Goal: Contribute content: Contribute content

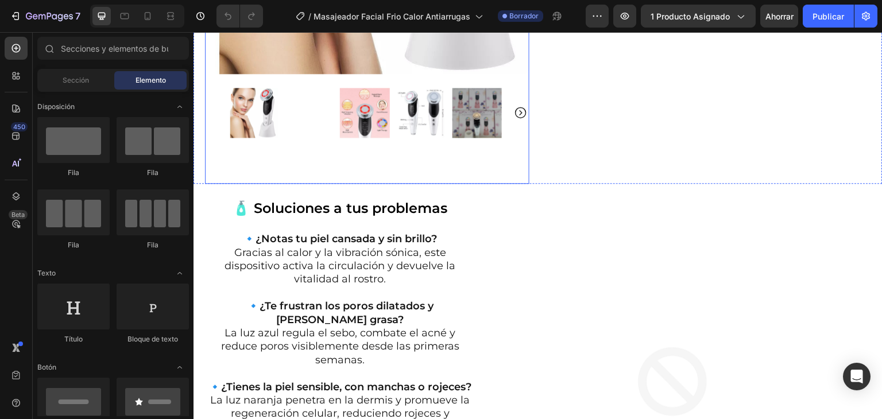
scroll to position [402, 0]
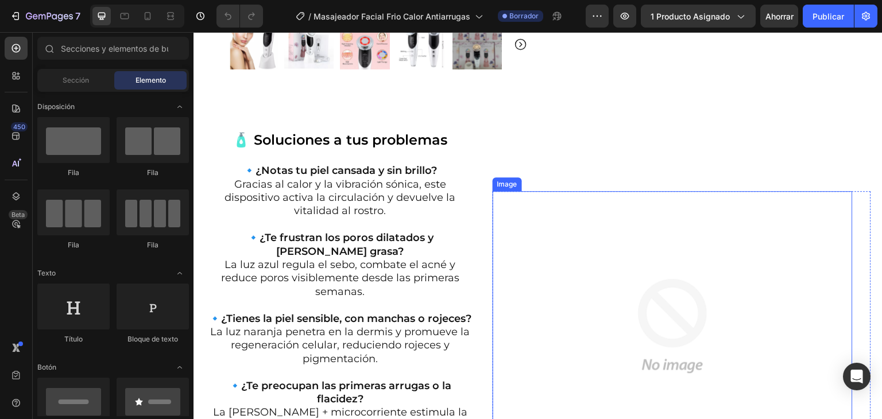
click at [652, 297] on img at bounding box center [673, 326] width 360 height 270
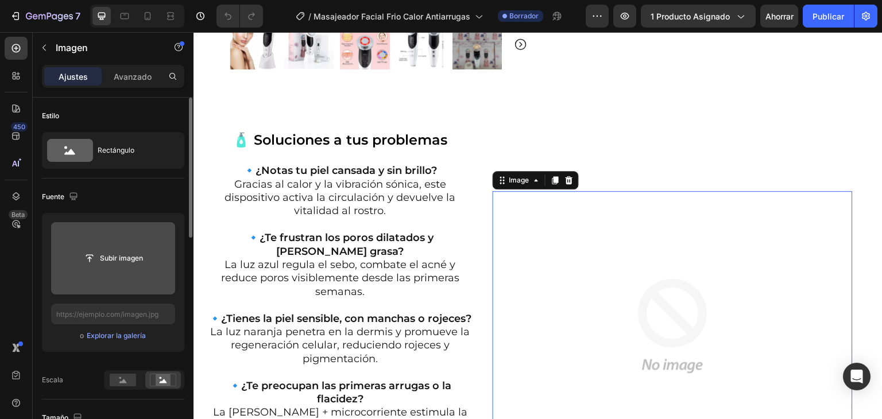
click at [133, 257] on input "file" at bounding box center [114, 259] width 78 height 20
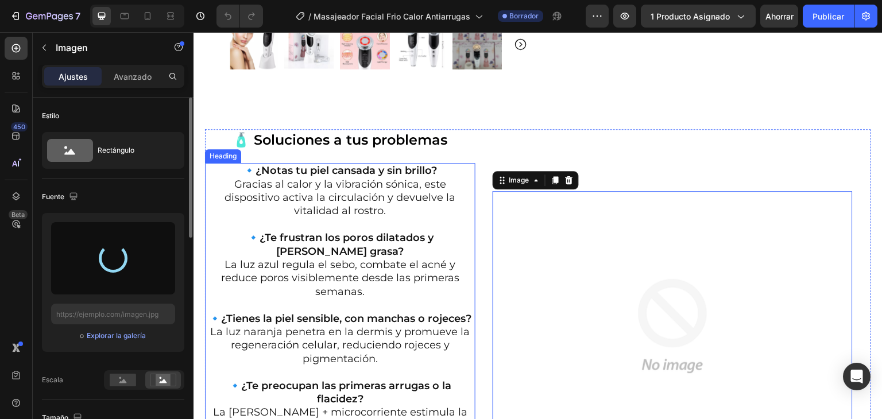
type input "[URL][DOMAIN_NAME]"
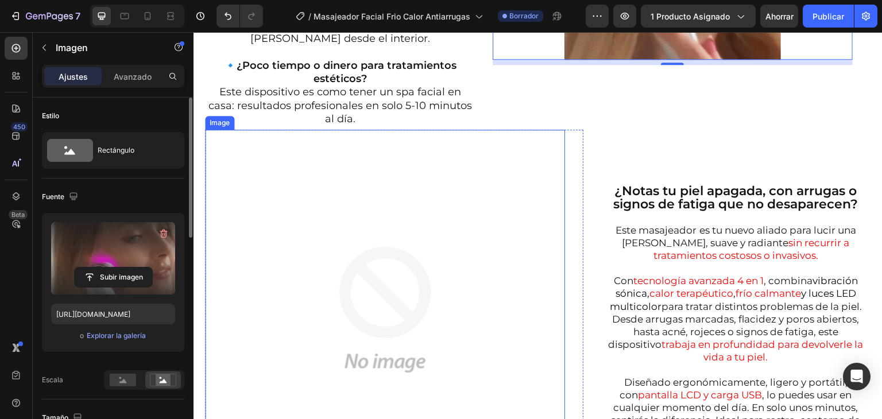
scroll to position [804, 0]
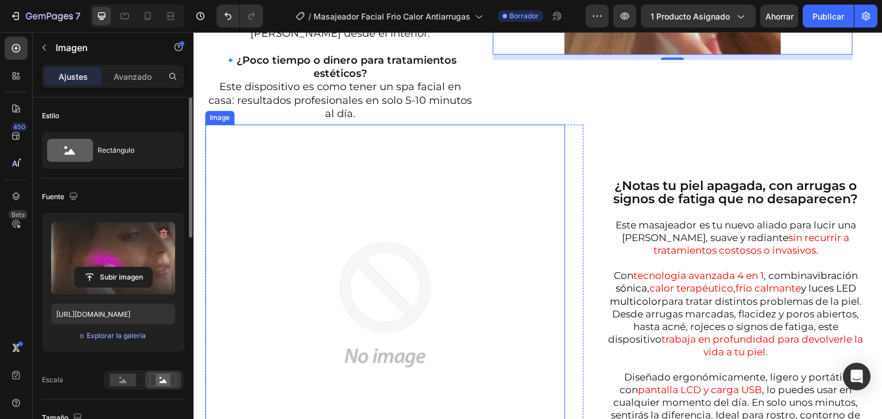
click at [490, 173] on img at bounding box center [385, 305] width 360 height 360
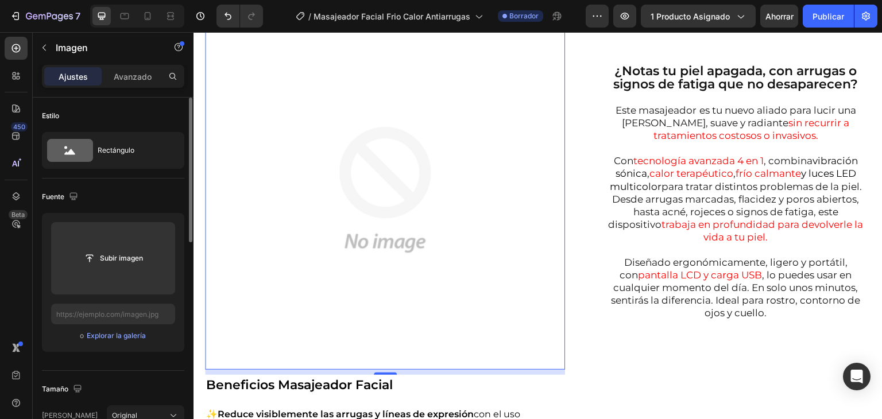
scroll to position [1148, 0]
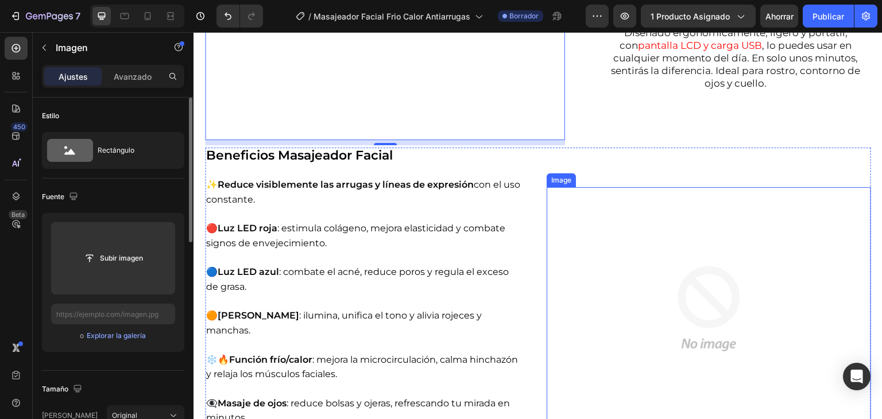
click at [664, 278] on img at bounding box center [709, 308] width 324 height 243
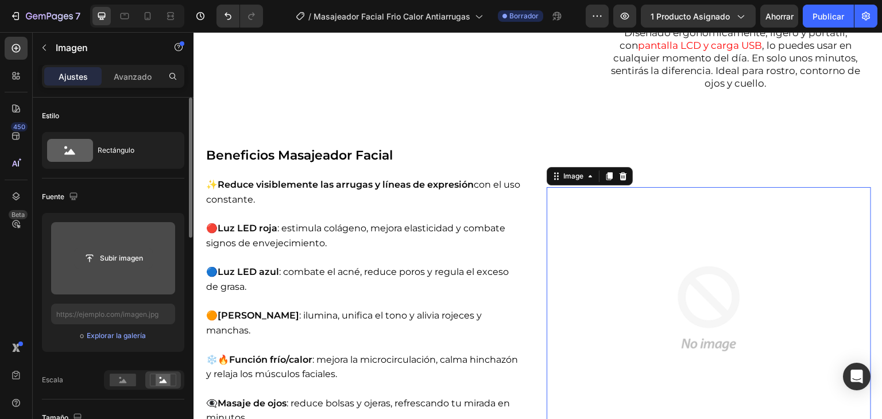
click at [93, 257] on input "file" at bounding box center [114, 259] width 78 height 20
type input "C:\fakepath\kE0RYMA8NX-s-eurnwZ1g.gif"
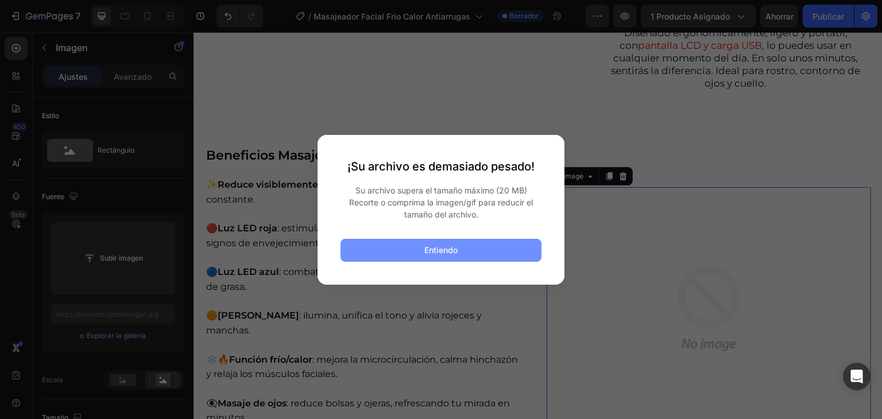
click at [421, 246] on button "Entiendo" at bounding box center [440, 250] width 201 height 23
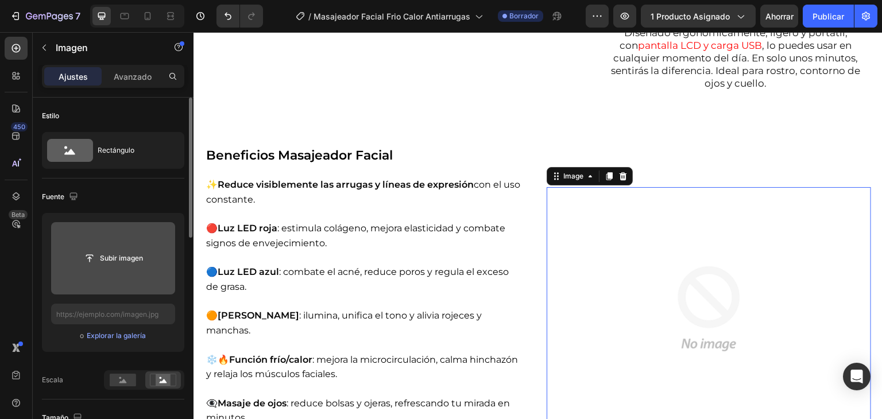
click at [115, 241] on input "file" at bounding box center [113, 258] width 124 height 72
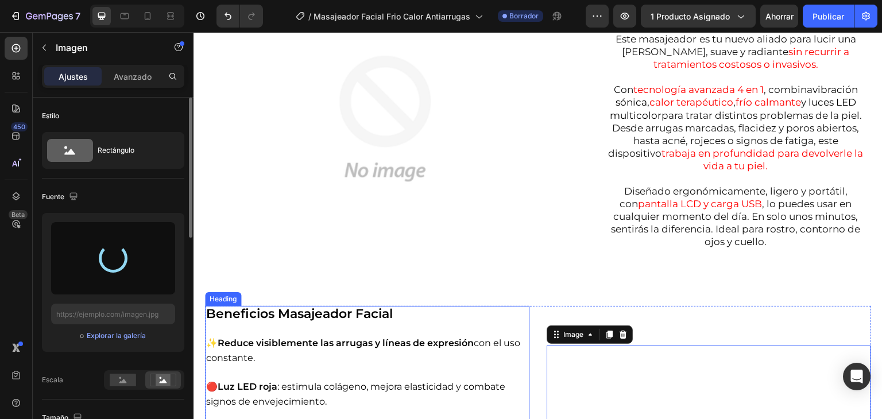
scroll to position [976, 0]
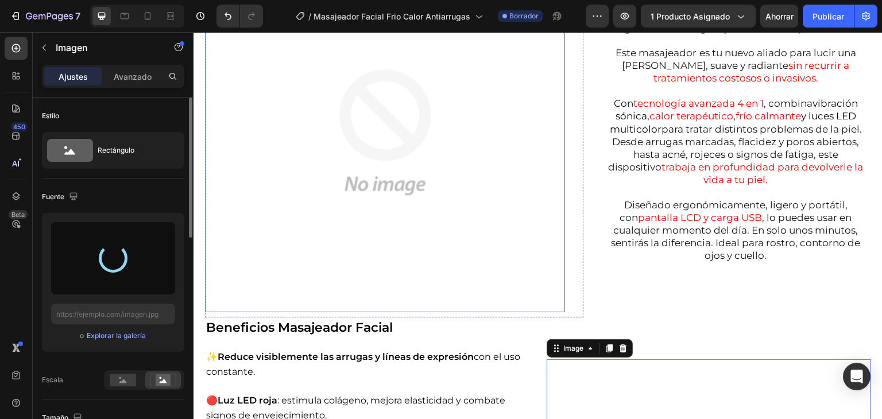
click at [362, 137] on img at bounding box center [385, 132] width 360 height 360
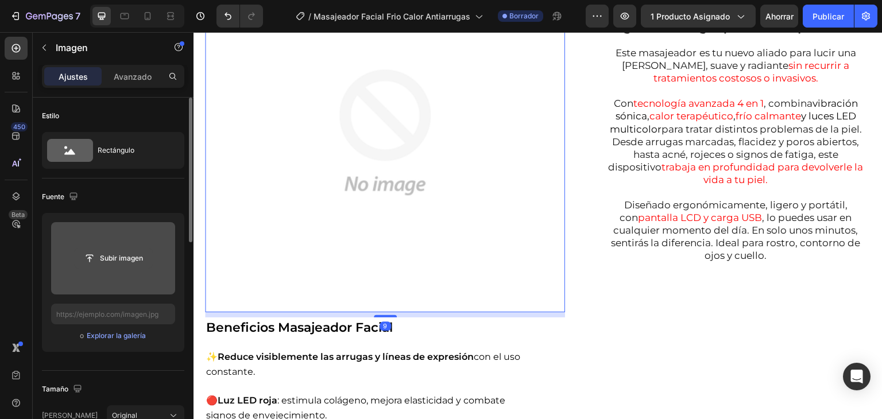
click at [123, 258] on input "file" at bounding box center [114, 259] width 78 height 20
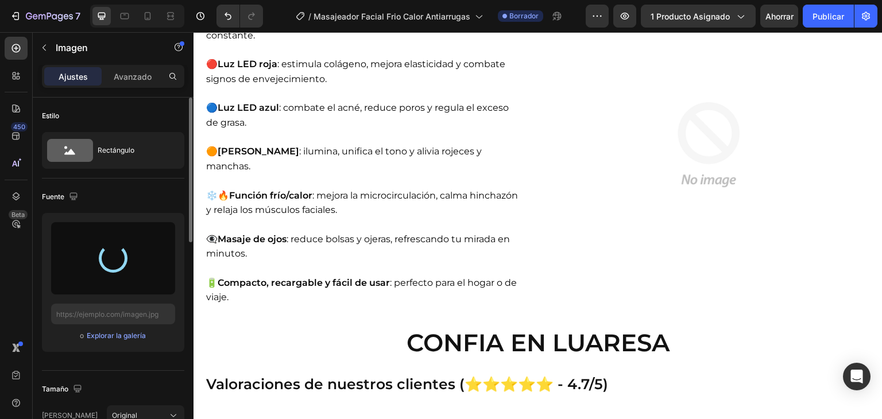
scroll to position [1321, 0]
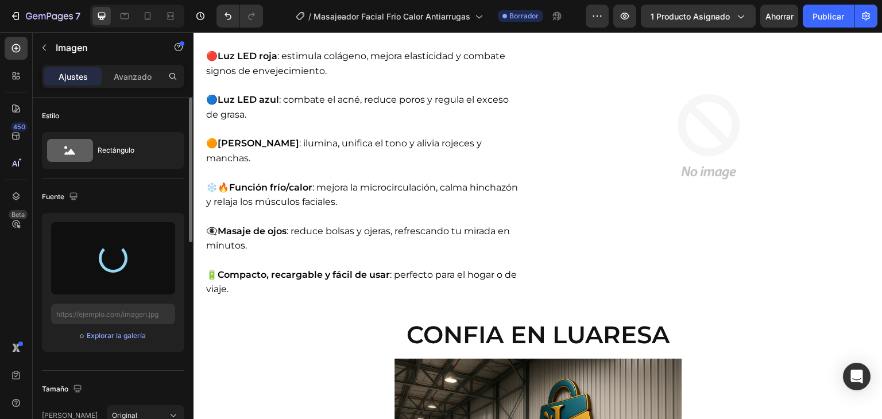
type input "[URL][DOMAIN_NAME]"
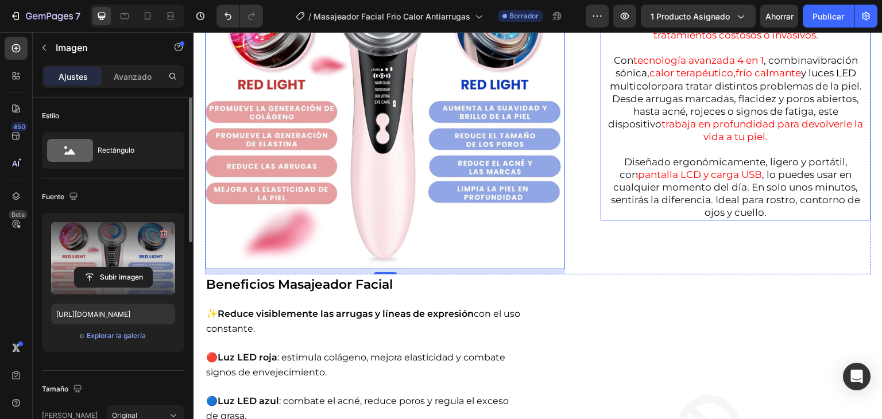
scroll to position [1206, 0]
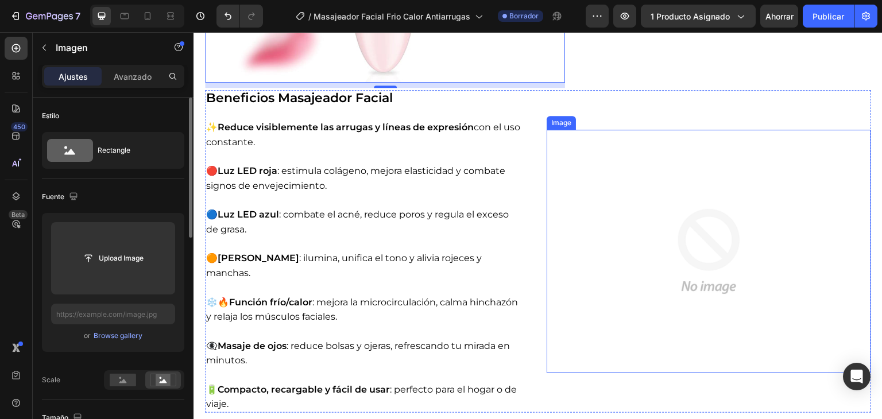
click at [645, 238] on img at bounding box center [709, 251] width 324 height 243
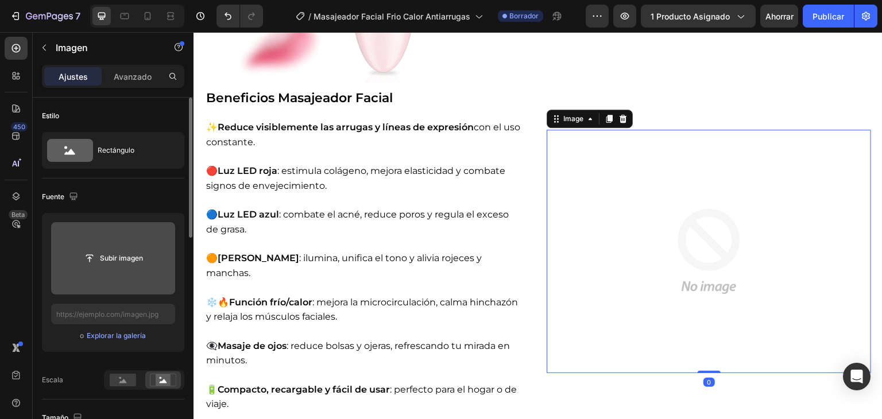
click at [127, 257] on input "file" at bounding box center [114, 259] width 78 height 20
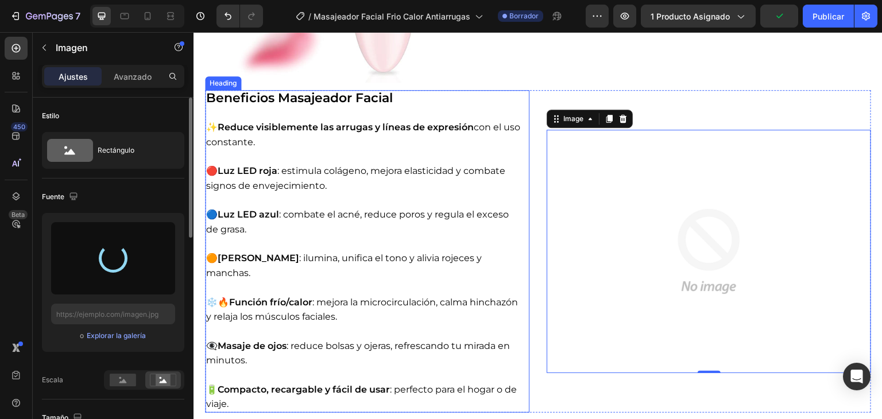
type input "[URL][DOMAIN_NAME]"
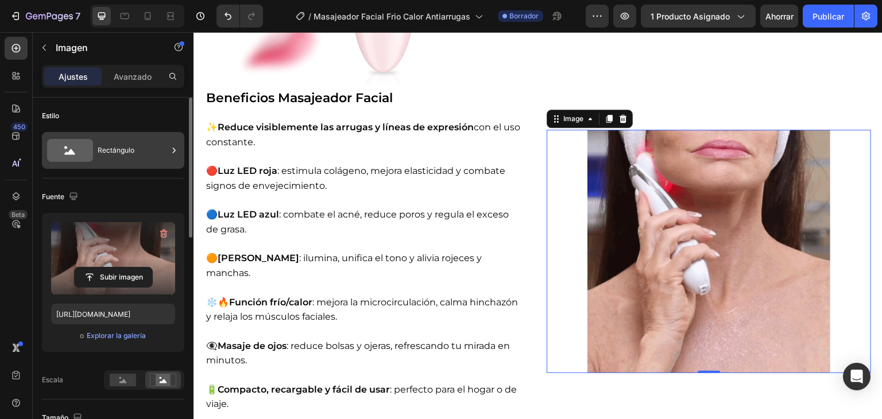
click at [106, 152] on font "Rectángulo" at bounding box center [116, 150] width 37 height 9
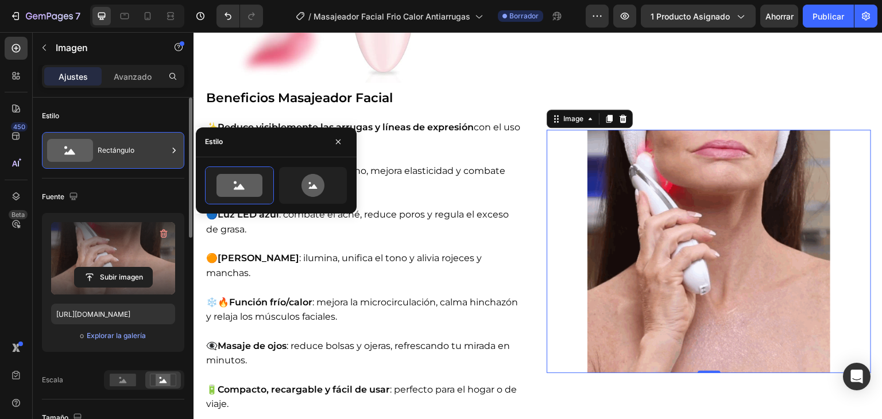
click at [106, 152] on font "Rectángulo" at bounding box center [116, 150] width 37 height 9
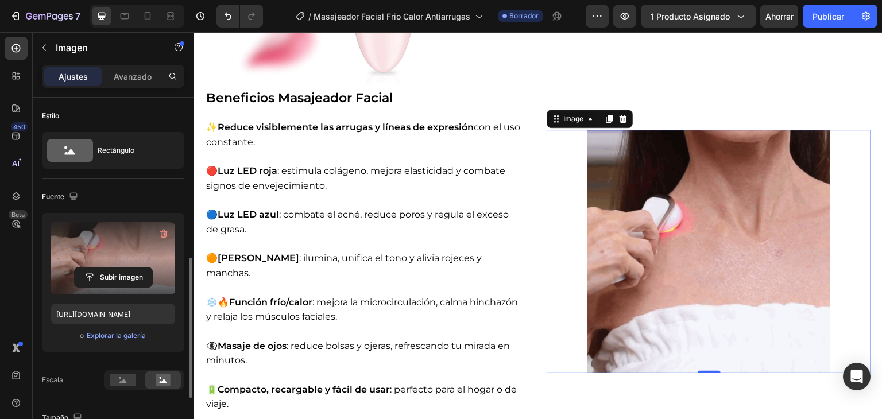
scroll to position [115, 0]
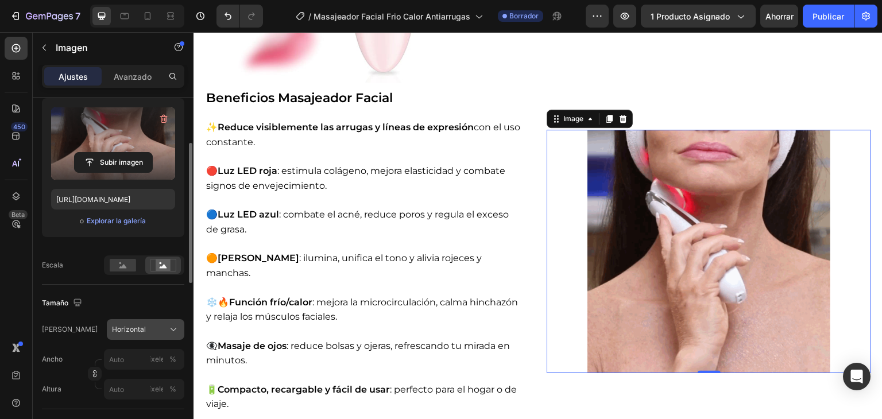
click at [144, 329] on div "Horizontal" at bounding box center [138, 329] width 53 height 10
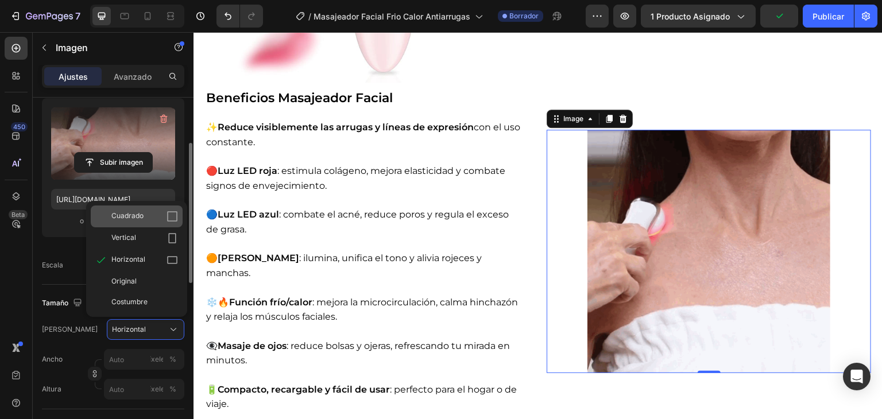
click at [173, 220] on icon at bounding box center [172, 216] width 11 height 11
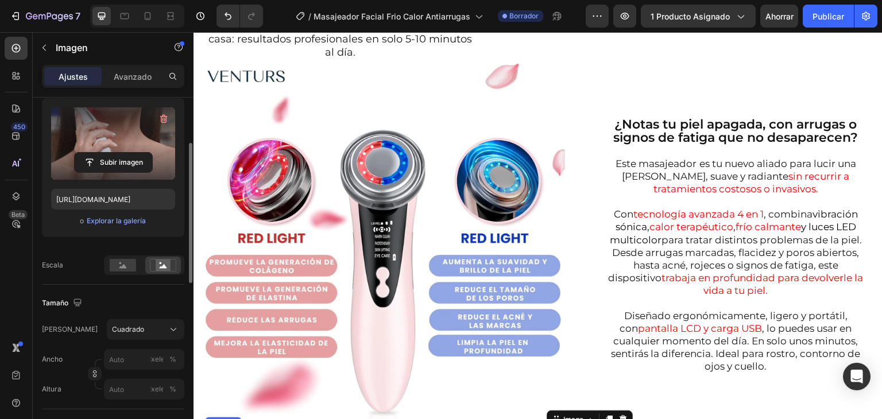
scroll to position [861, 0]
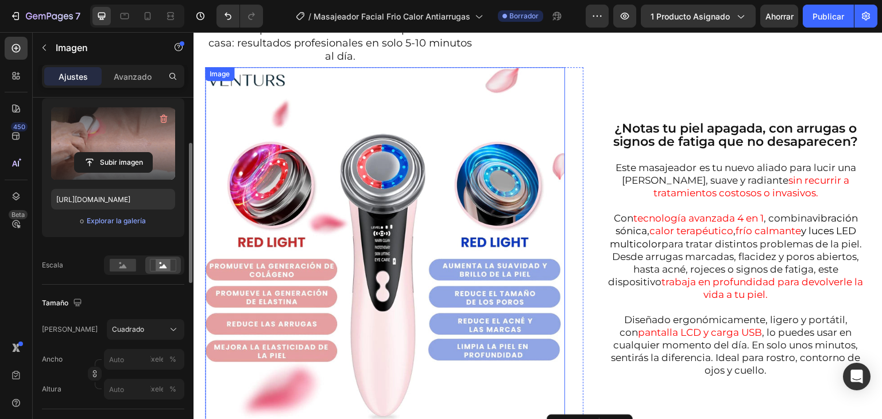
click at [384, 213] on img at bounding box center [385, 247] width 360 height 360
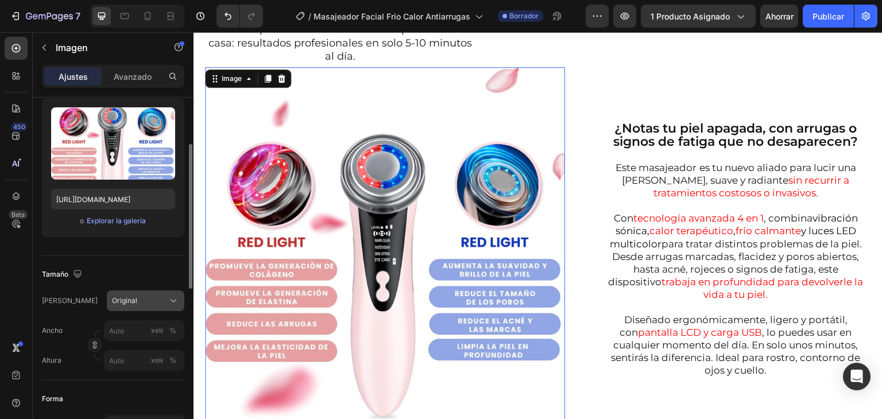
click at [165, 305] on div "Original" at bounding box center [145, 300] width 67 height 11
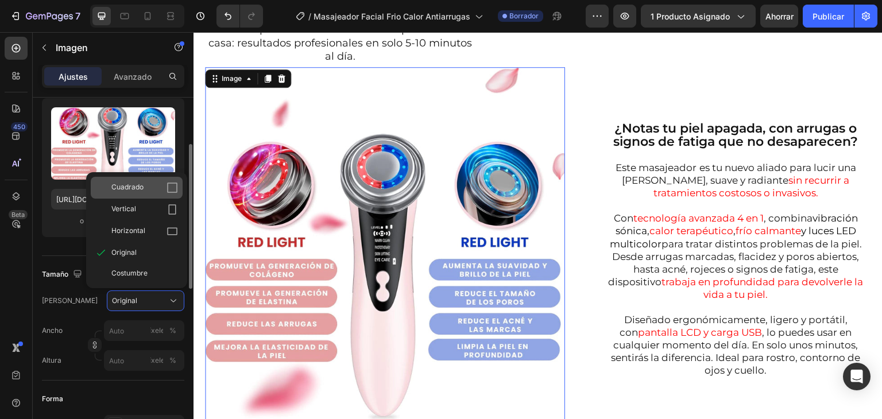
click at [149, 188] on div "Cuadrado" at bounding box center [144, 187] width 67 height 11
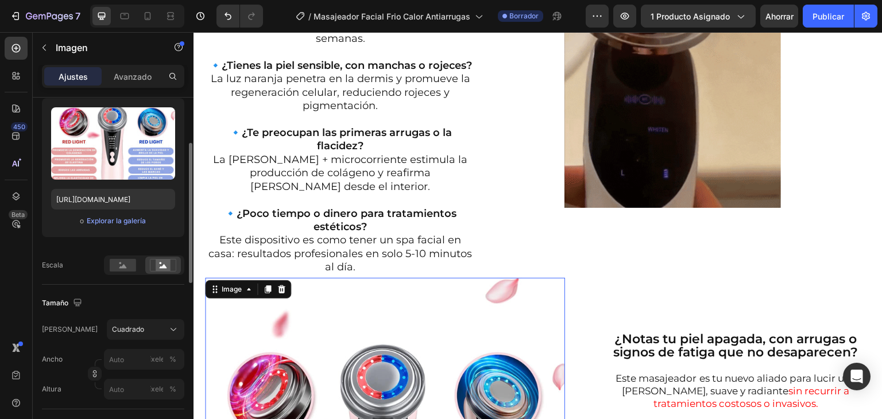
scroll to position [574, 0]
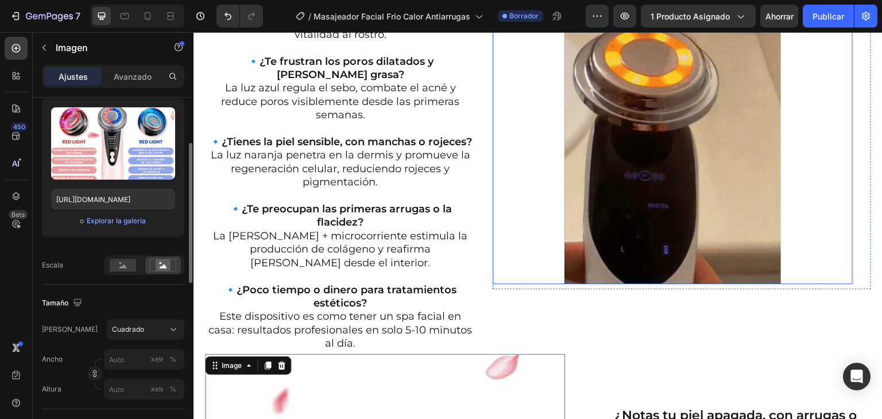
click at [640, 131] on img at bounding box center [673, 149] width 360 height 270
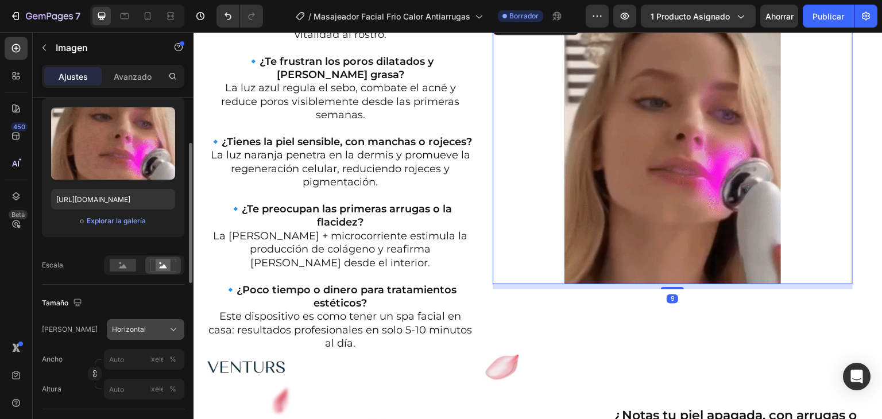
click at [143, 322] on button "Horizontal" at bounding box center [146, 329] width 78 height 21
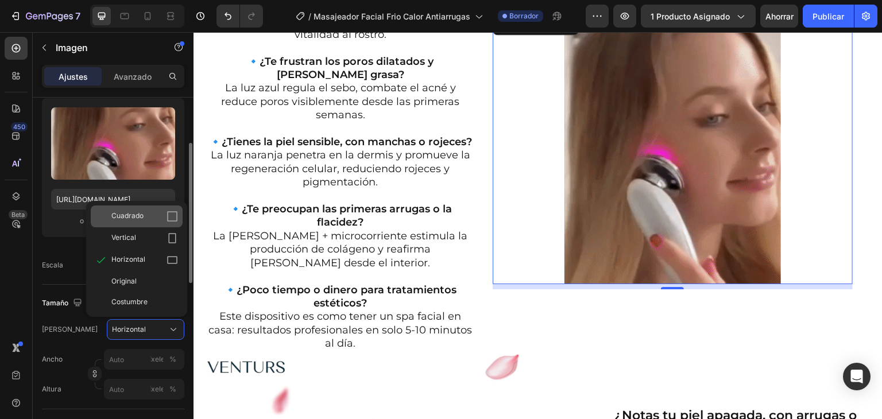
click at [145, 214] on div "Cuadrado" at bounding box center [144, 216] width 67 height 11
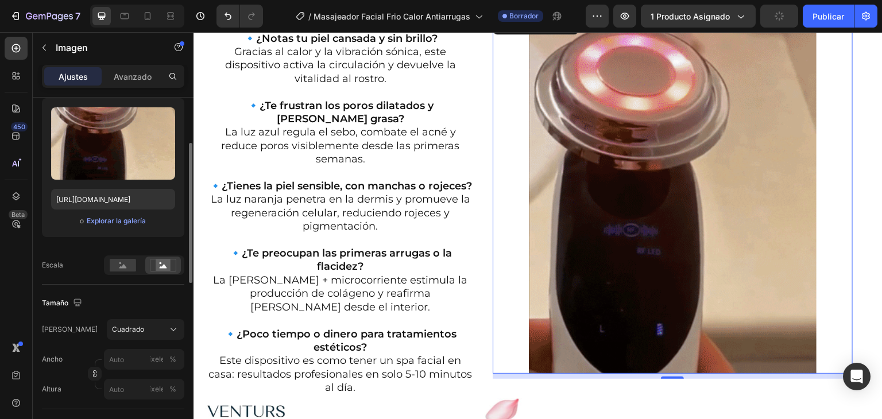
scroll to position [358, 0]
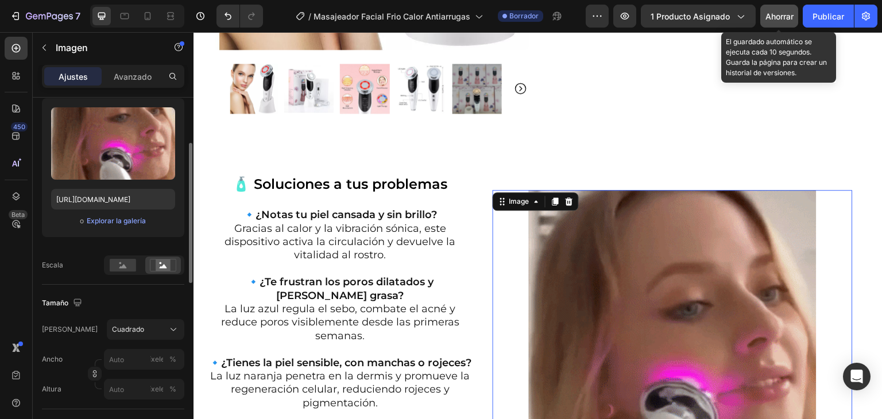
click at [784, 16] on font "Ahorrar" at bounding box center [779, 16] width 28 height 10
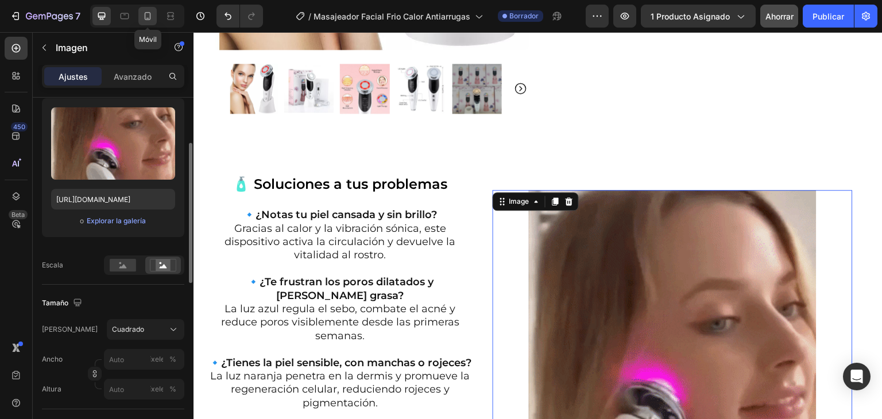
click at [147, 14] on icon at bounding box center [147, 15] width 11 height 11
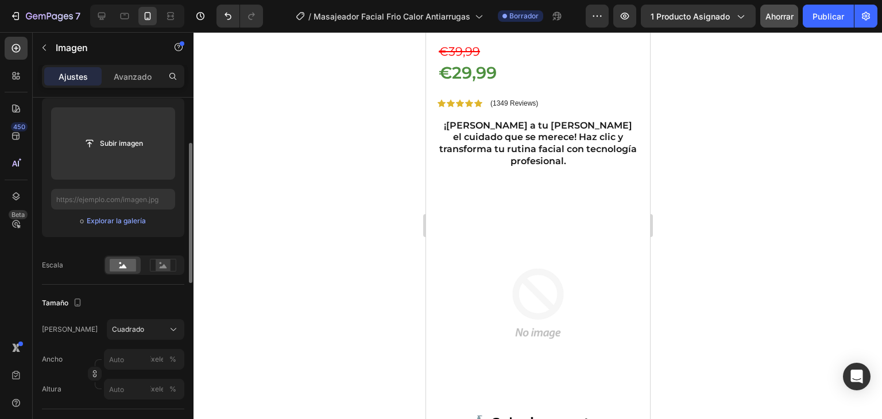
scroll to position [396, 0]
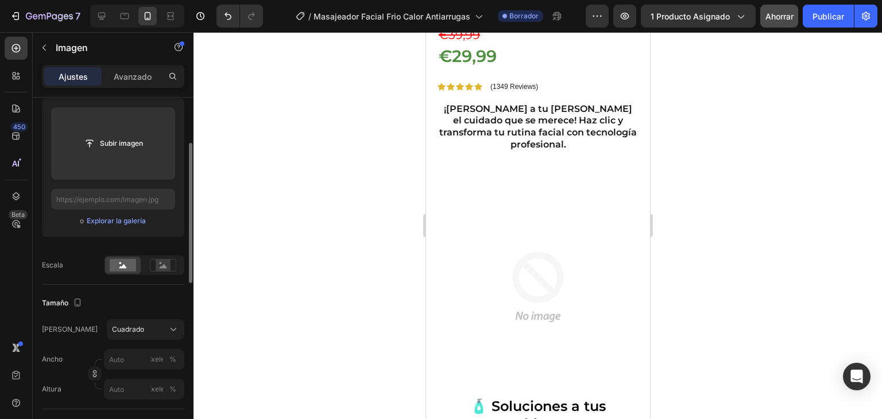
click at [506, 207] on img at bounding box center [537, 287] width 201 height 201
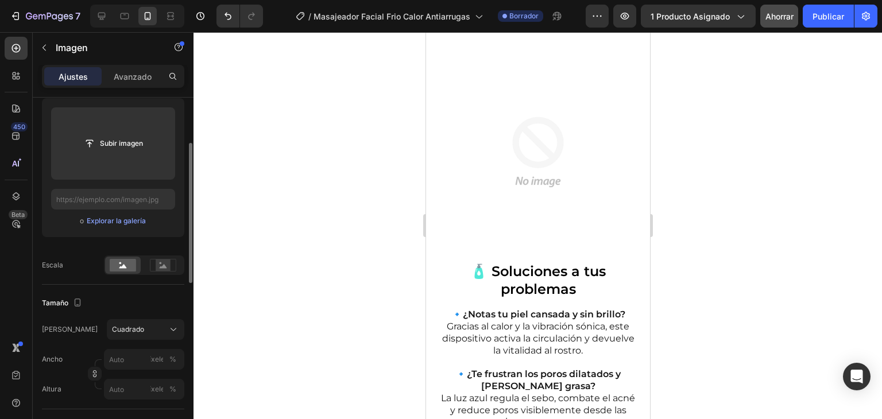
scroll to position [511, 0]
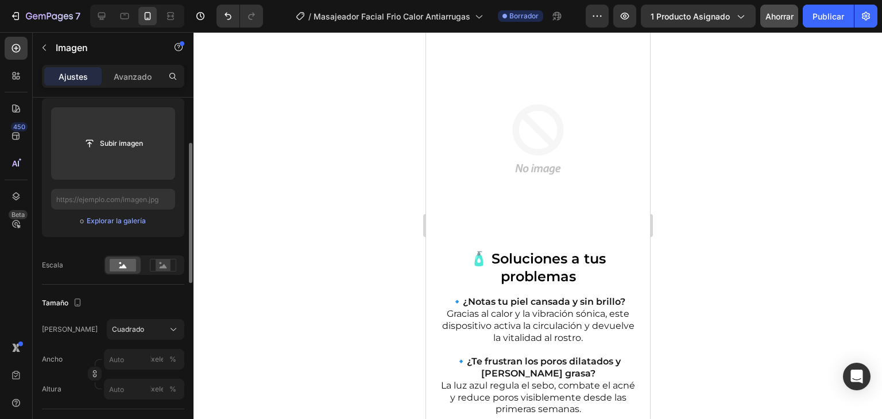
click at [535, 152] on img at bounding box center [537, 139] width 201 height 201
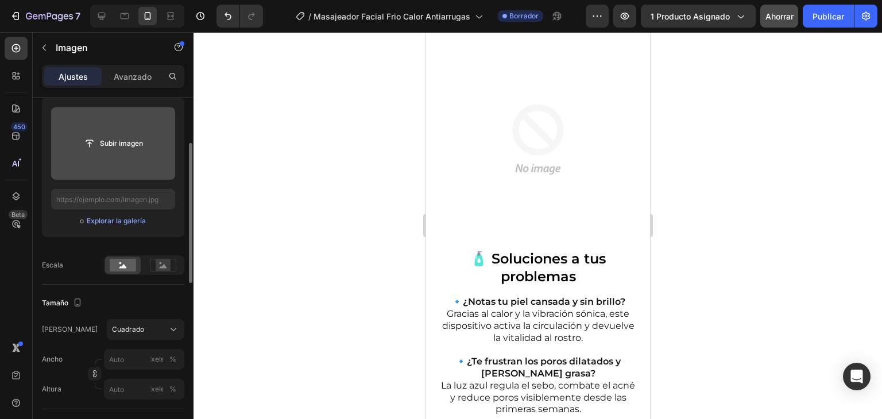
click at [107, 142] on input "file" at bounding box center [114, 144] width 78 height 20
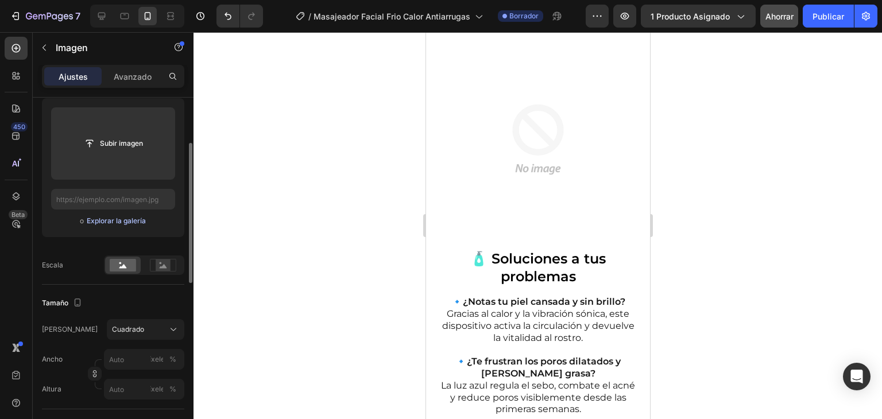
click at [106, 218] on font "Explorar la galería" at bounding box center [116, 220] width 59 height 9
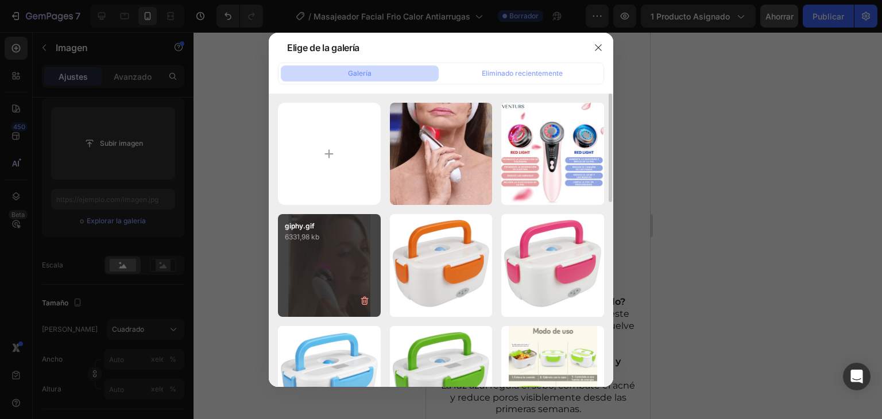
click at [341, 254] on div "giphy.gif 6331,98 kb" at bounding box center [329, 265] width 103 height 103
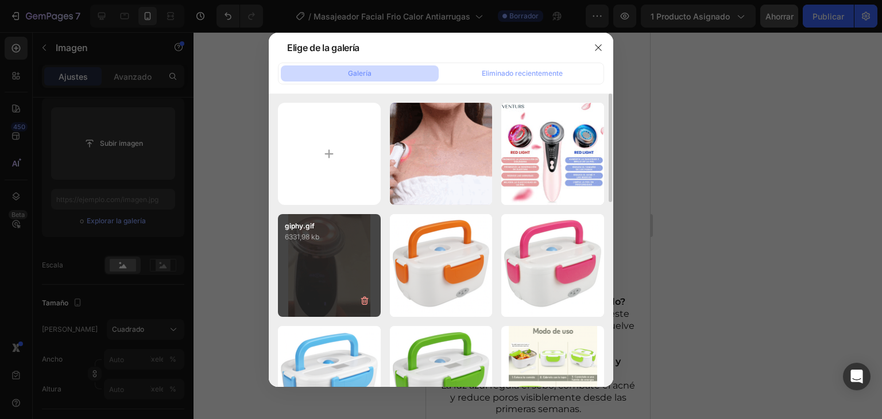
type input "[URL][DOMAIN_NAME]"
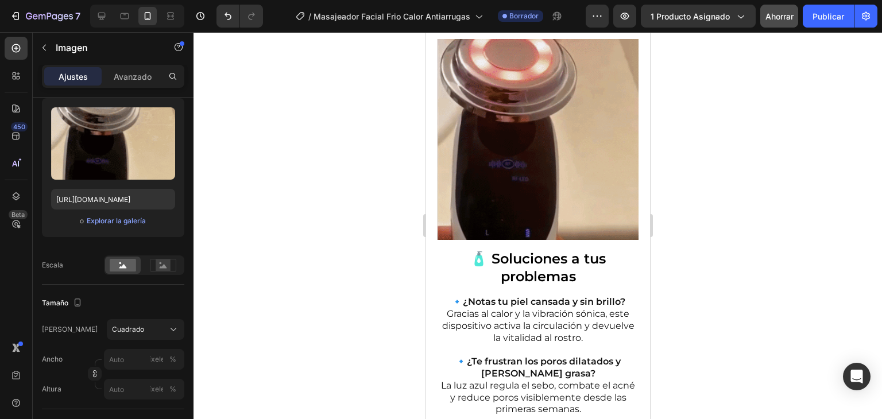
click at [543, 122] on img at bounding box center [537, 139] width 201 height 201
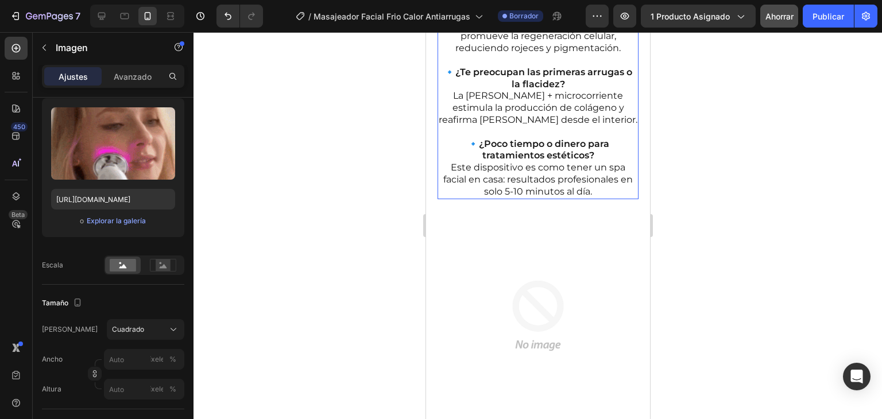
scroll to position [970, 0]
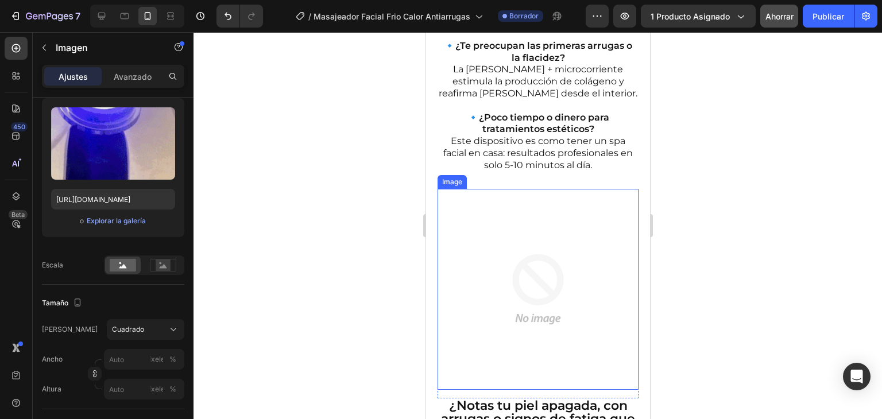
click at [551, 278] on img at bounding box center [537, 289] width 201 height 201
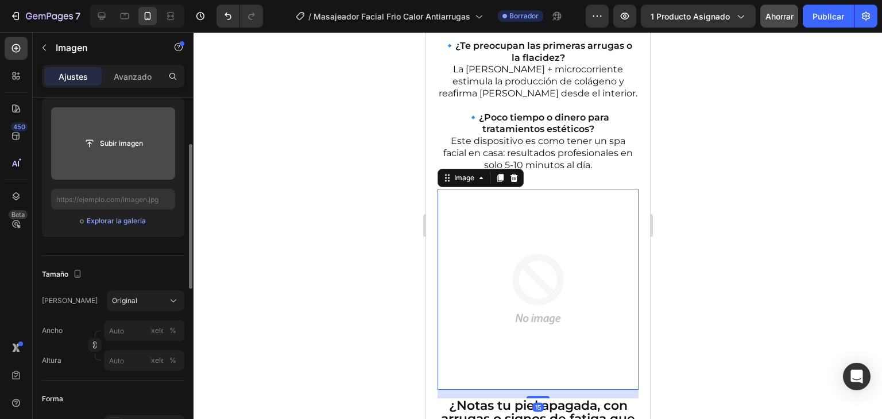
click at [126, 153] on input "file" at bounding box center [113, 143] width 124 height 72
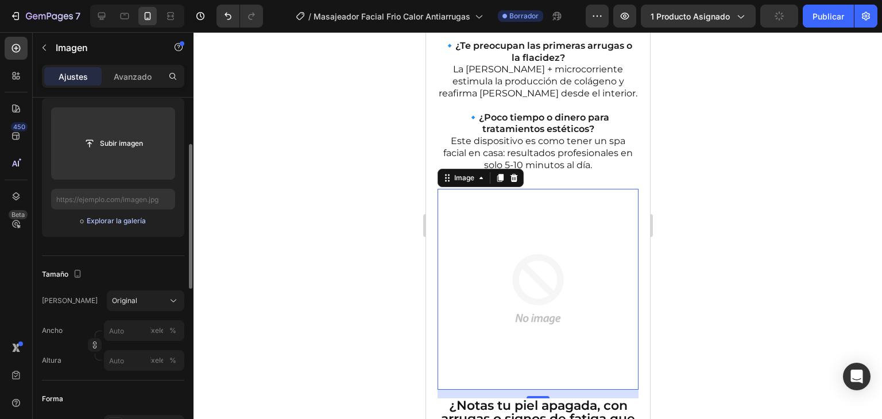
click at [122, 222] on font "Explorar la galería" at bounding box center [116, 220] width 59 height 9
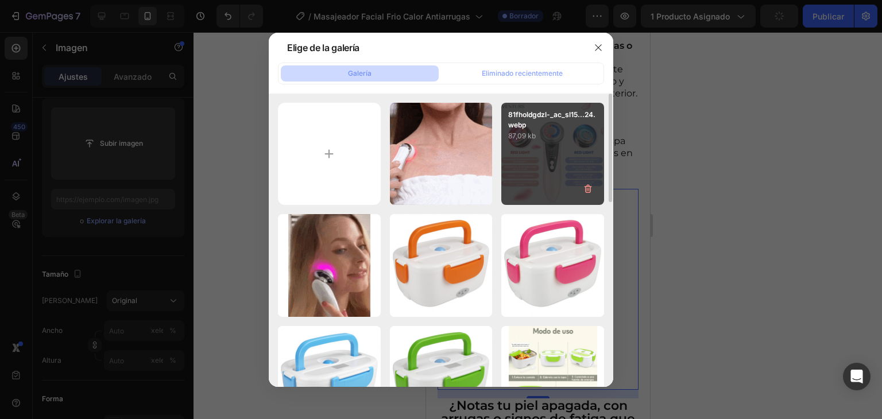
click at [564, 133] on p "87,09 kb" at bounding box center [552, 135] width 89 height 11
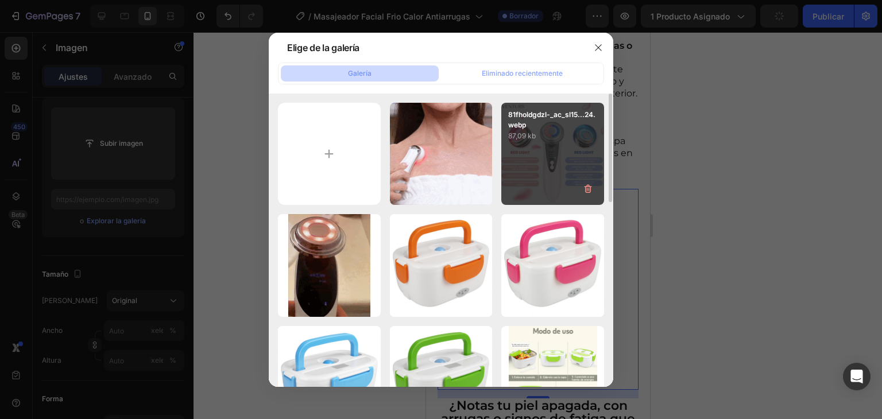
type input "[URL][DOMAIN_NAME]"
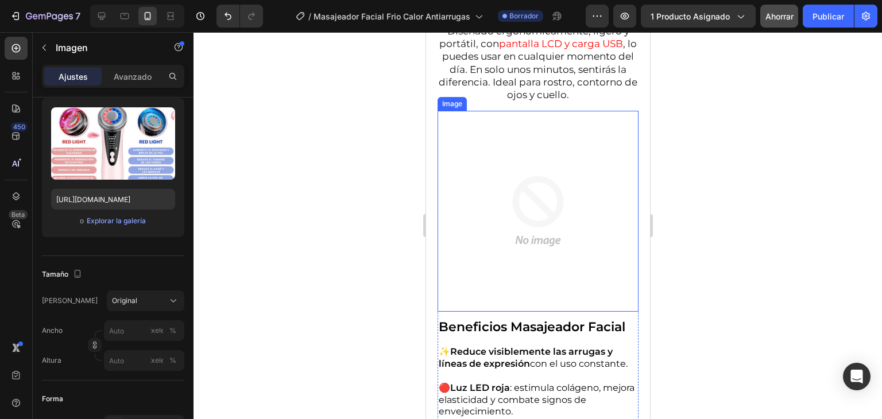
scroll to position [1602, 0]
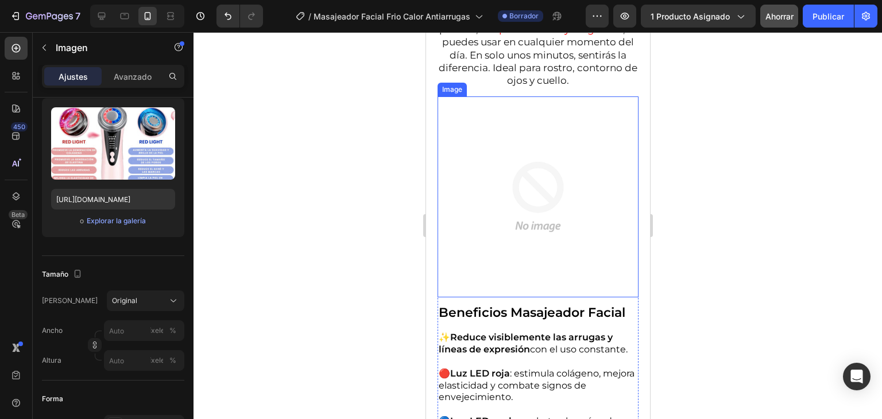
click at [531, 218] on img at bounding box center [537, 196] width 201 height 201
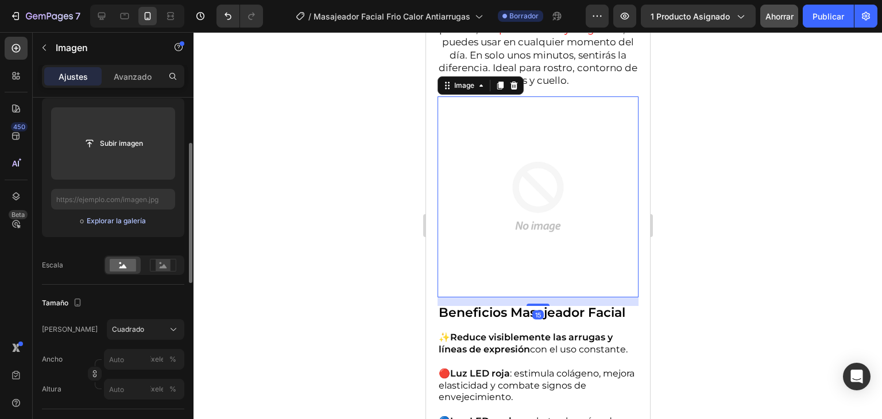
click at [141, 223] on font "Explorar la galería" at bounding box center [116, 220] width 59 height 9
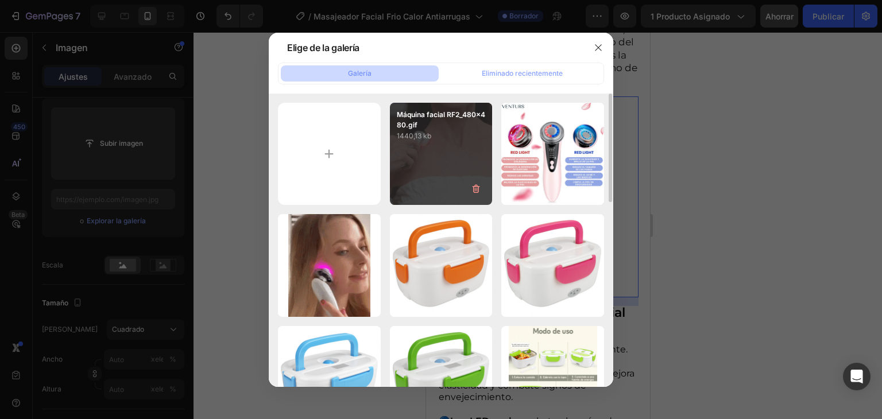
click at [454, 142] on div "Máquina facial RF2_480x480.gif 1440,13 kb" at bounding box center [441, 154] width 103 height 103
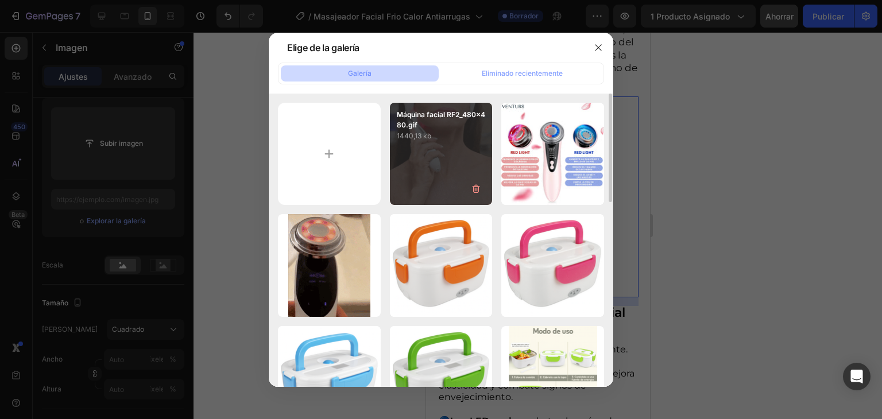
type input "[URL][DOMAIN_NAME]"
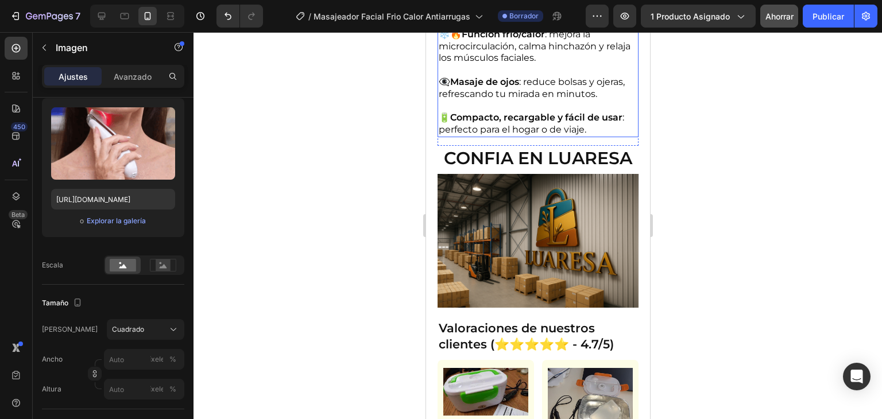
scroll to position [2061, 0]
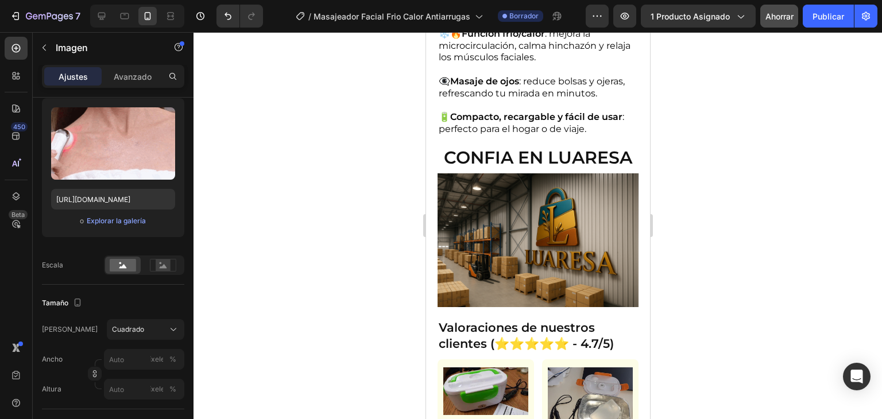
click at [678, 172] on div at bounding box center [538, 225] width 688 height 387
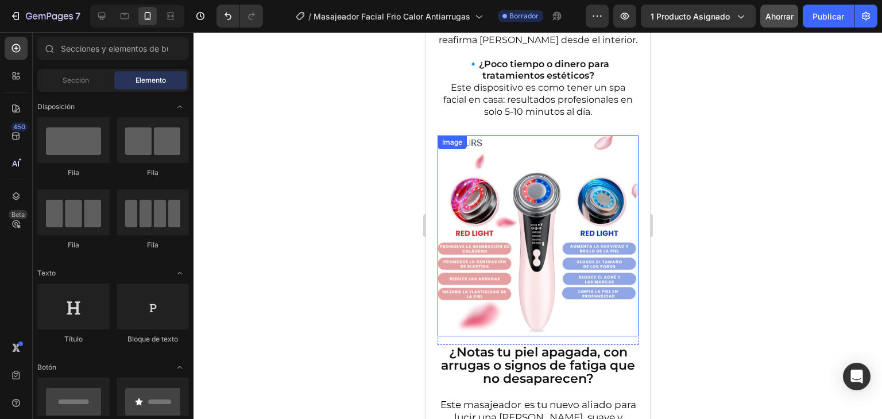
scroll to position [1028, 0]
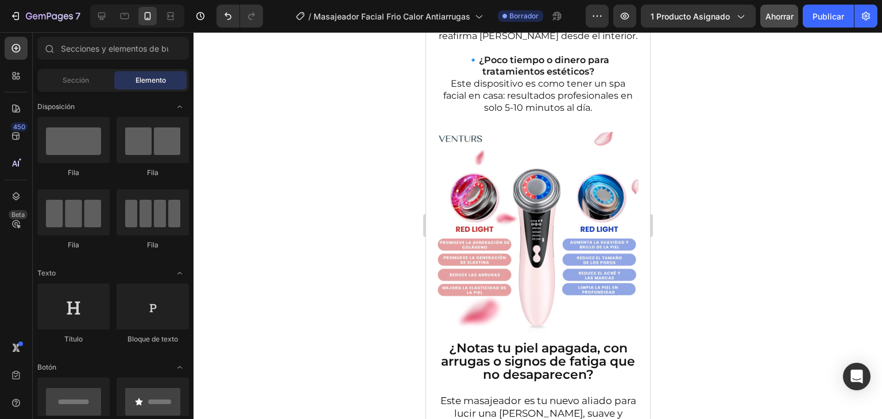
click at [715, 167] on div at bounding box center [538, 225] width 688 height 387
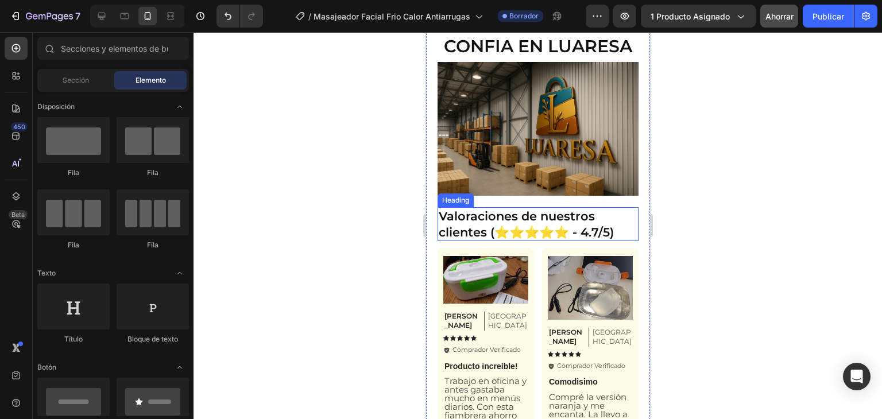
scroll to position [2176, 0]
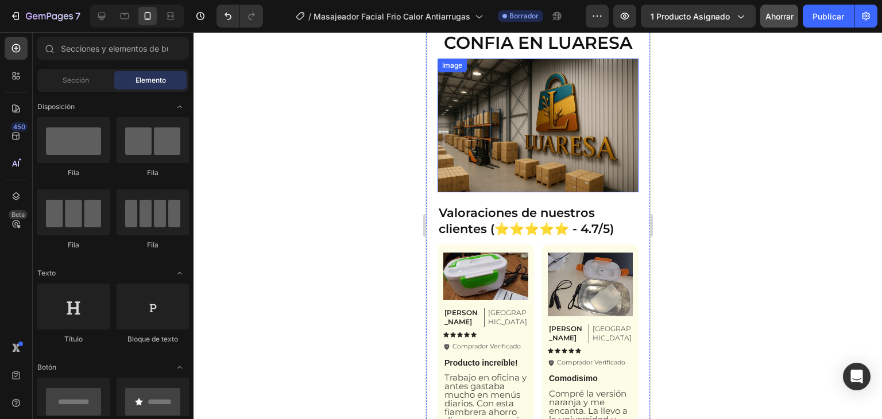
click at [527, 130] on img at bounding box center [537, 126] width 201 height 134
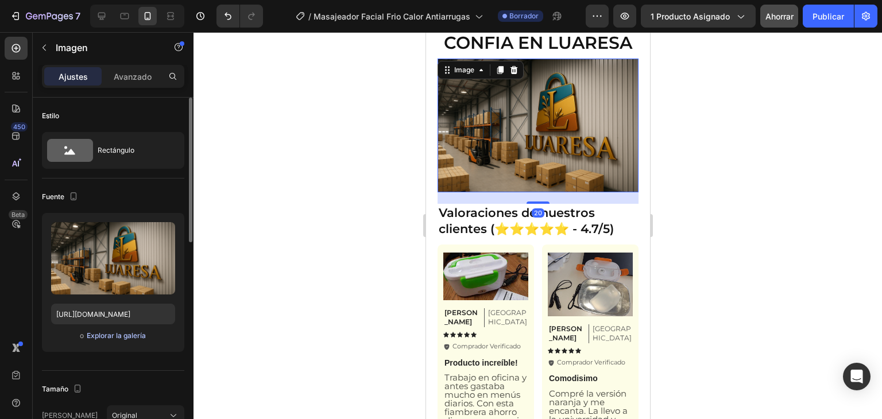
click at [129, 335] on font "Explorar la galería" at bounding box center [116, 335] width 59 height 9
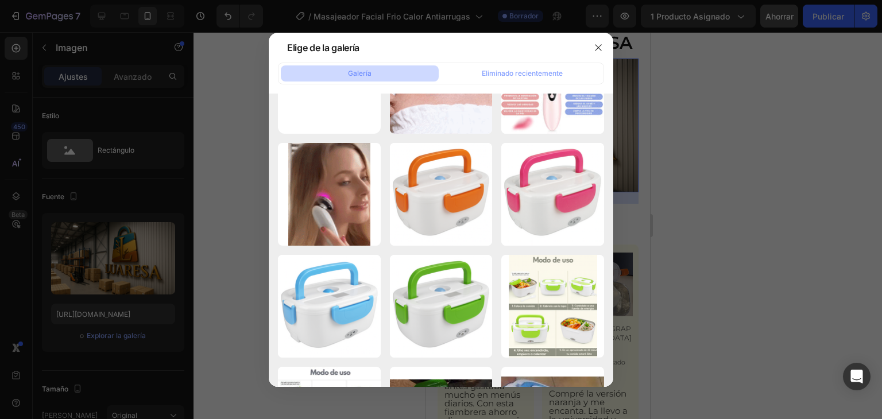
scroll to position [0, 0]
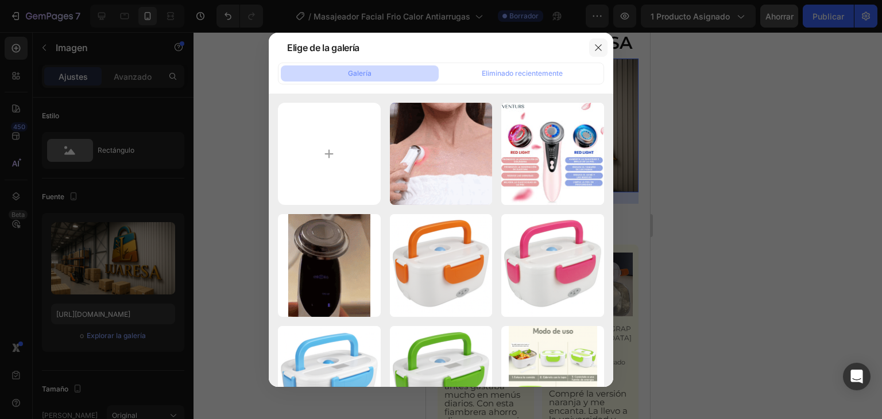
click at [594, 48] on icon "button" at bounding box center [598, 47] width 9 height 9
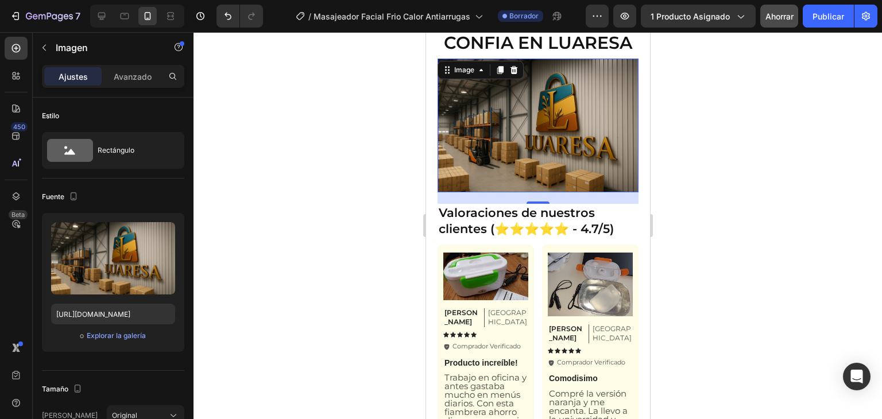
click at [736, 172] on div at bounding box center [538, 225] width 688 height 387
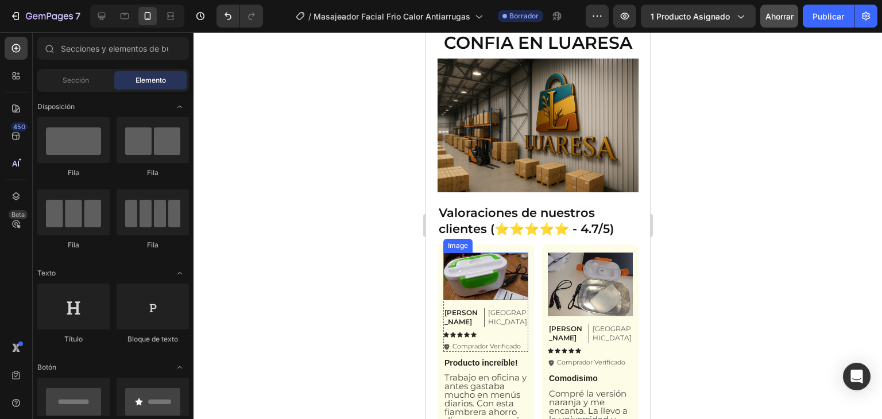
click at [487, 260] on img at bounding box center [485, 277] width 85 height 48
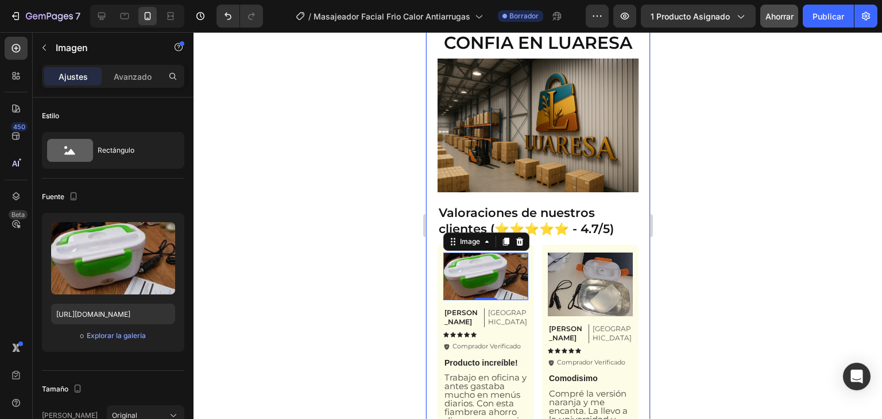
click at [374, 198] on div at bounding box center [538, 225] width 688 height 387
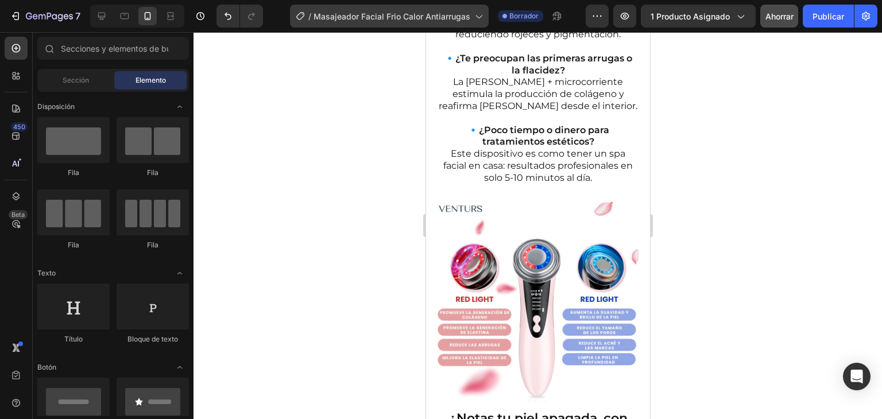
scroll to position [798, 0]
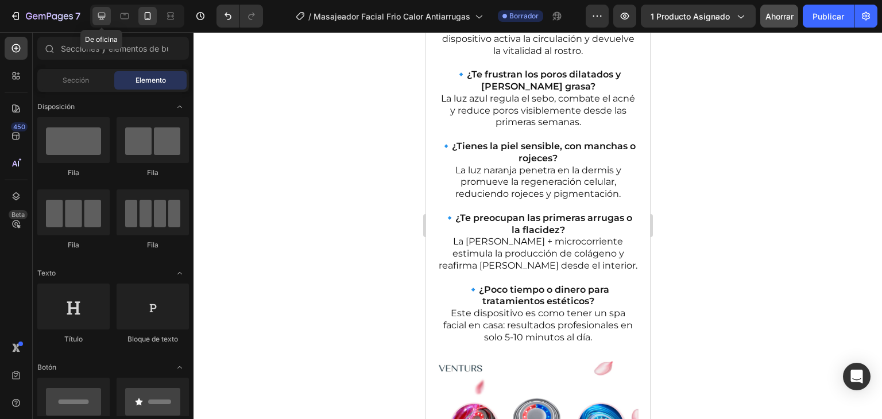
click at [102, 16] on icon at bounding box center [101, 15] width 11 height 11
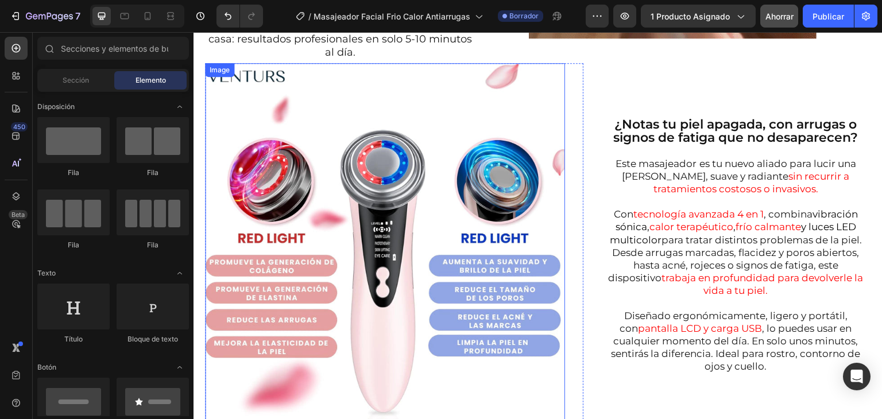
scroll to position [861, 0]
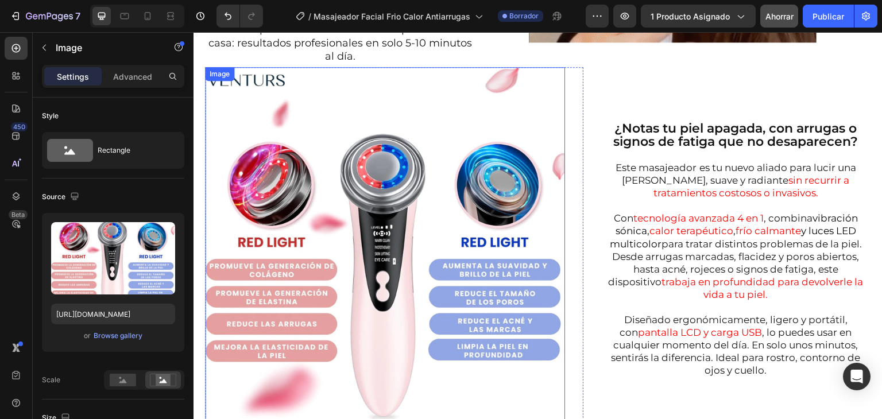
click at [419, 181] on img at bounding box center [385, 247] width 360 height 360
click at [284, 74] on icon at bounding box center [281, 78] width 7 height 8
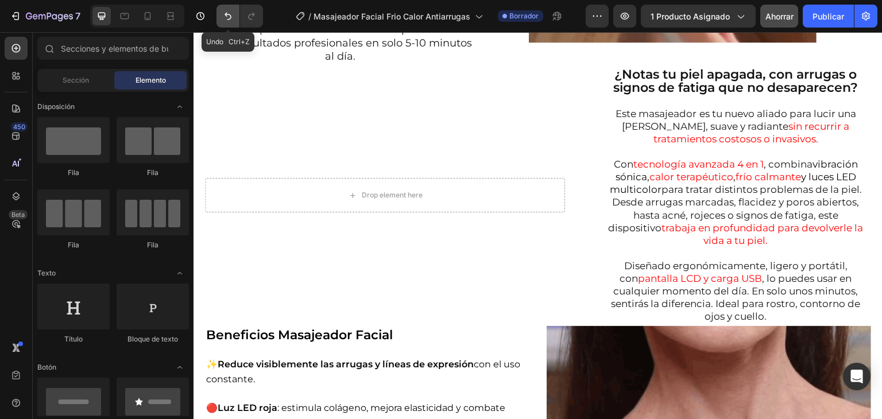
click at [228, 14] on icon "Deshacer/Rehacer" at bounding box center [228, 16] width 7 height 7
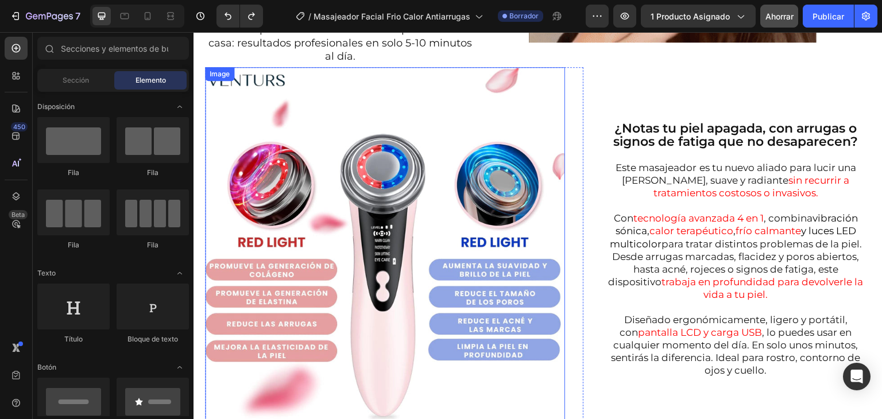
click at [322, 161] on img at bounding box center [385, 247] width 360 height 360
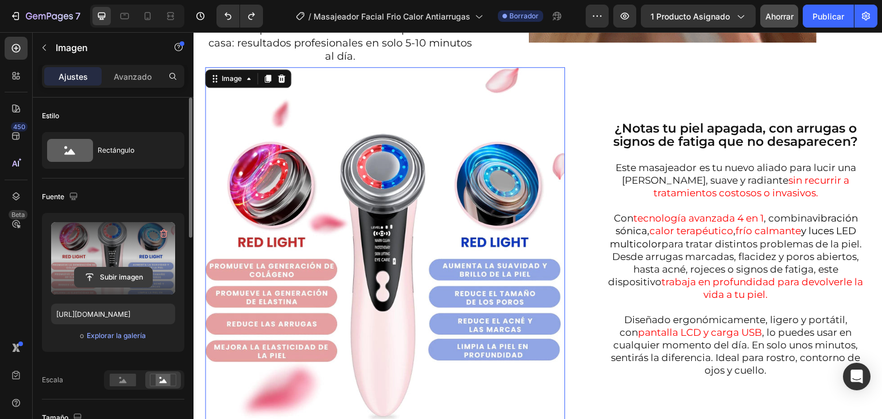
click at [114, 276] on input "file" at bounding box center [114, 278] width 78 height 20
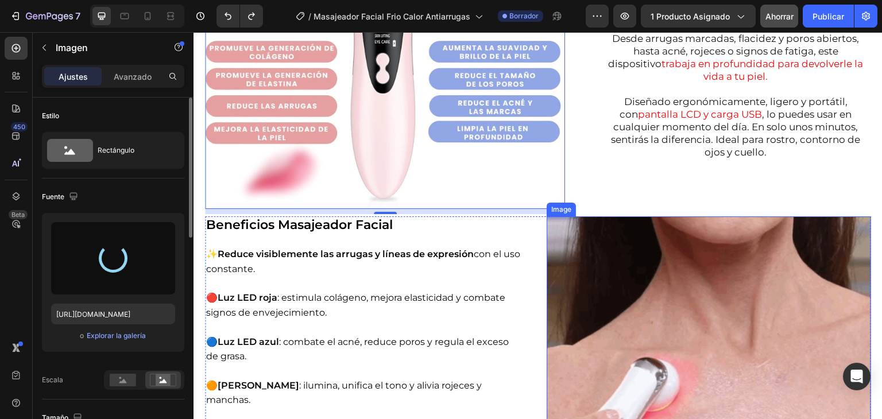
type input "[URL][DOMAIN_NAME]"
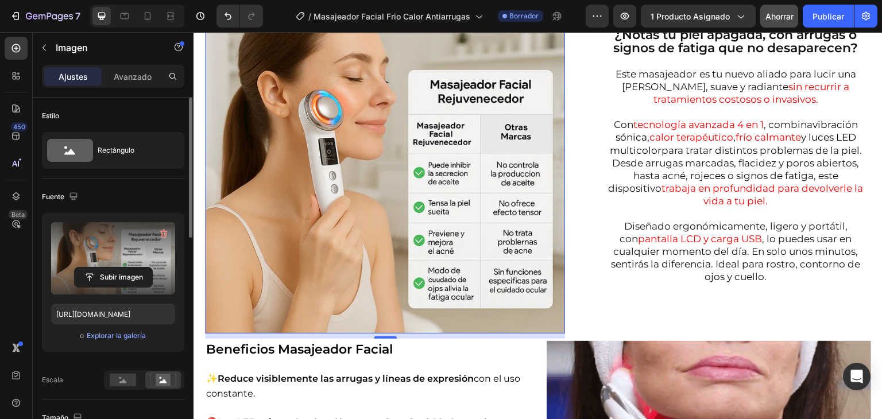
scroll to position [976, 0]
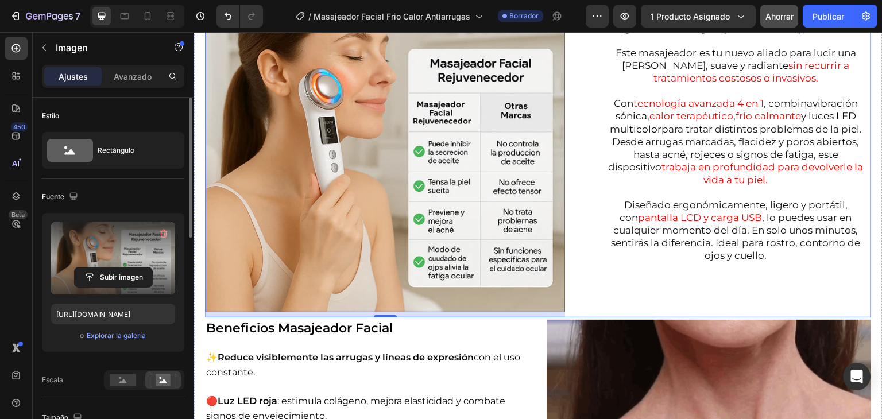
click at [611, 281] on div "¿Notas tu piel apagada, con arrugas o signos de fatiga que no desaparecen? Este…" at bounding box center [736, 134] width 270 height 365
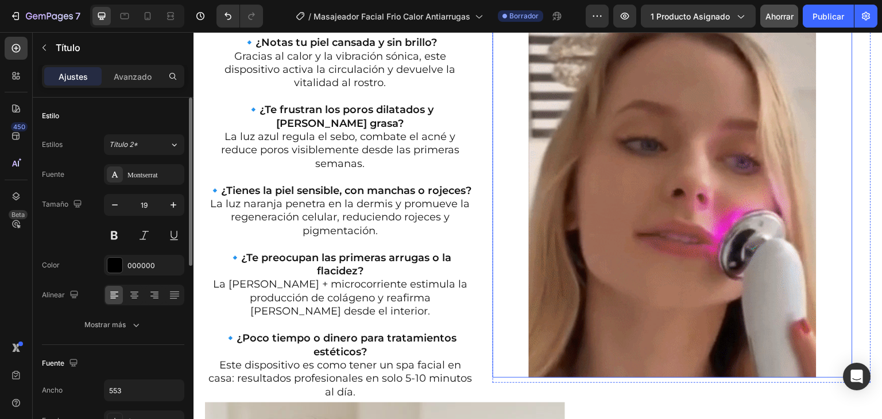
scroll to position [402, 0]
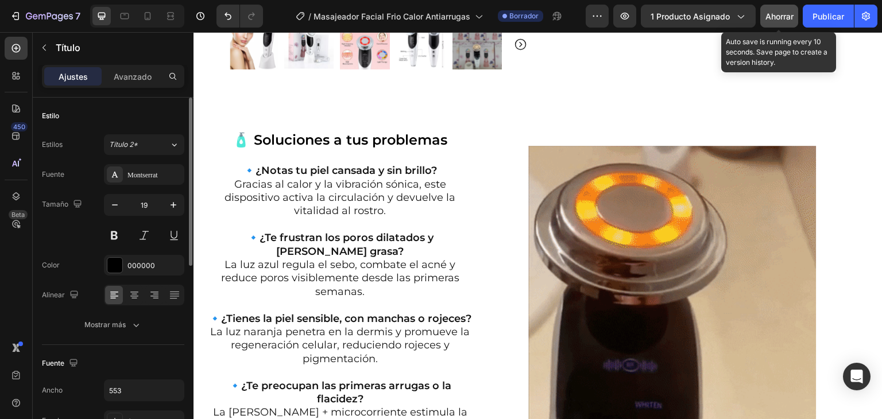
click at [782, 14] on font "Ahorrar" at bounding box center [779, 16] width 28 height 10
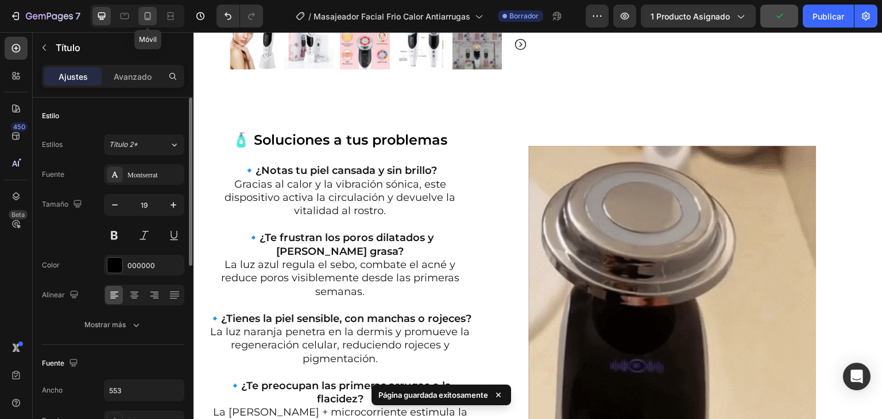
click at [146, 12] on icon at bounding box center [148, 16] width 6 height 8
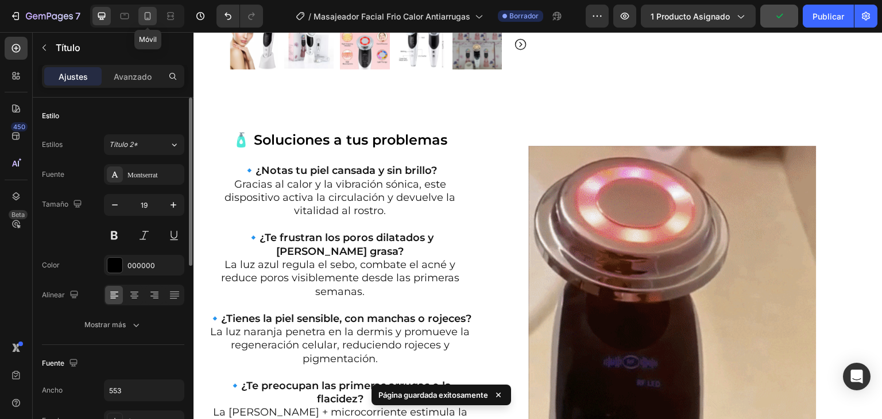
type input "16"
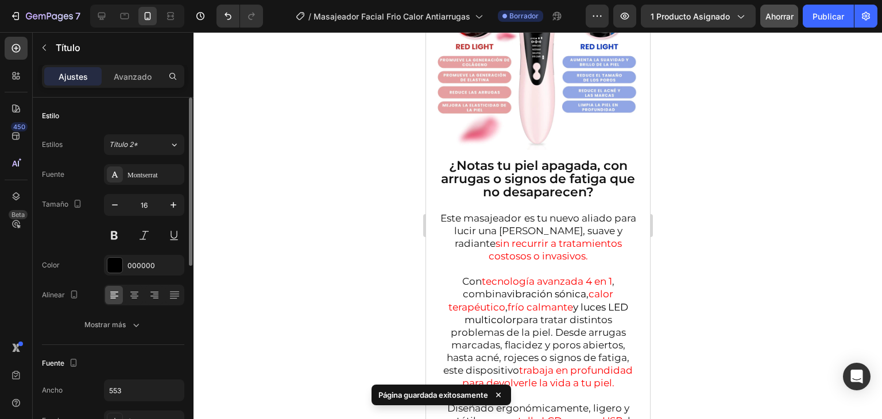
scroll to position [1038, 0]
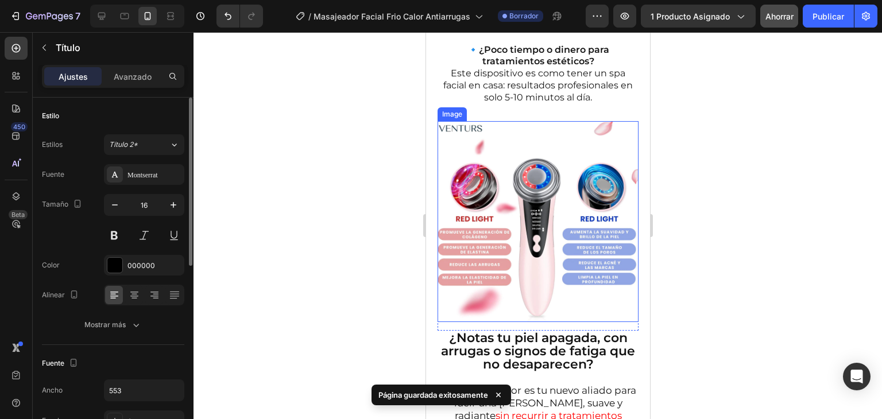
click at [541, 191] on img at bounding box center [537, 221] width 201 height 201
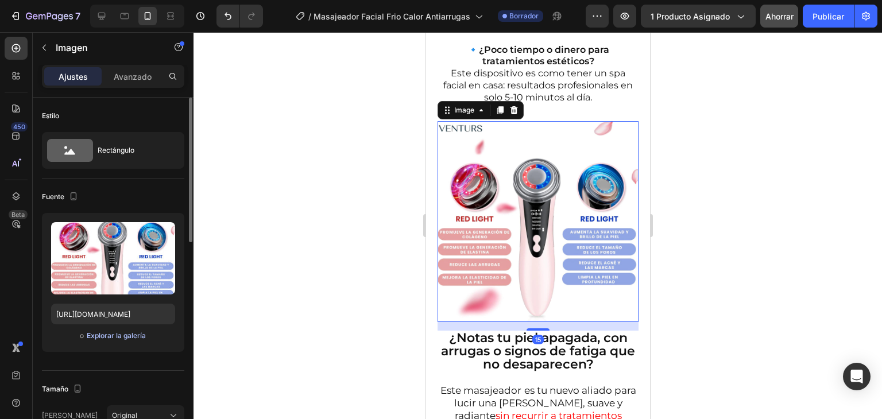
click at [123, 335] on font "Explorar la galería" at bounding box center [116, 335] width 59 height 9
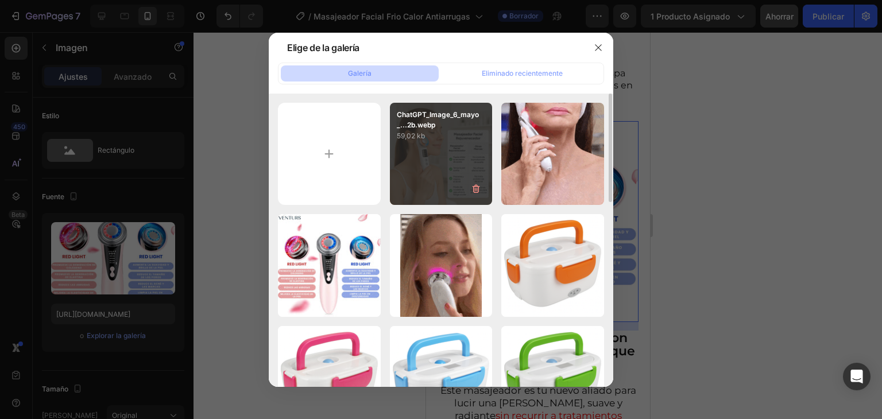
click at [446, 142] on div "ChatGPT_Image_6_mayo_...2b.webp 59,02 kb" at bounding box center [441, 154] width 103 height 103
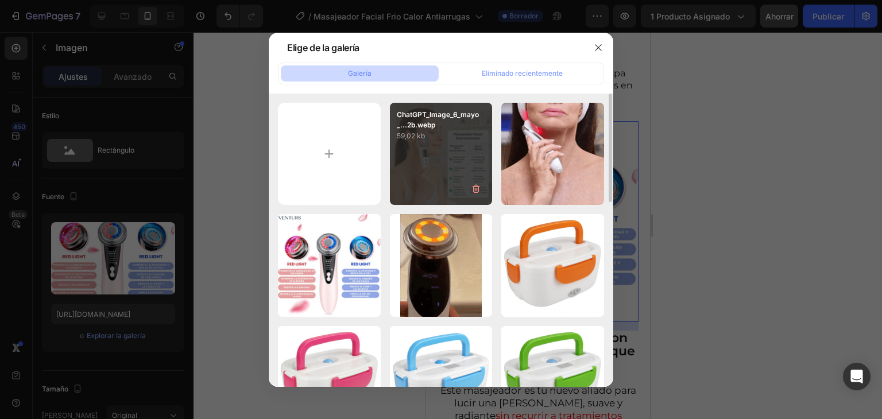
type input "[URL][DOMAIN_NAME]"
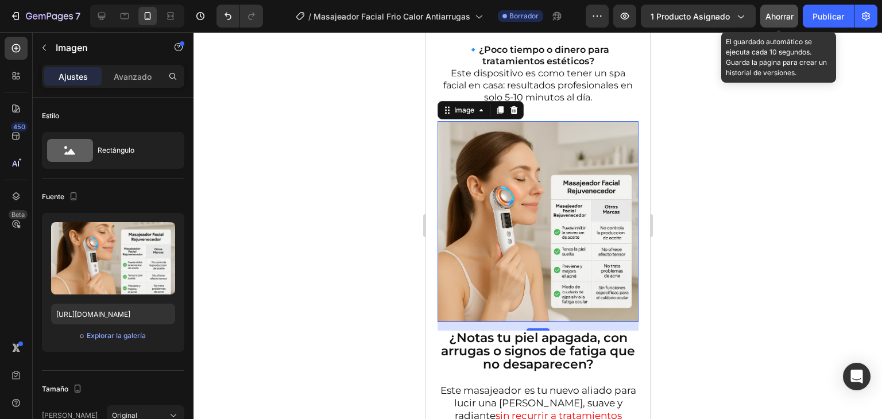
click at [794, 11] on font "Ahorrar" at bounding box center [779, 16] width 28 height 10
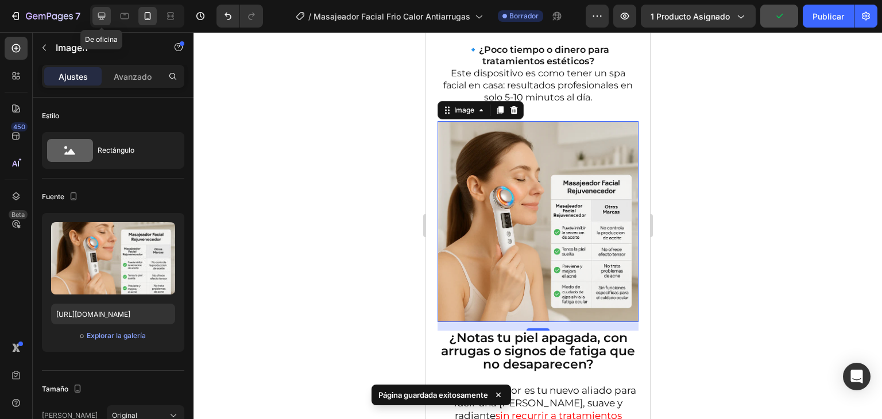
click at [99, 16] on icon at bounding box center [101, 15] width 11 height 11
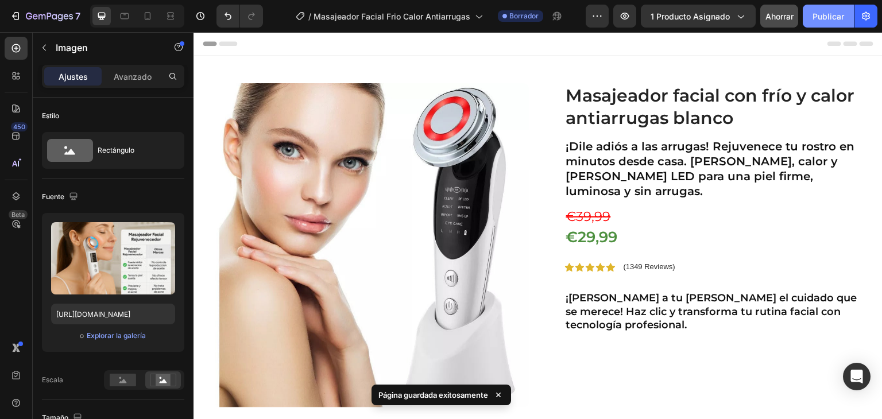
click at [827, 14] on font "Publicar" at bounding box center [828, 16] width 32 height 10
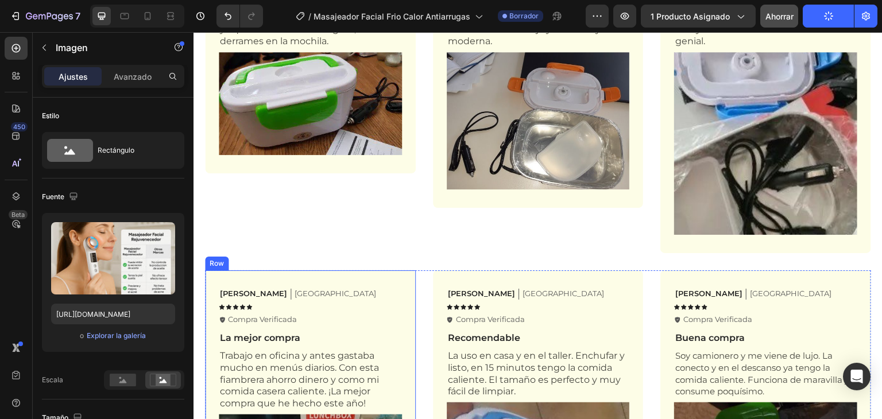
scroll to position [1981, 0]
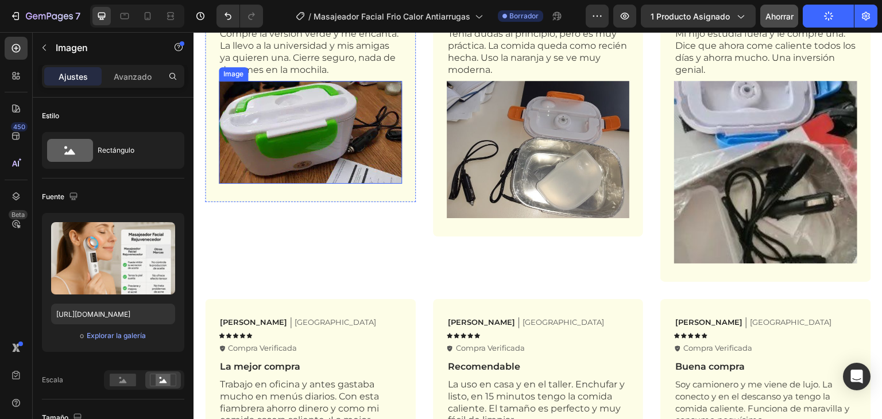
click at [328, 152] on img at bounding box center [310, 132] width 183 height 103
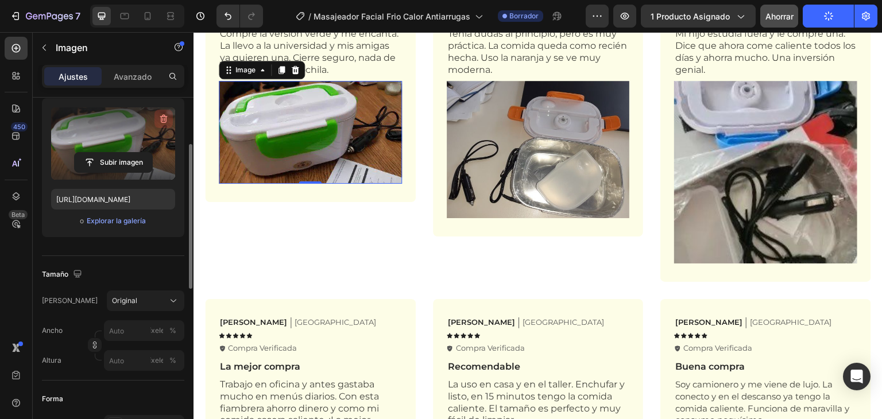
click at [163, 118] on icon "button" at bounding box center [162, 119] width 1 height 3
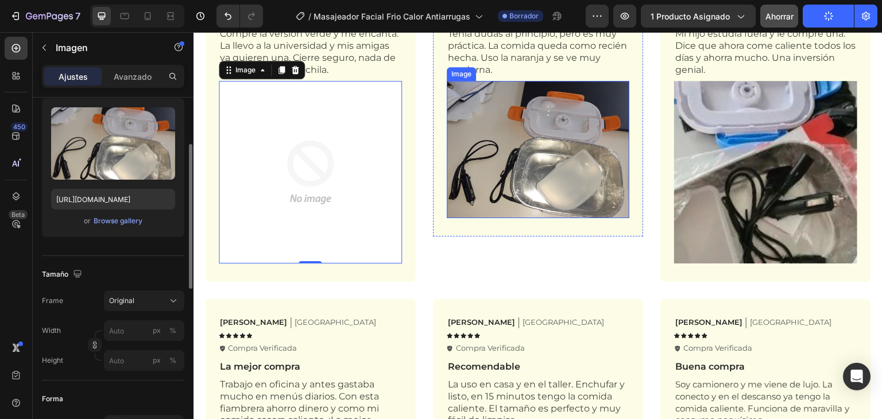
click at [504, 114] on img at bounding box center [538, 149] width 183 height 137
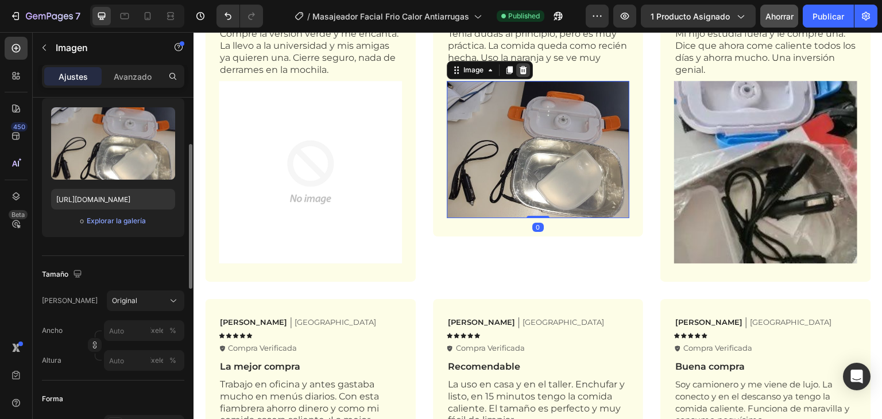
click at [518, 70] on icon at bounding box center [522, 69] width 9 height 9
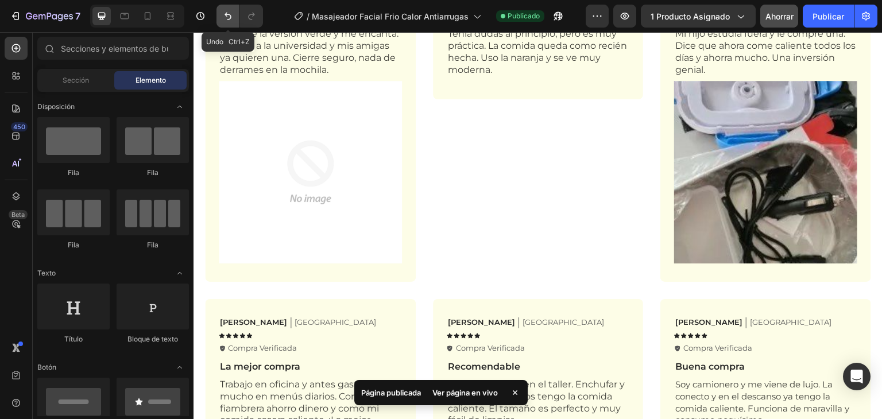
click at [226, 17] on icon "Deshacer/Rehacer" at bounding box center [227, 15] width 11 height 11
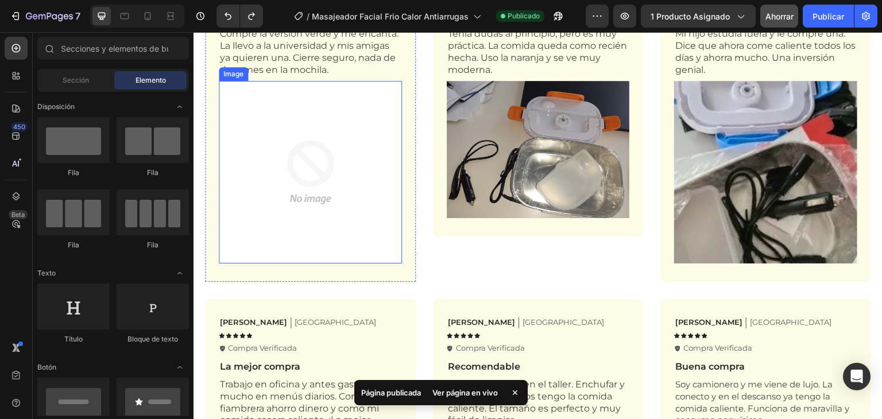
click at [334, 142] on img at bounding box center [310, 172] width 183 height 183
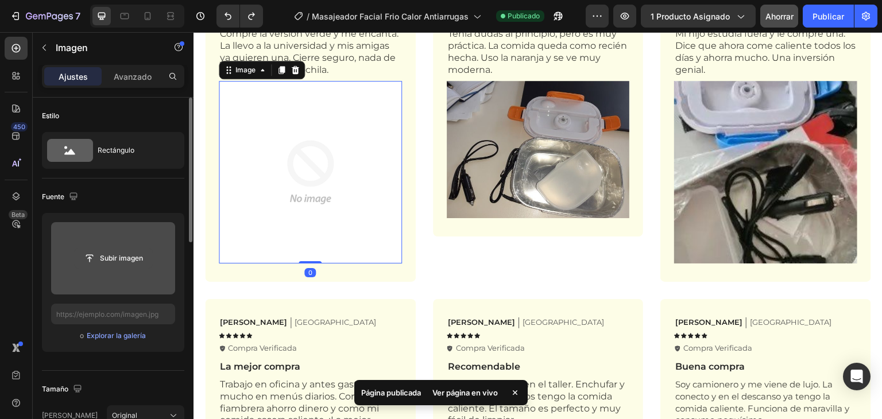
click at [123, 256] on input "file" at bounding box center [114, 259] width 78 height 20
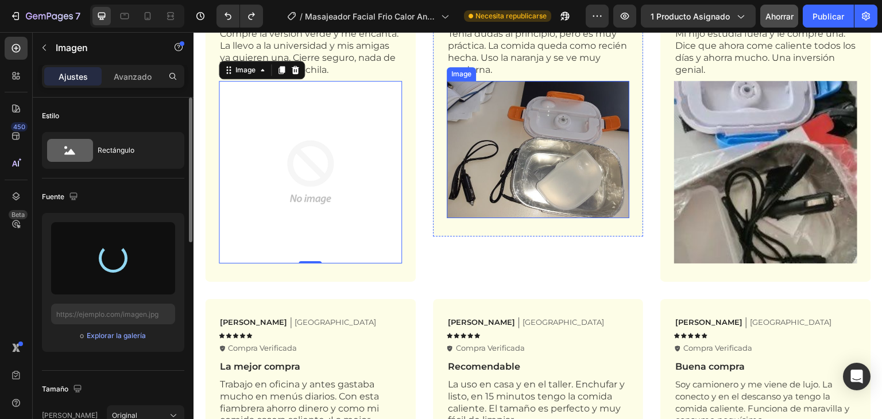
click at [567, 123] on img at bounding box center [538, 149] width 183 height 137
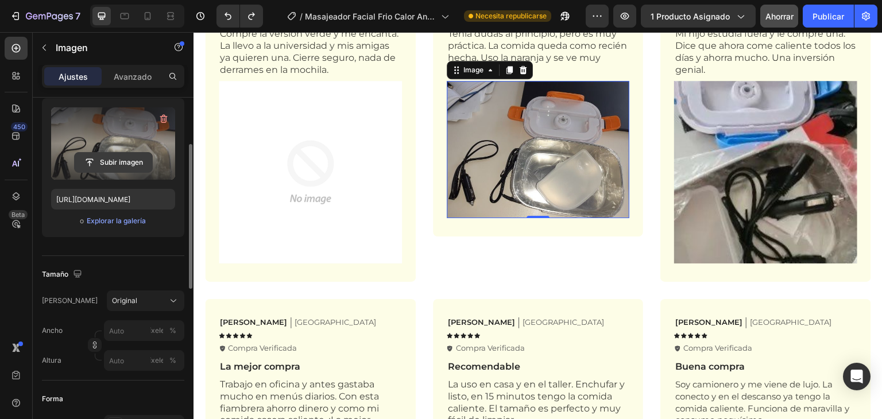
click at [126, 162] on input "file" at bounding box center [114, 163] width 78 height 20
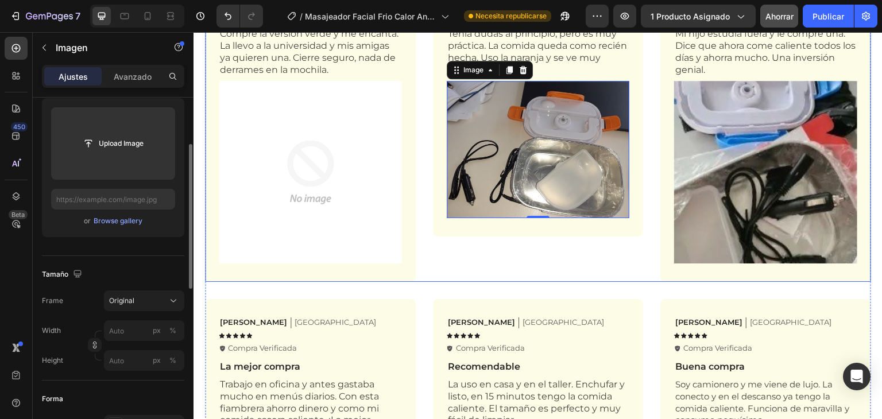
click at [291, 152] on img at bounding box center [310, 172] width 183 height 183
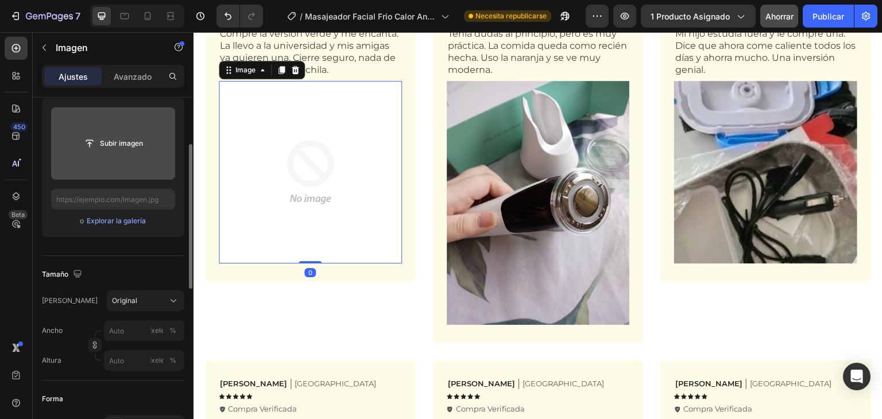
click at [138, 142] on input "file" at bounding box center [114, 144] width 78 height 20
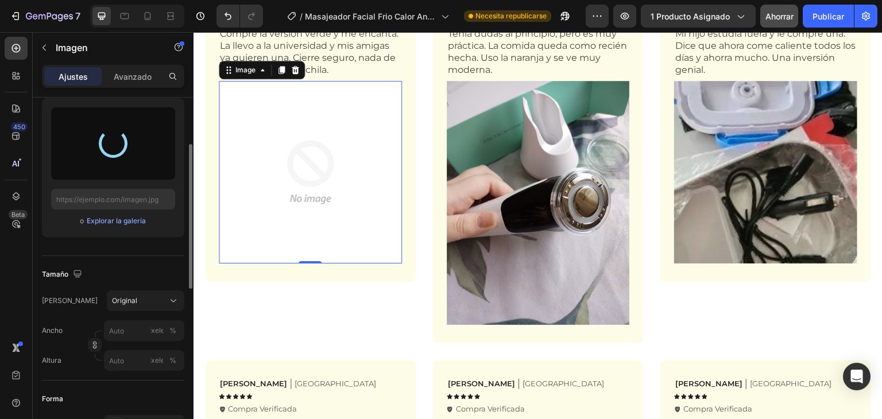
type input "[URL][DOMAIN_NAME]"
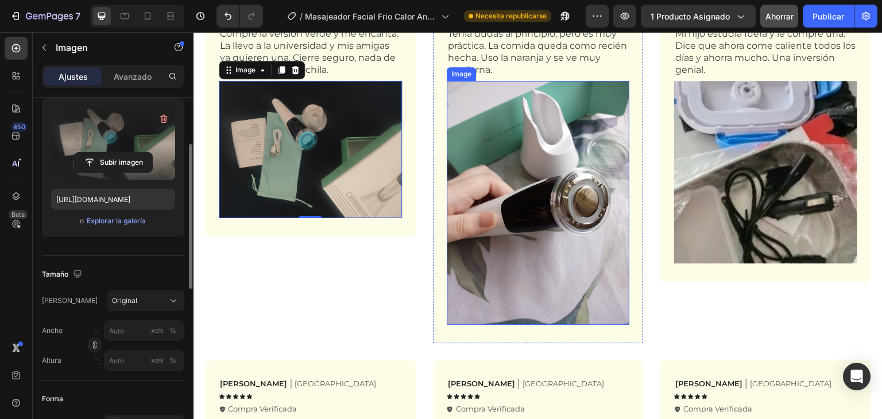
click at [532, 167] on img at bounding box center [538, 203] width 183 height 244
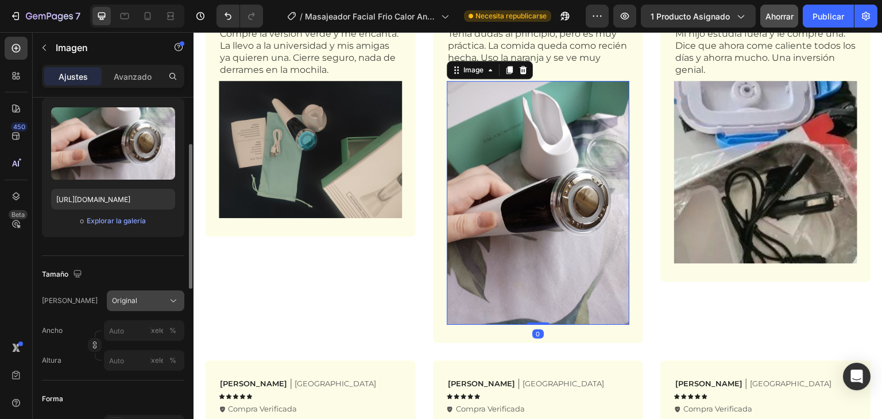
click at [145, 295] on div "Original" at bounding box center [145, 300] width 67 height 11
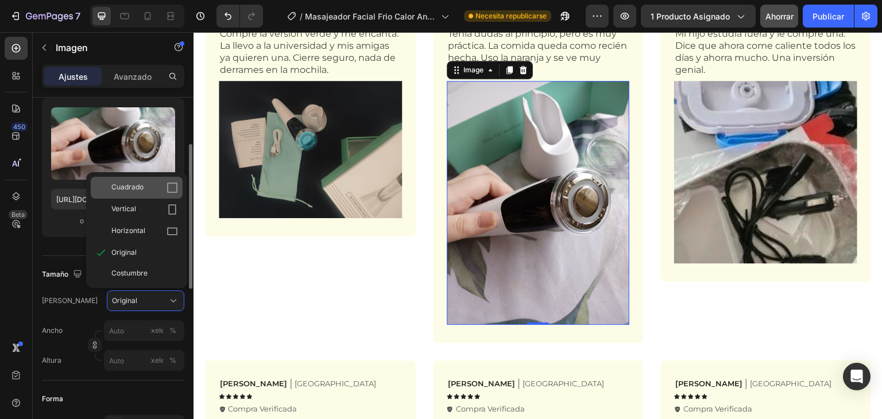
click at [168, 187] on icon at bounding box center [172, 187] width 11 height 11
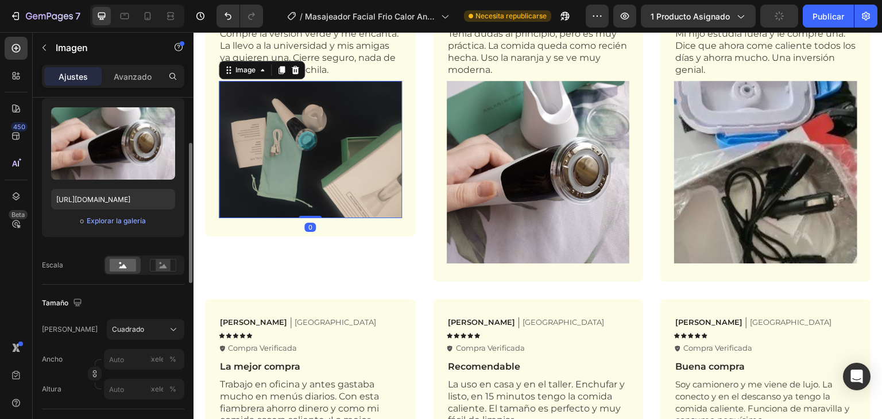
click at [315, 166] on img at bounding box center [310, 149] width 183 height 137
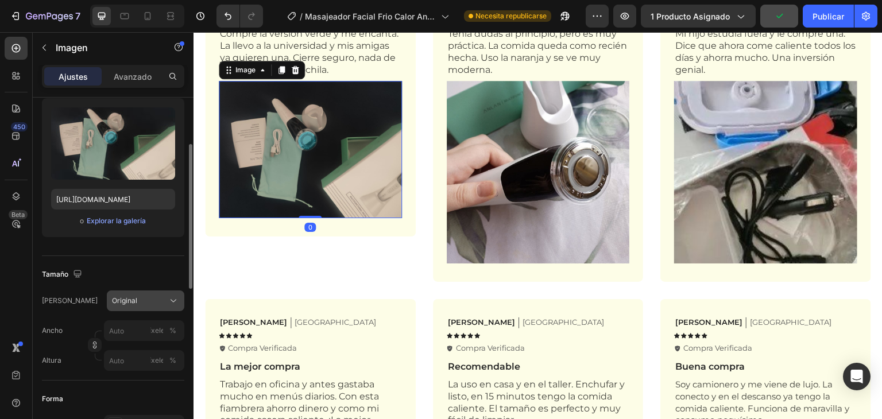
click at [136, 298] on div "Original" at bounding box center [138, 301] width 53 height 10
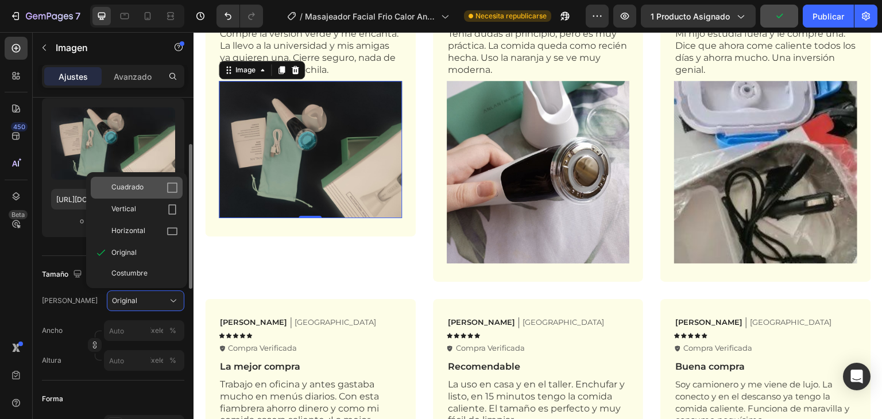
click at [158, 189] on div "Cuadrado" at bounding box center [144, 187] width 67 height 11
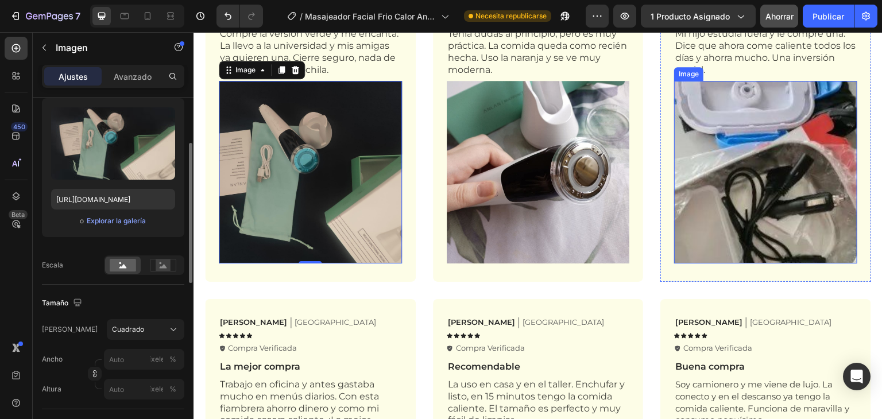
click at [730, 145] on img at bounding box center [765, 172] width 183 height 183
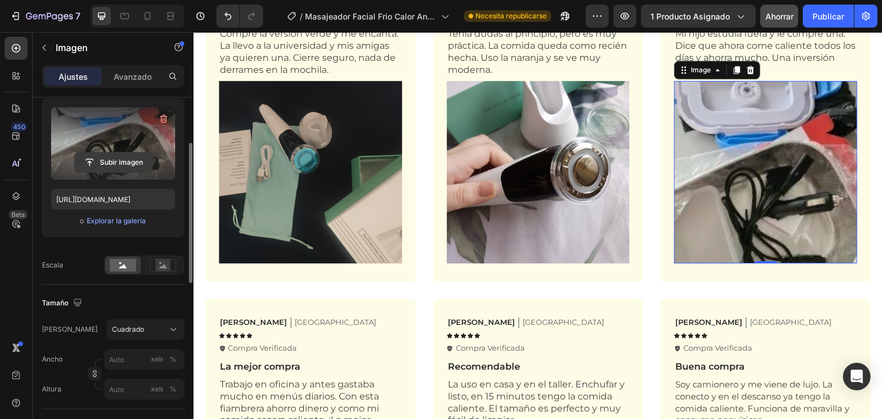
click at [131, 160] on input "file" at bounding box center [114, 163] width 78 height 20
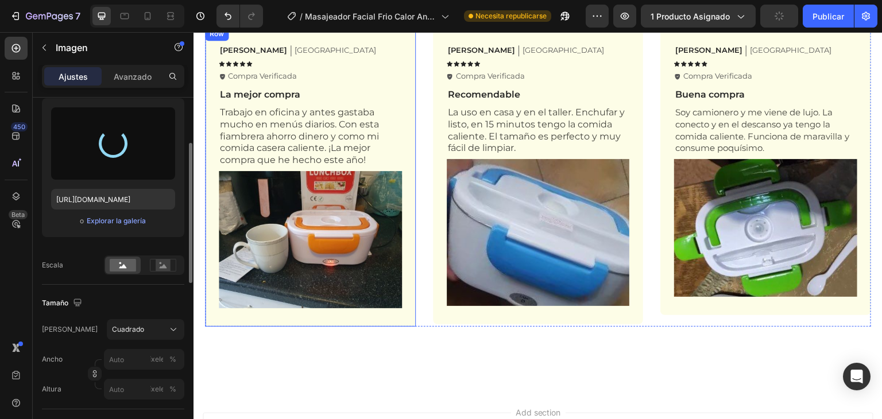
scroll to position [2268, 0]
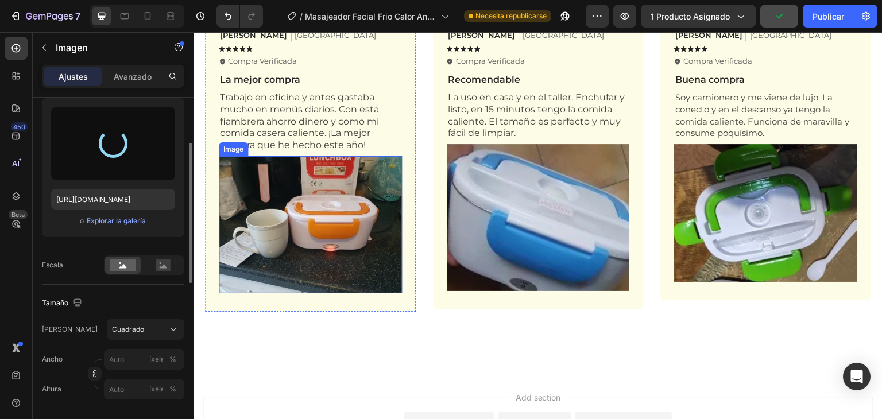
click at [320, 203] on img at bounding box center [310, 224] width 183 height 137
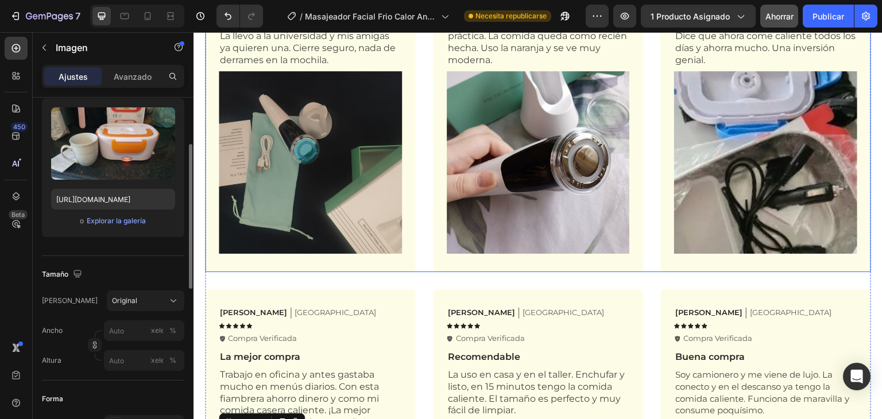
scroll to position [1981, 0]
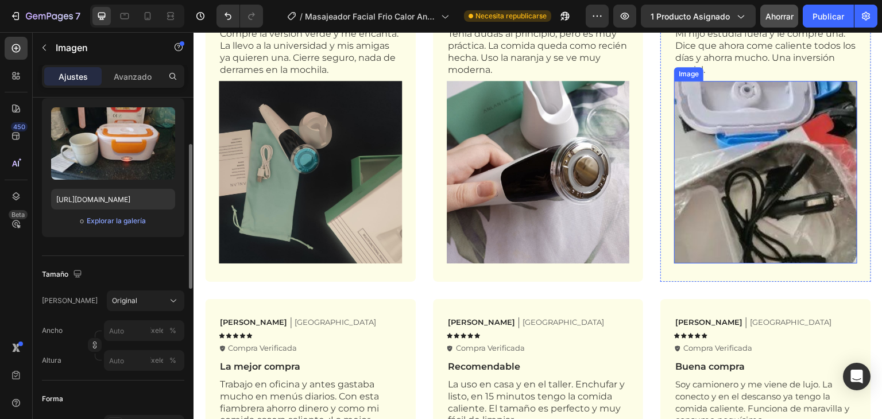
click at [782, 131] on img at bounding box center [765, 172] width 183 height 183
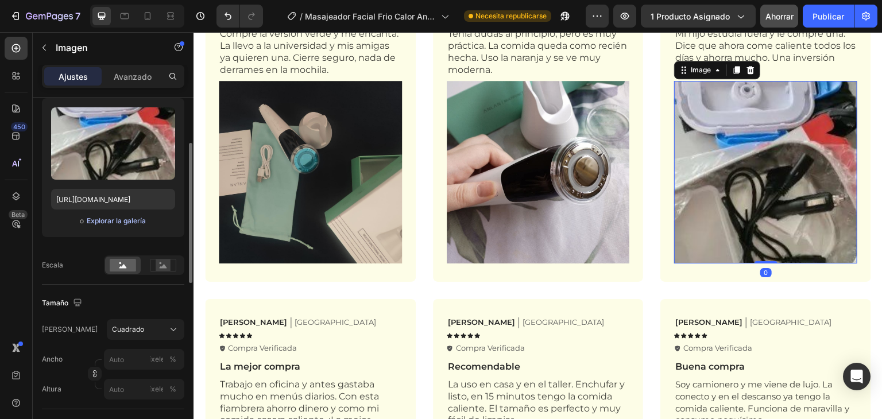
click at [99, 219] on font "Explorar la galería" at bounding box center [116, 220] width 59 height 9
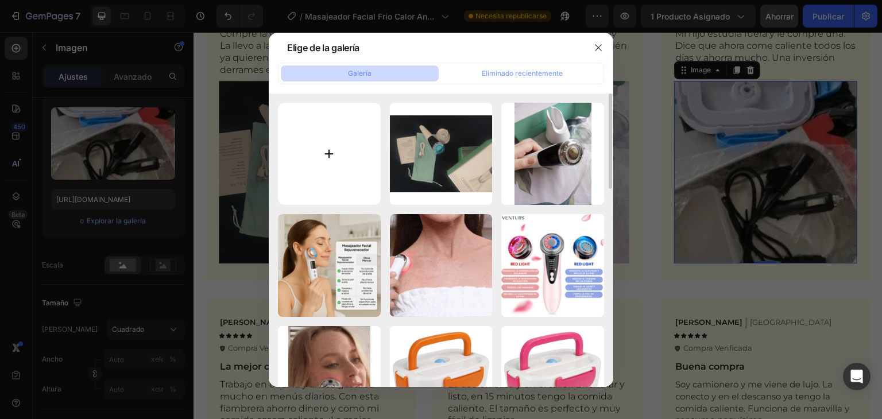
click at [335, 159] on input "file" at bounding box center [329, 154] width 103 height 103
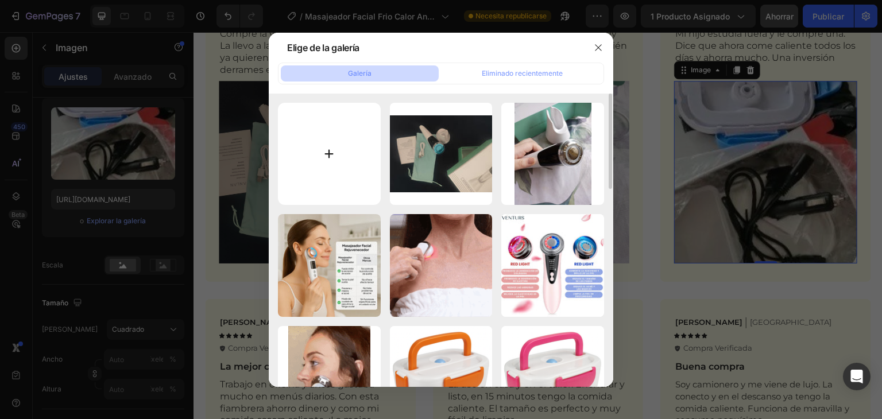
type input "C:\fakepath\61llpN9c4jL.jpg"
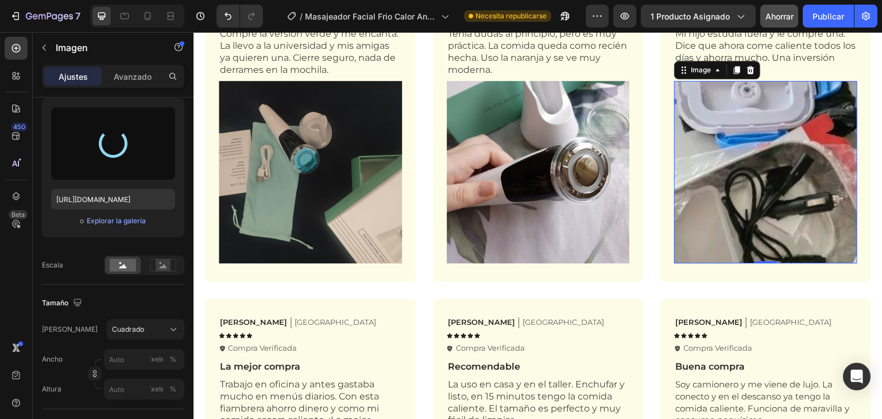
type input "[URL][DOMAIN_NAME]"
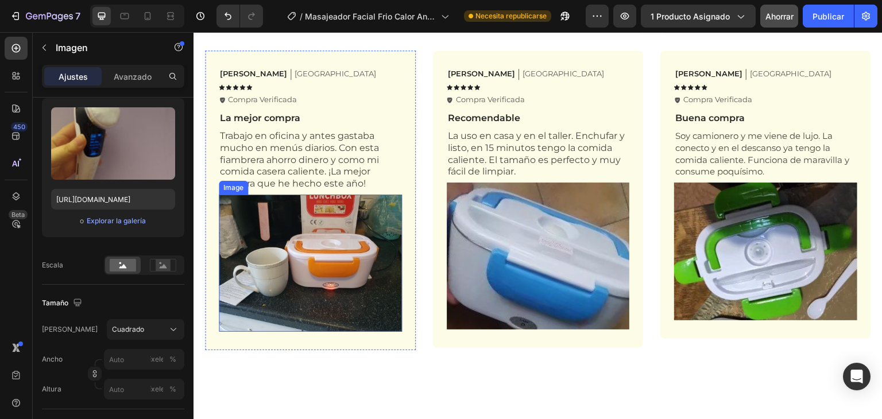
scroll to position [2268, 0]
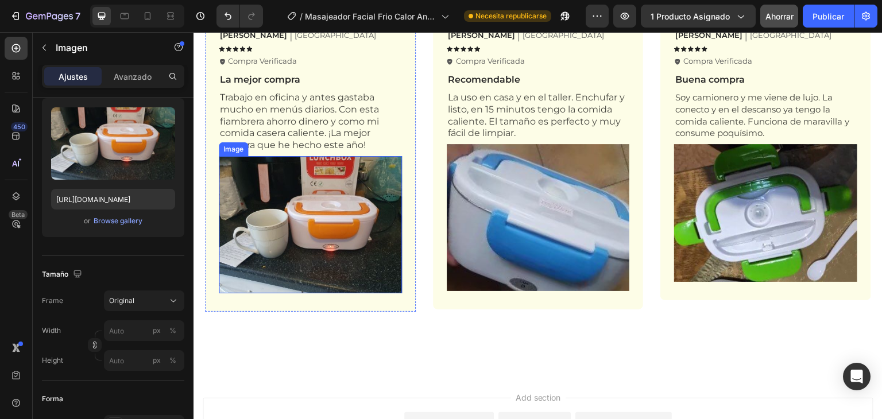
click at [300, 210] on img at bounding box center [310, 224] width 183 height 137
click at [296, 141] on icon at bounding box center [295, 145] width 7 height 8
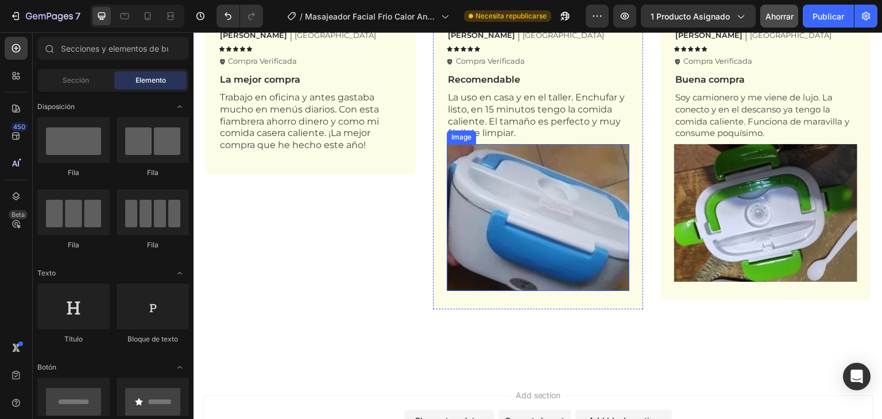
click at [527, 167] on img at bounding box center [538, 217] width 183 height 146
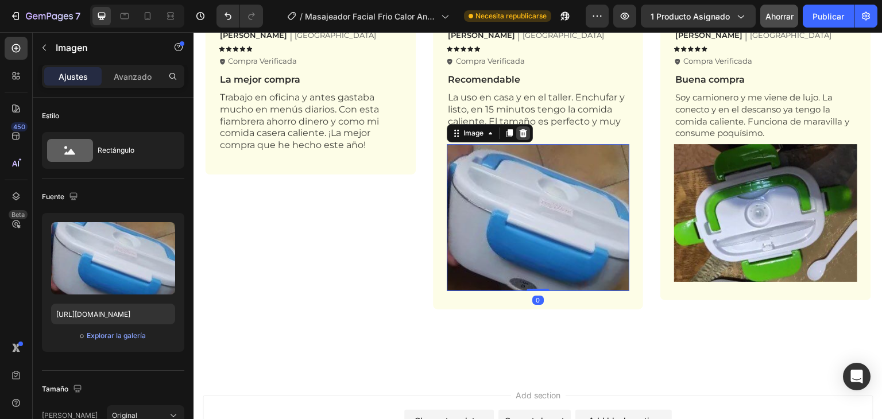
click at [521, 131] on icon at bounding box center [522, 133] width 7 height 8
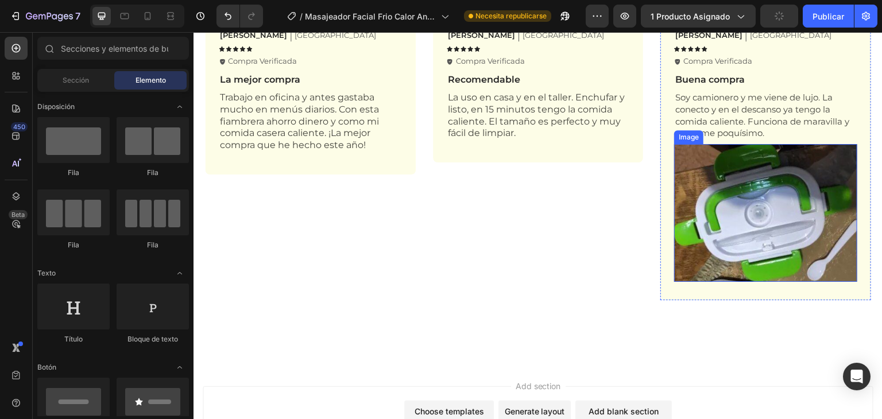
click at [733, 182] on img at bounding box center [765, 213] width 183 height 138
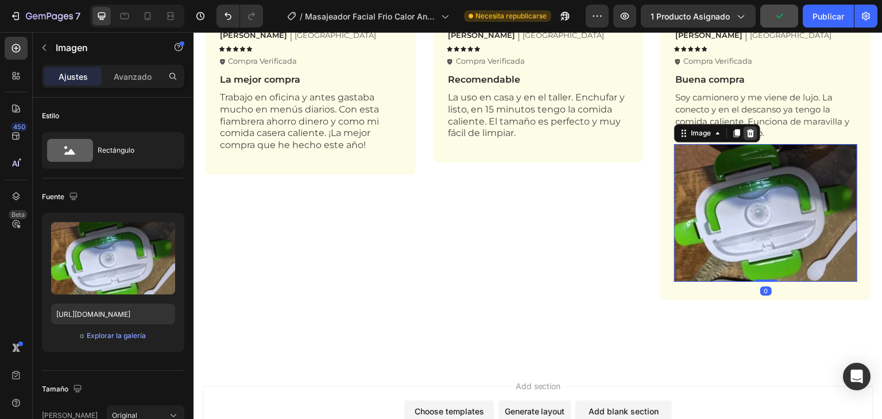
click at [746, 133] on icon at bounding box center [750, 133] width 9 height 9
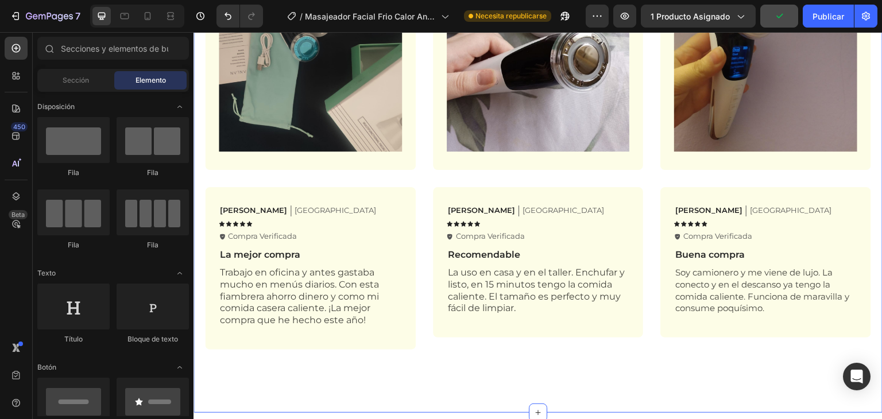
scroll to position [2076, 0]
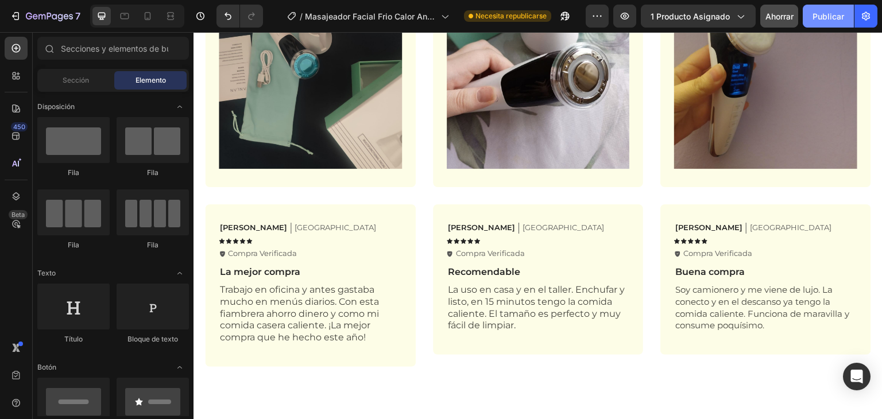
click at [830, 16] on font "Publicar" at bounding box center [828, 16] width 32 height 10
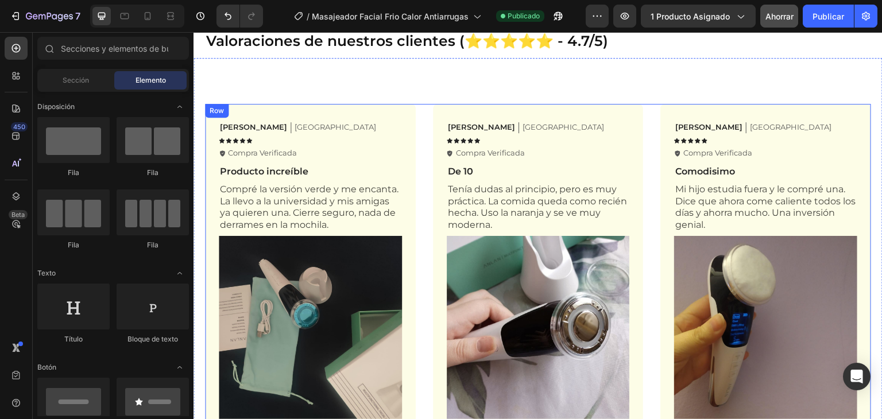
scroll to position [1789, 0]
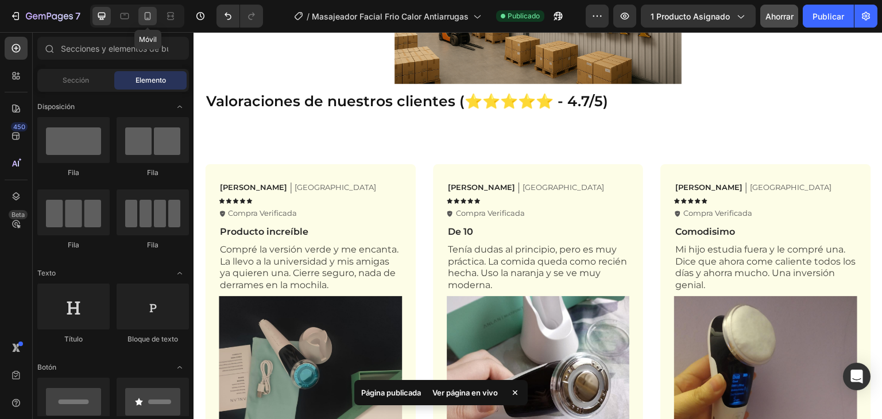
click at [145, 15] on icon at bounding box center [148, 16] width 6 height 8
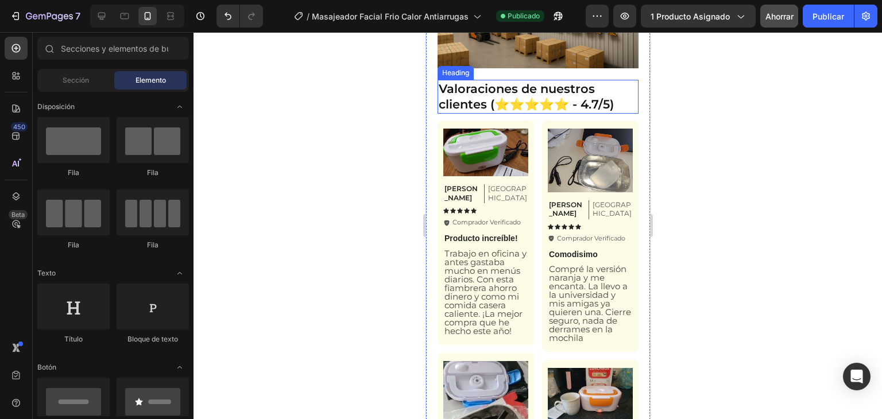
scroll to position [2293, 0]
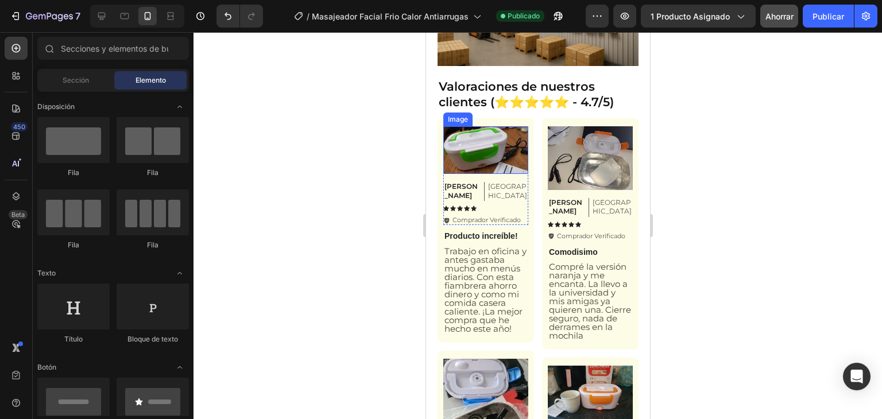
click at [504, 155] on img at bounding box center [485, 150] width 85 height 48
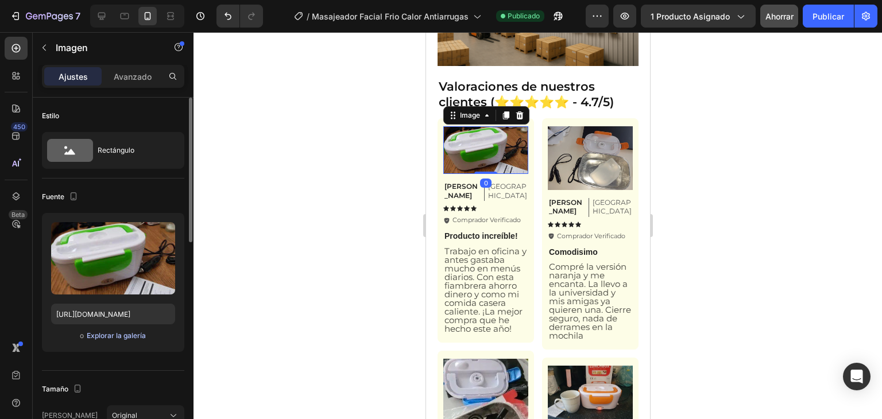
click at [119, 331] on font "Explorar la galería" at bounding box center [116, 335] width 59 height 9
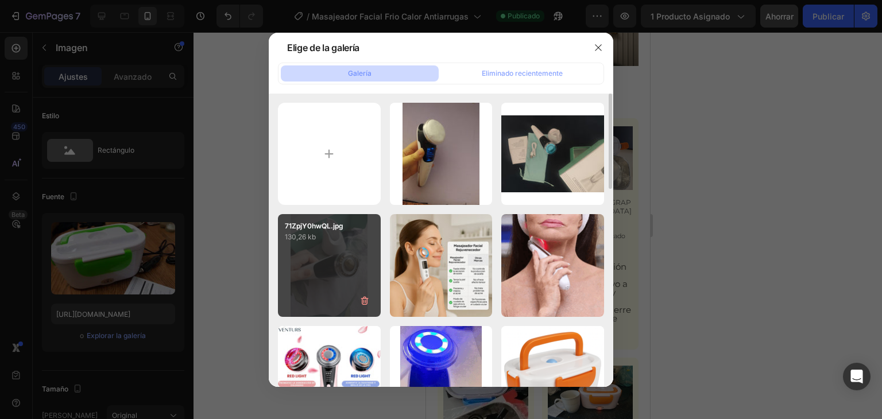
click at [338, 262] on div "71ZpjY0hwQL.jpg 130,26 kb" at bounding box center [329, 265] width 103 height 103
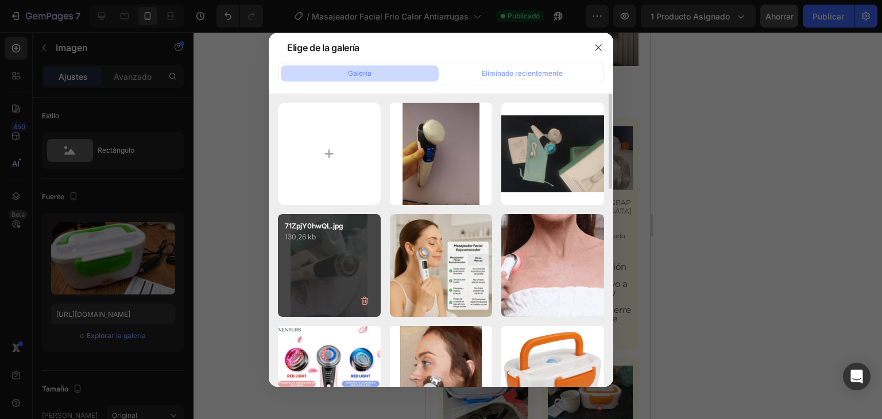
type input "[URL][DOMAIN_NAME]"
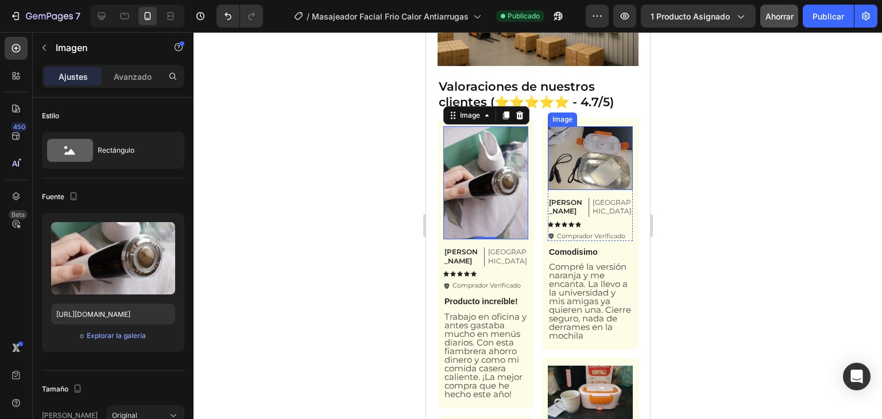
click at [571, 145] on img at bounding box center [589, 158] width 85 height 64
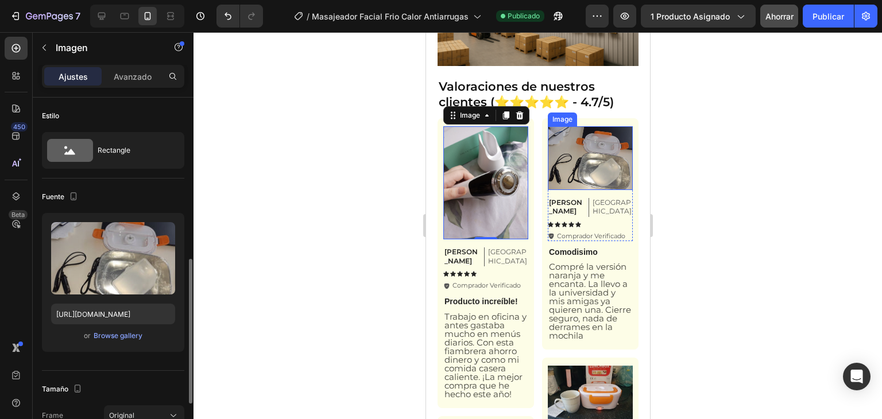
scroll to position [115, 0]
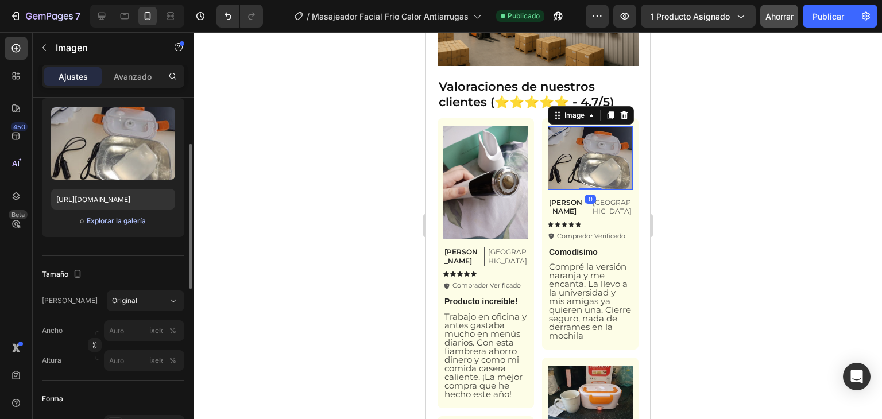
click at [138, 218] on font "Explorar la galería" at bounding box center [116, 220] width 59 height 9
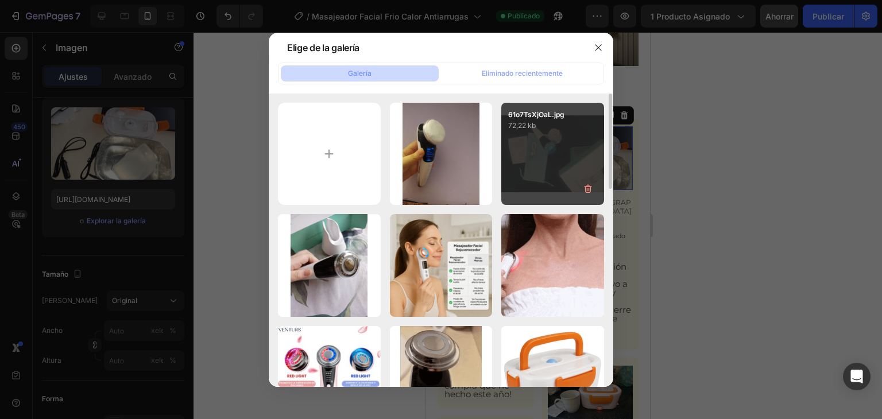
click at [538, 152] on div "61o7TsXjOaL.jpg 72,22 kb" at bounding box center [552, 154] width 103 height 103
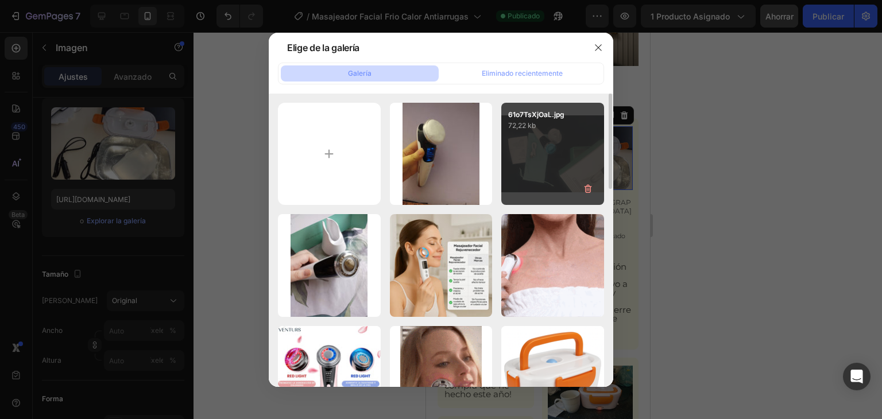
type input "[URL][DOMAIN_NAME]"
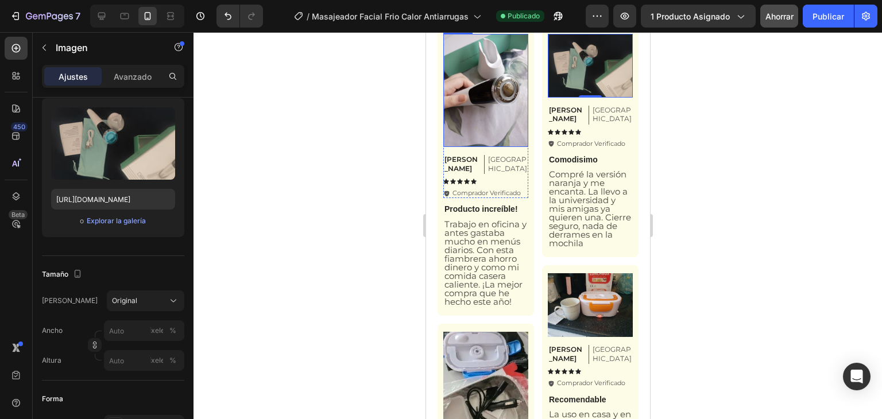
scroll to position [2408, 0]
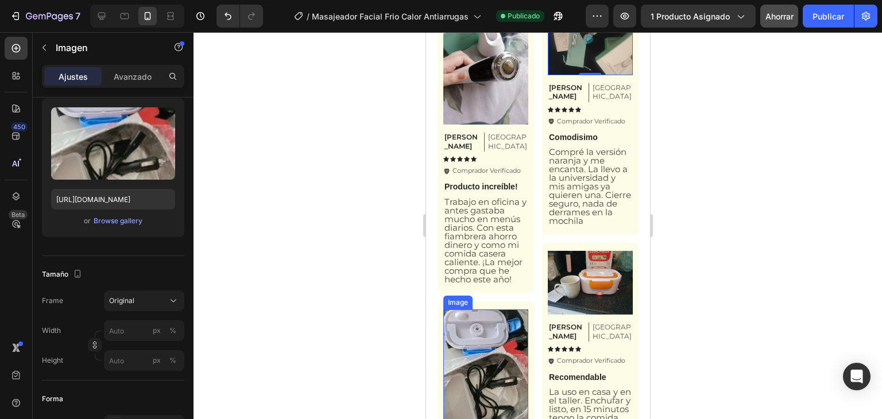
click at [481, 318] on img at bounding box center [485, 366] width 85 height 115
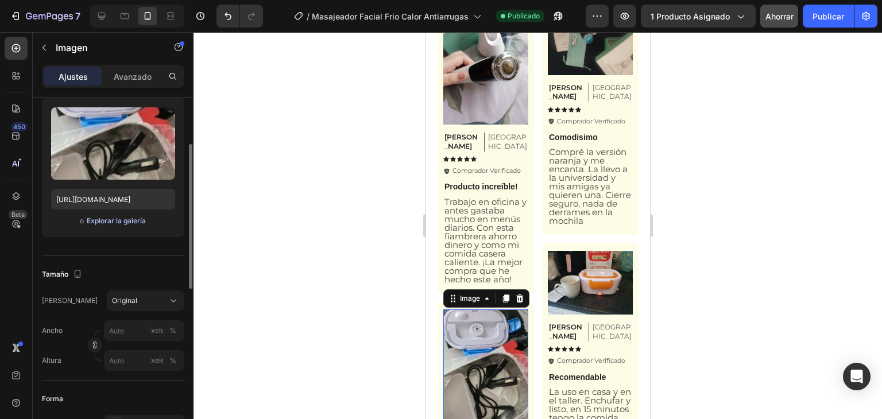
click at [131, 220] on font "Explorar la galería" at bounding box center [116, 220] width 59 height 9
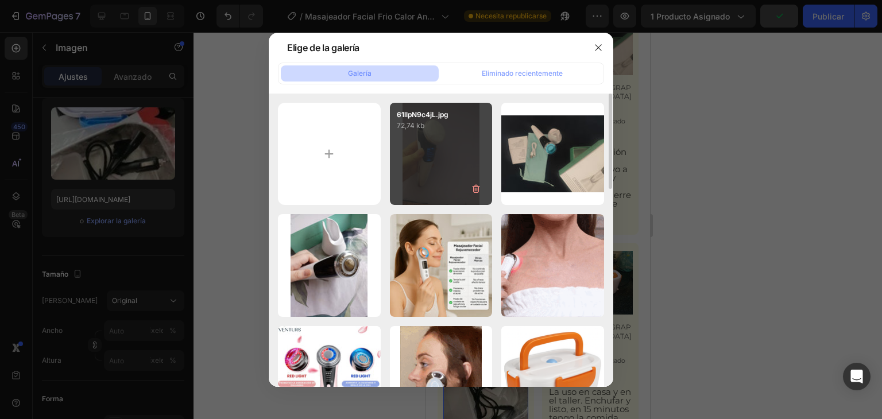
click at [418, 151] on div "61llpN9c4jL.jpg 72,74 kb" at bounding box center [441, 154] width 103 height 103
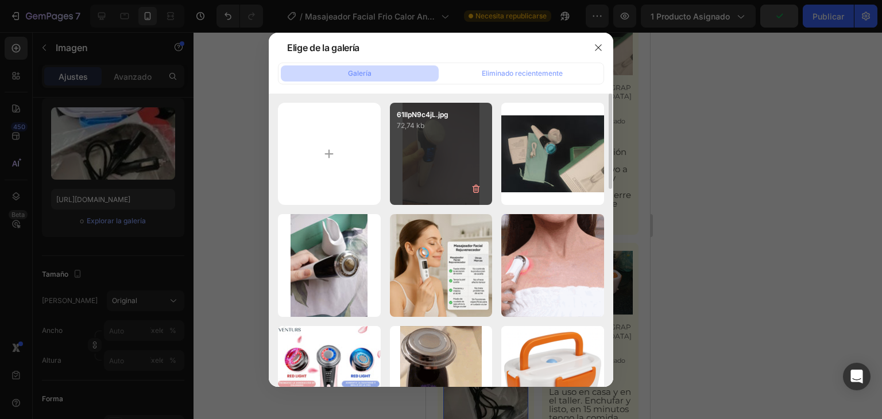
type input "[URL][DOMAIN_NAME]"
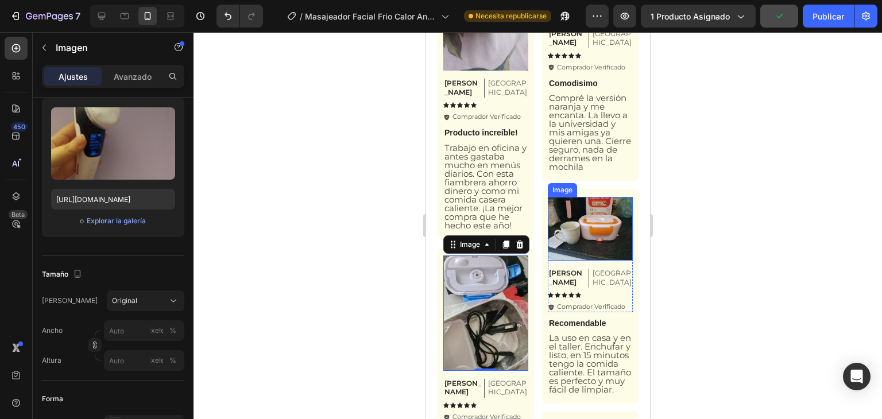
scroll to position [2465, 0]
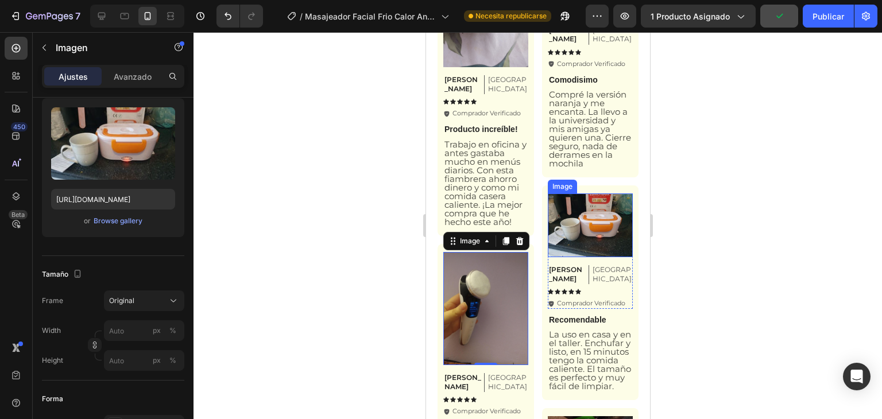
click at [595, 207] on img at bounding box center [589, 226] width 85 height 64
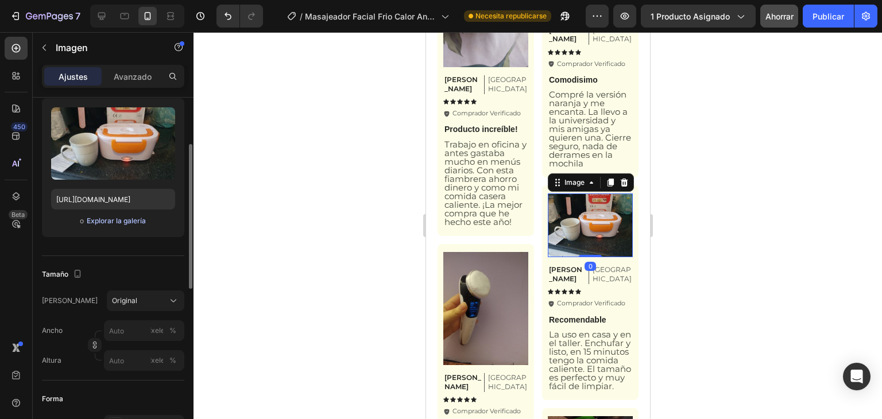
click at [120, 221] on font "Explorar la galería" at bounding box center [116, 220] width 59 height 9
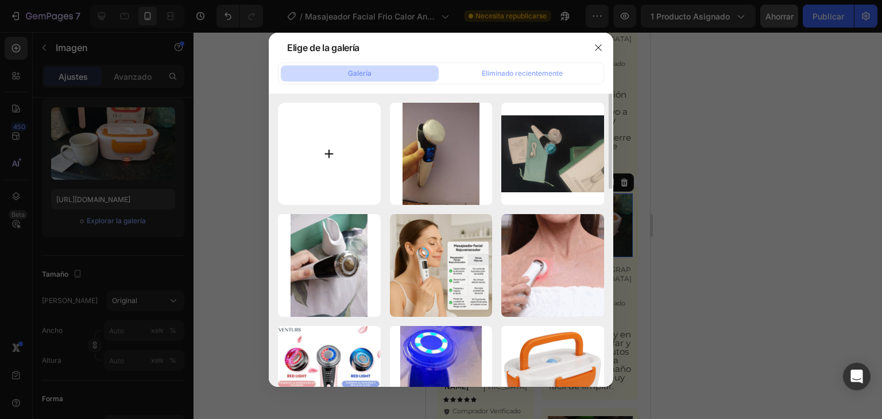
click at [353, 138] on input "file" at bounding box center [329, 154] width 103 height 103
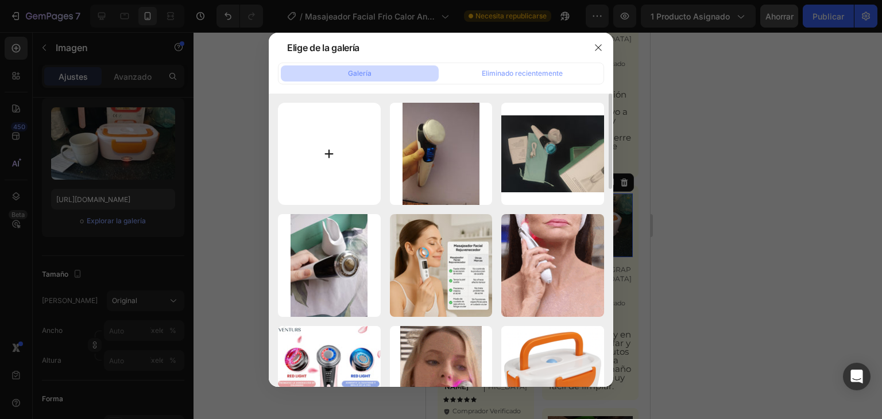
type input "C:\fakepath\WhatsApp-Image-2021-02-25-at-20.25.32_480x480.jpg"
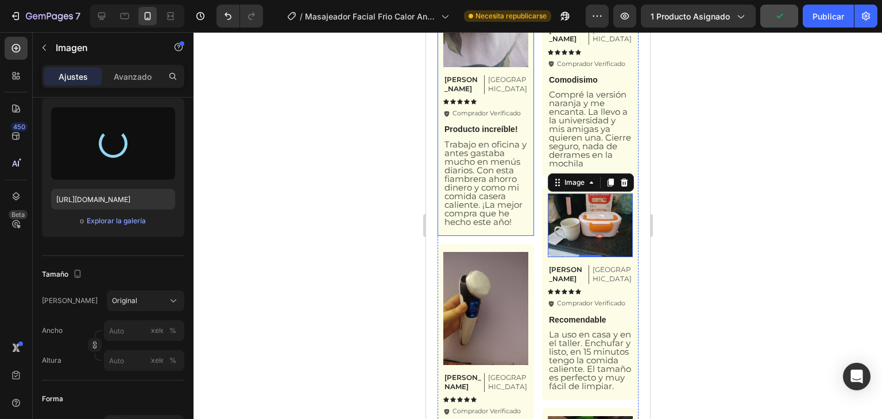
type input "[URL][DOMAIN_NAME]"
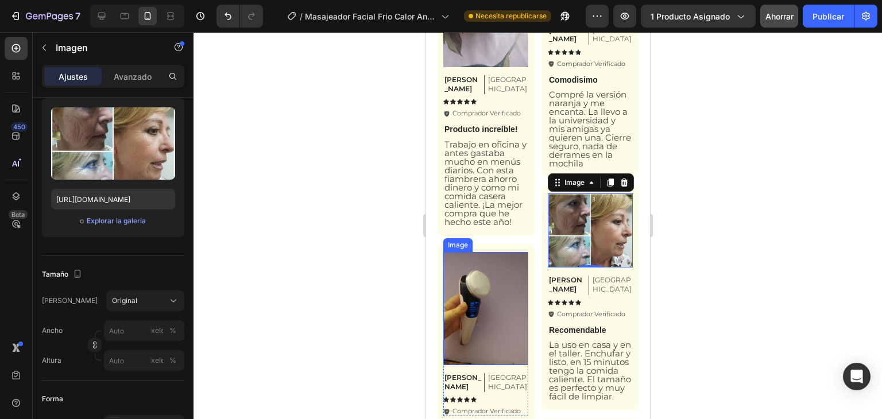
click at [490, 266] on img at bounding box center [485, 308] width 85 height 113
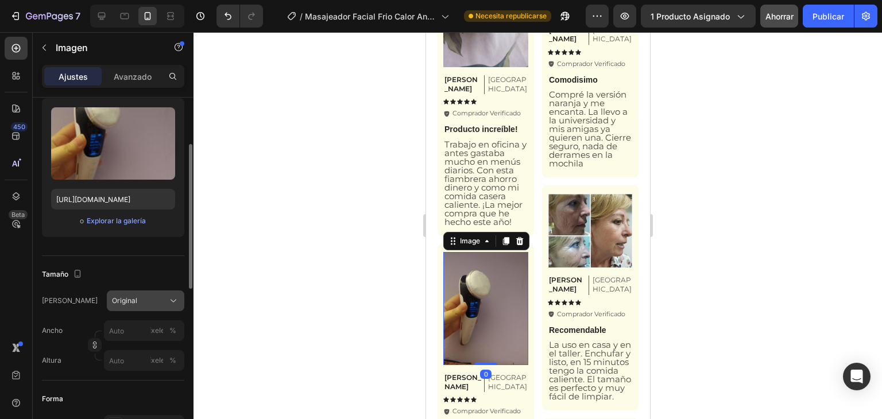
click at [172, 295] on icon at bounding box center [173, 300] width 11 height 11
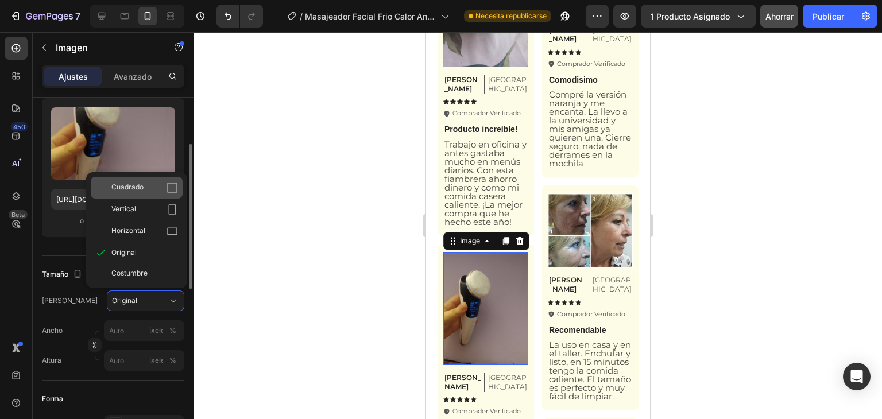
click at [172, 189] on icon at bounding box center [172, 187] width 11 height 11
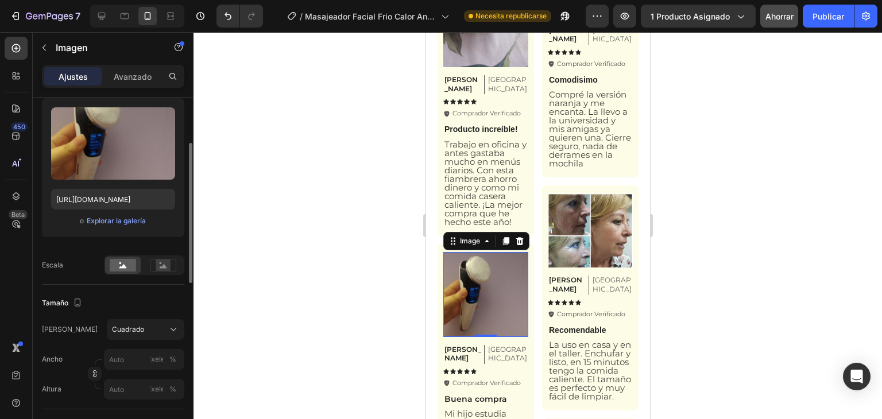
click at [335, 211] on div at bounding box center [538, 225] width 688 height 387
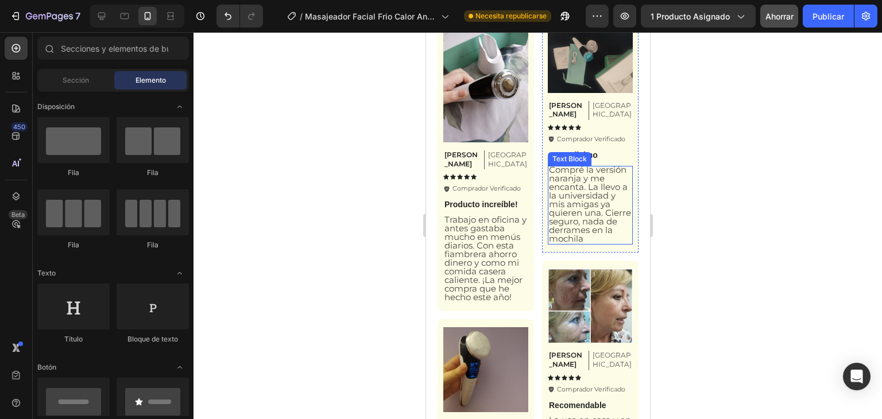
scroll to position [2408, 0]
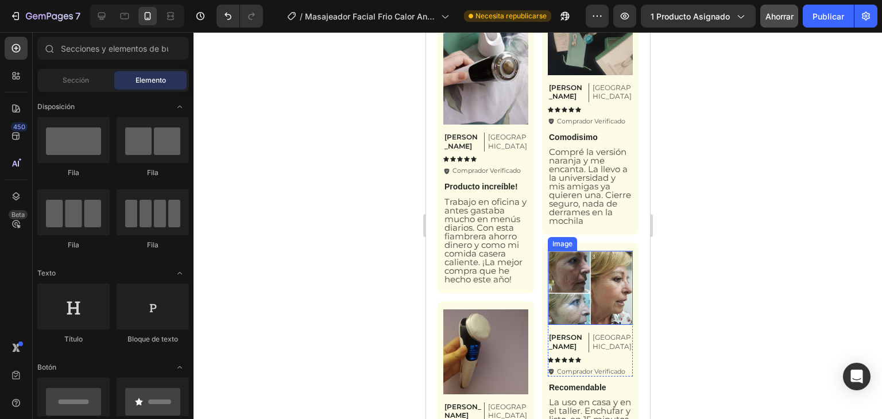
click at [570, 270] on img at bounding box center [589, 288] width 85 height 74
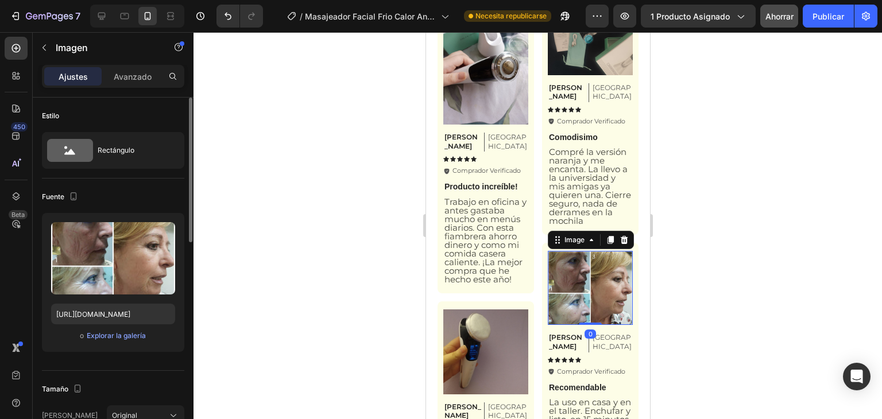
scroll to position [57, 0]
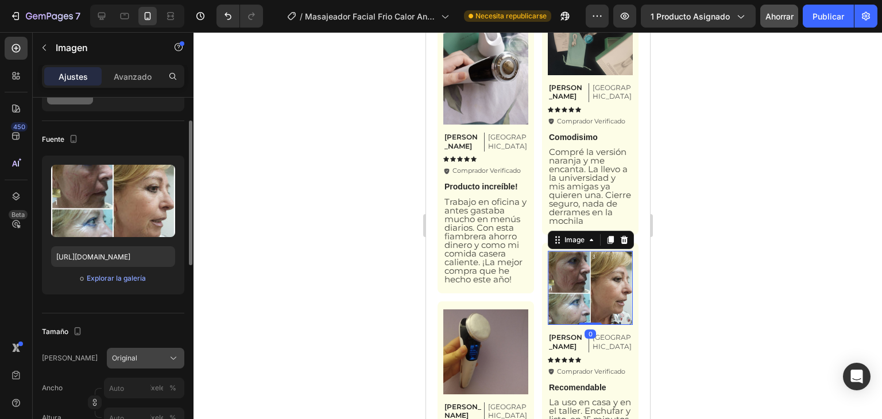
click at [156, 351] on button "Original" at bounding box center [146, 358] width 78 height 21
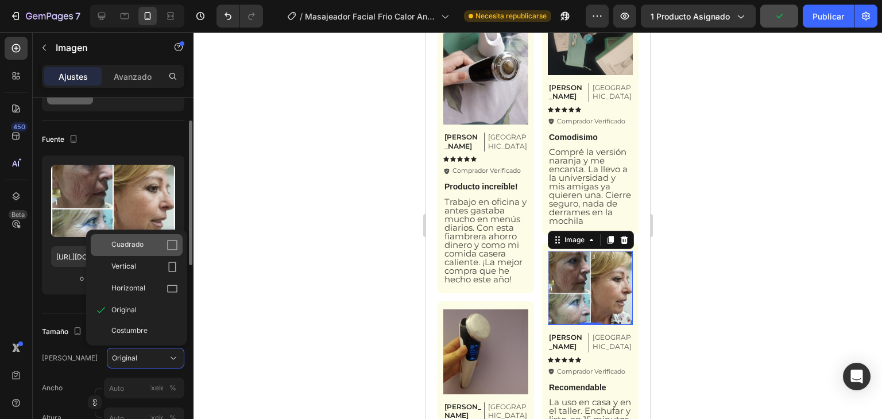
click at [148, 243] on div "Cuadrado" at bounding box center [144, 244] width 67 height 11
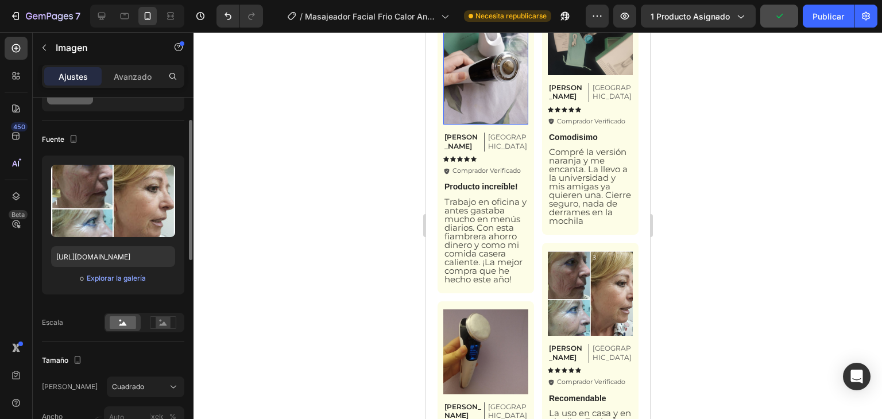
click at [479, 69] on img at bounding box center [485, 67] width 85 height 113
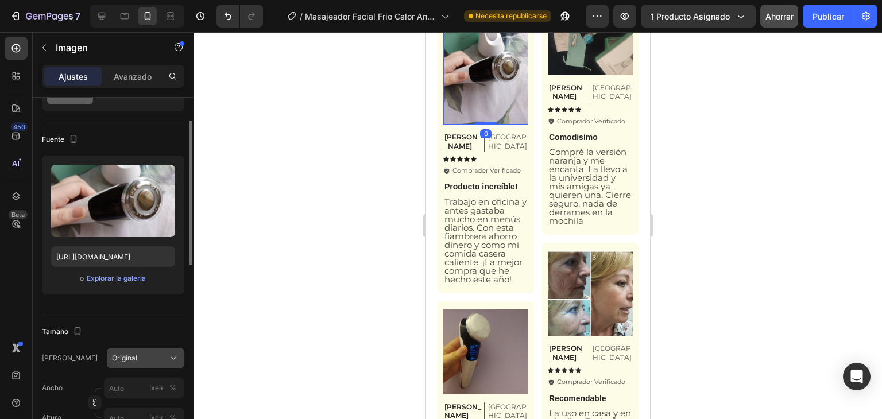
click at [131, 353] on span "Original" at bounding box center [124, 358] width 25 height 10
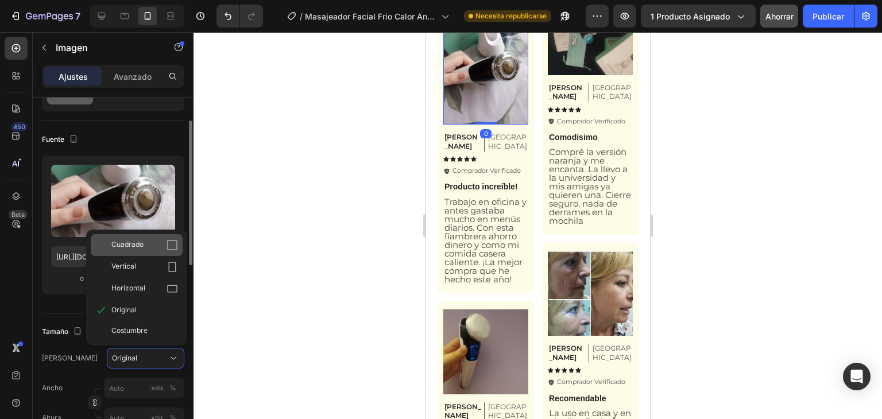
click at [149, 246] on div "Cuadrado" at bounding box center [144, 244] width 67 height 11
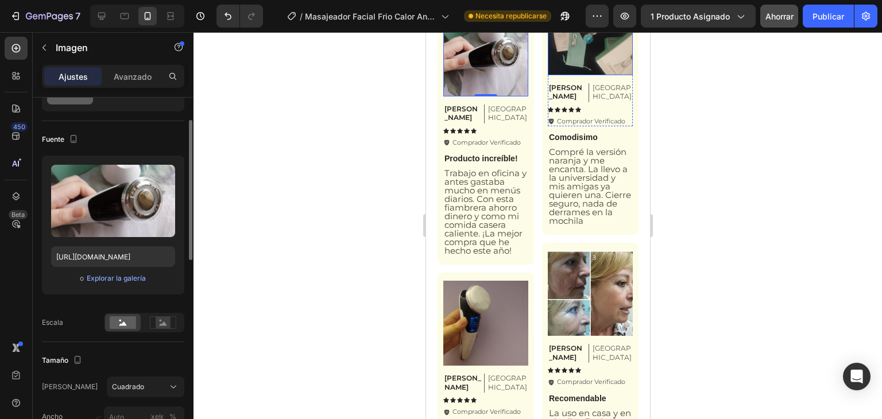
click at [589, 51] on img at bounding box center [589, 43] width 85 height 64
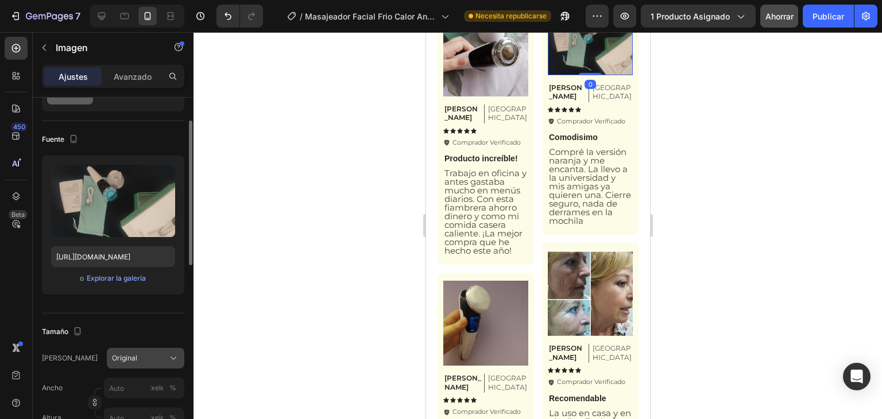
click at [140, 361] on div "Original" at bounding box center [138, 358] width 53 height 10
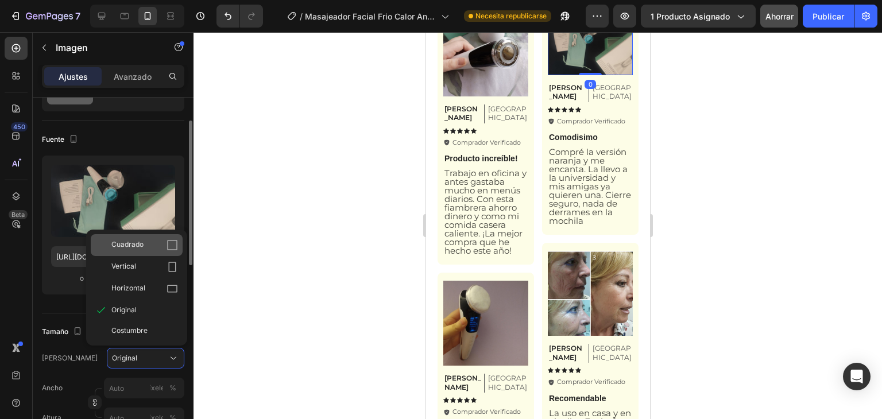
click at [156, 239] on div "Cuadrado" at bounding box center [144, 244] width 67 height 11
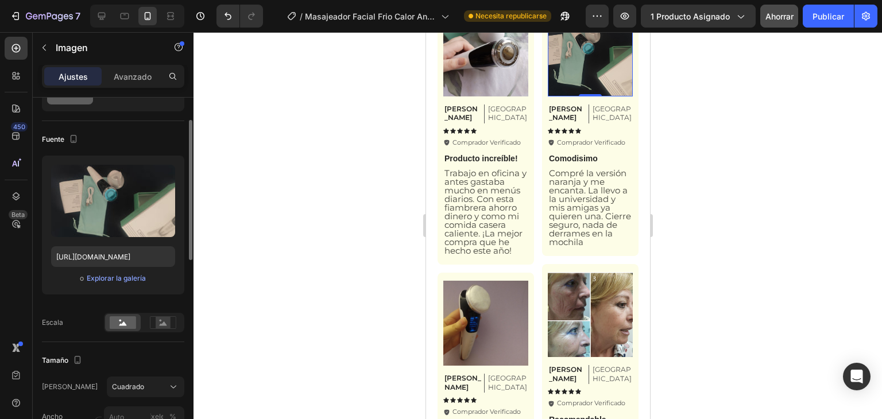
click at [347, 233] on div at bounding box center [538, 225] width 688 height 387
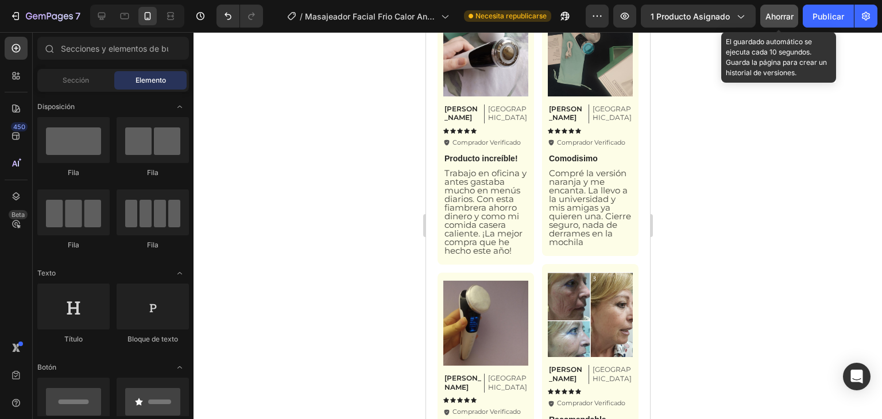
click at [784, 17] on font "Ahorrar" at bounding box center [779, 16] width 28 height 10
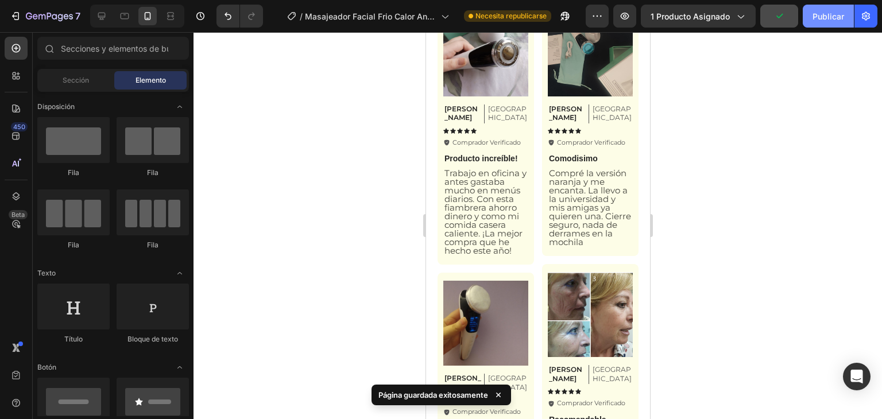
click at [818, 17] on font "Publicar" at bounding box center [828, 16] width 32 height 10
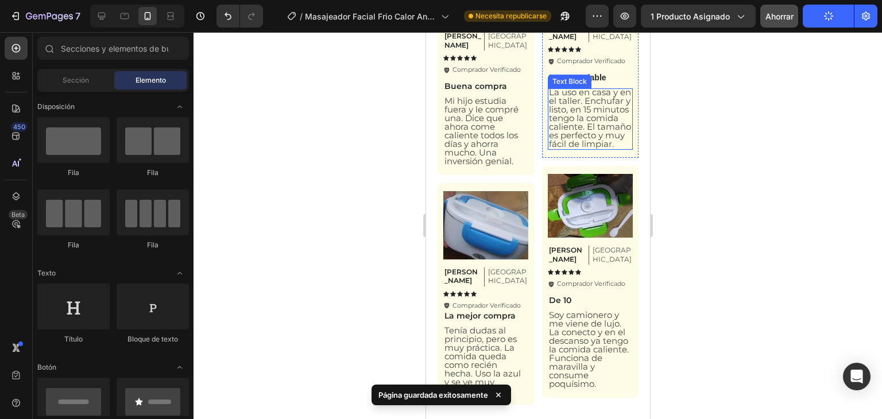
scroll to position [2752, 0]
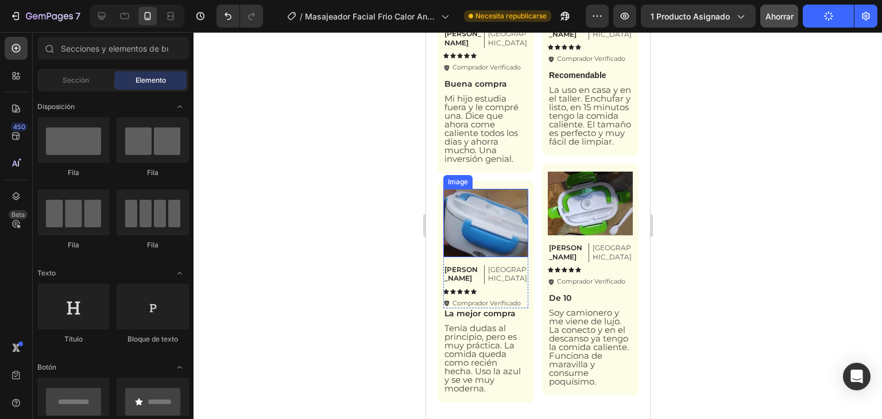
click at [479, 189] on img at bounding box center [485, 223] width 85 height 68
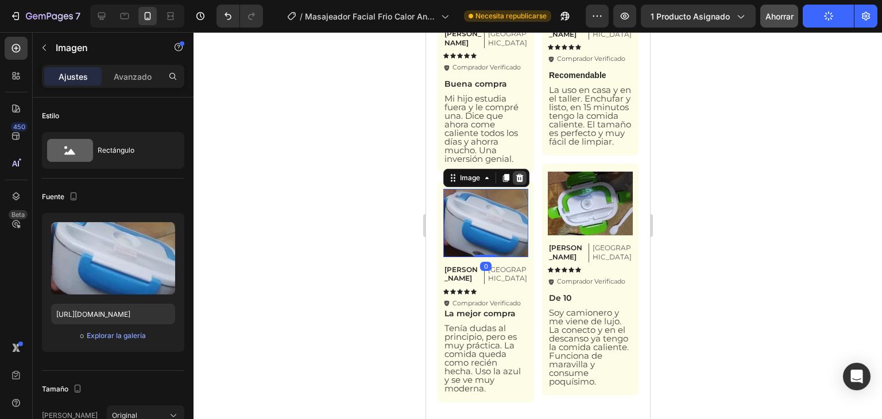
click at [514, 173] on icon at bounding box center [518, 177] width 9 height 9
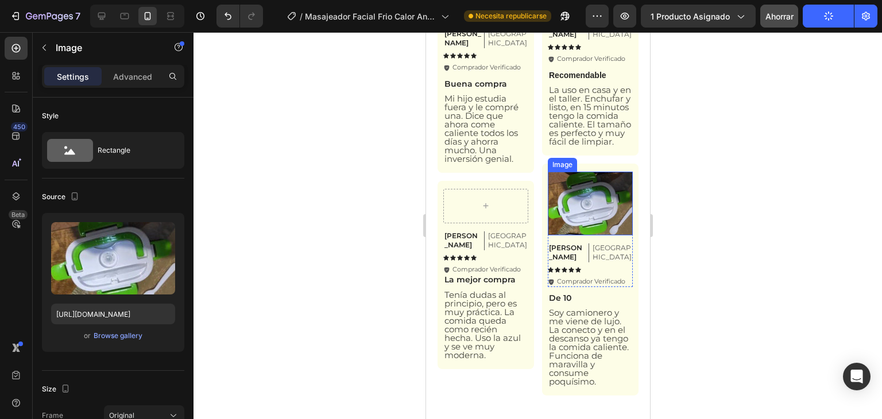
click at [580, 175] on img at bounding box center [589, 204] width 85 height 64
click at [620, 157] on icon at bounding box center [623, 161] width 7 height 8
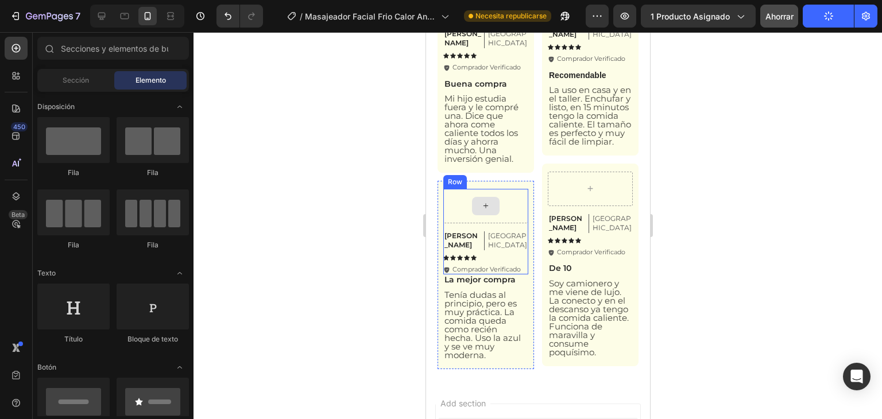
click at [491, 197] on div at bounding box center [485, 206] width 28 height 18
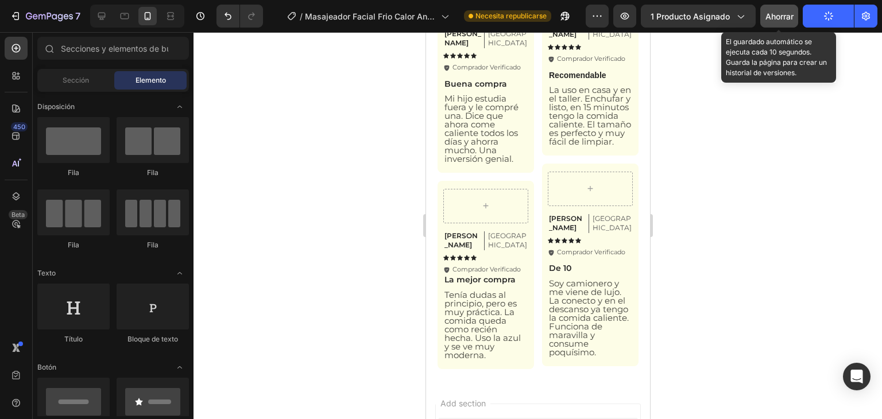
click at [774, 20] on font "Ahorrar" at bounding box center [779, 16] width 28 height 10
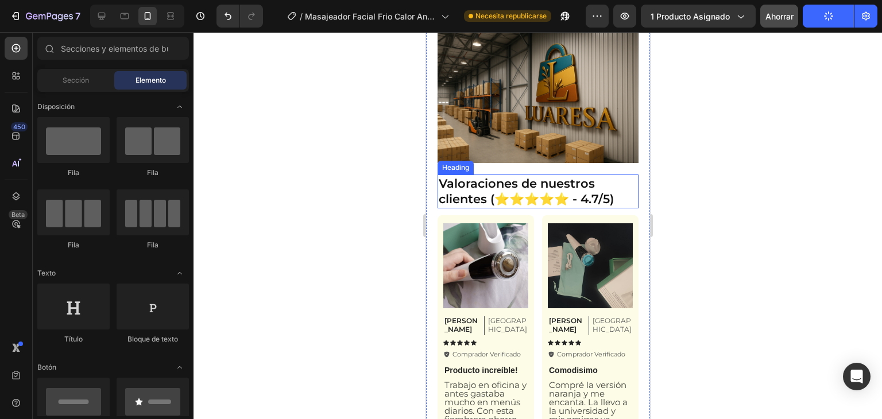
scroll to position [2193, 0]
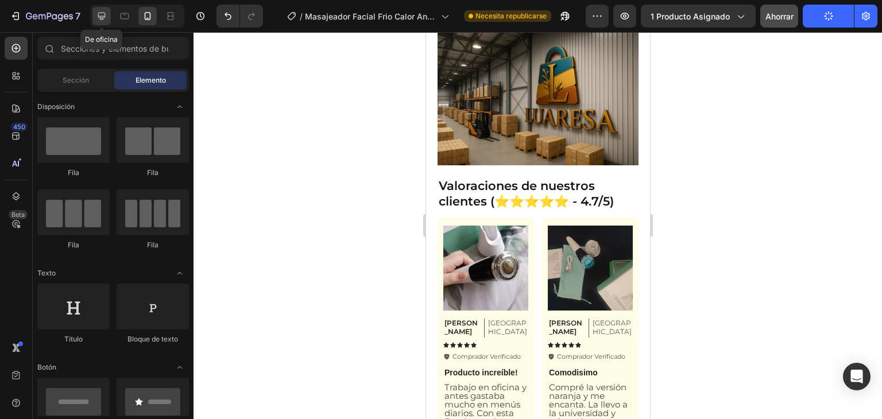
click at [99, 13] on icon at bounding box center [101, 15] width 11 height 11
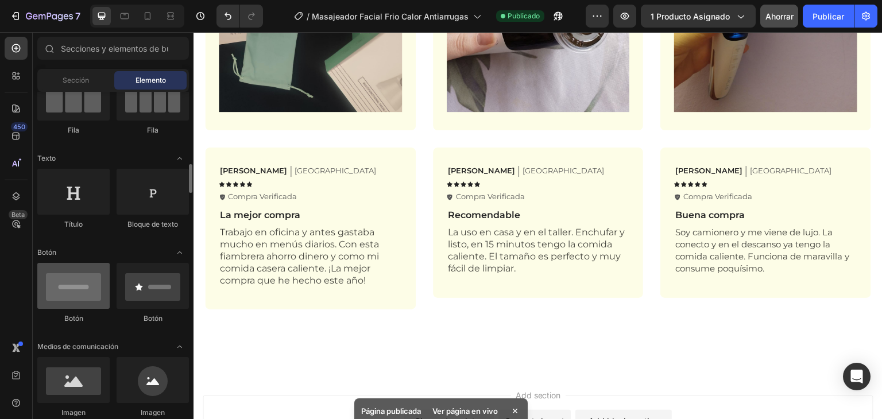
scroll to position [172, 0]
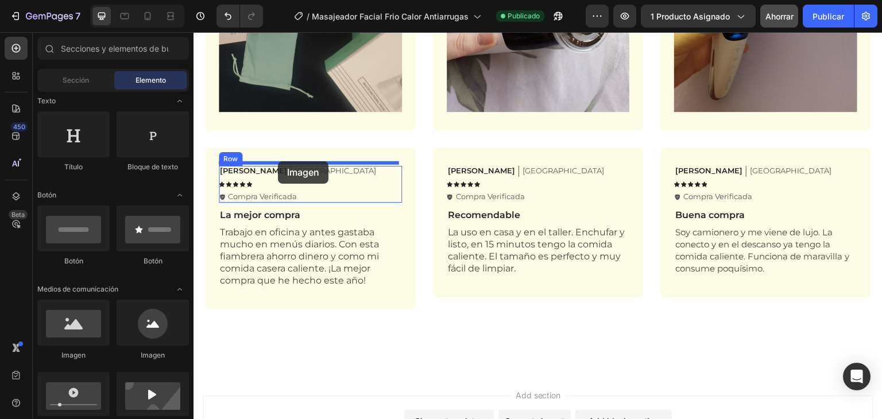
drag, startPoint x: 274, startPoint y: 352, endPoint x: 278, endPoint y: 161, distance: 190.7
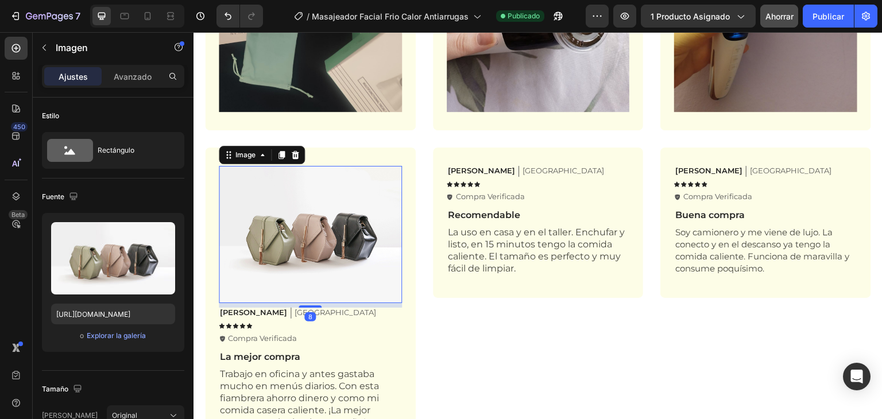
click at [285, 204] on img at bounding box center [310, 234] width 183 height 137
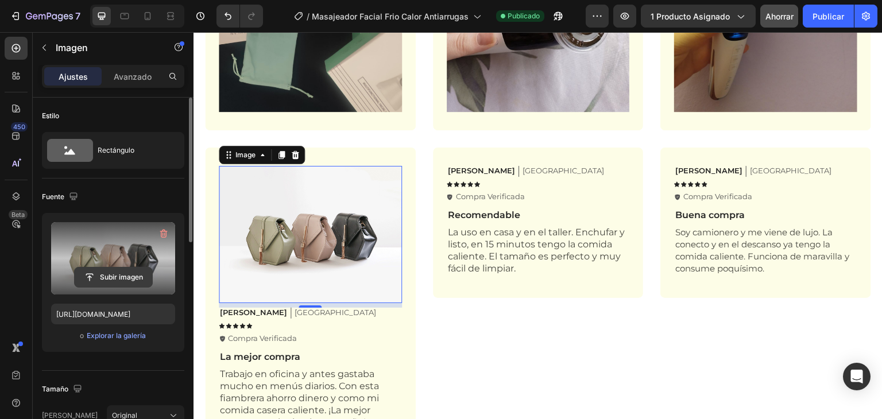
click at [122, 277] on input "file" at bounding box center [114, 278] width 78 height 20
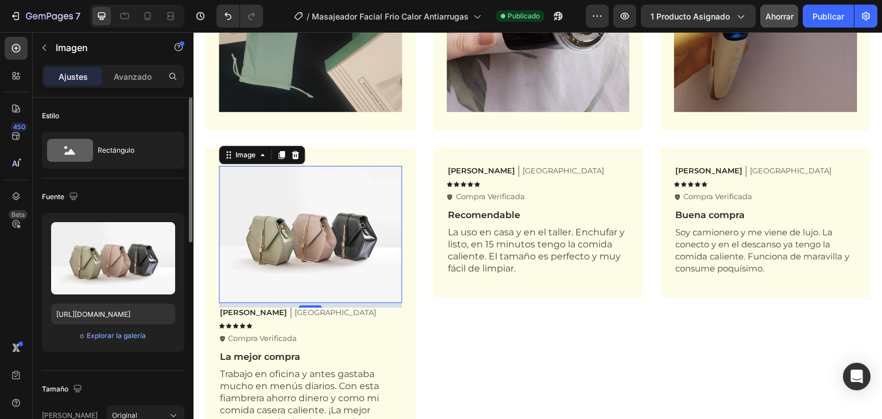
type input "[URL][DOMAIN_NAME]"
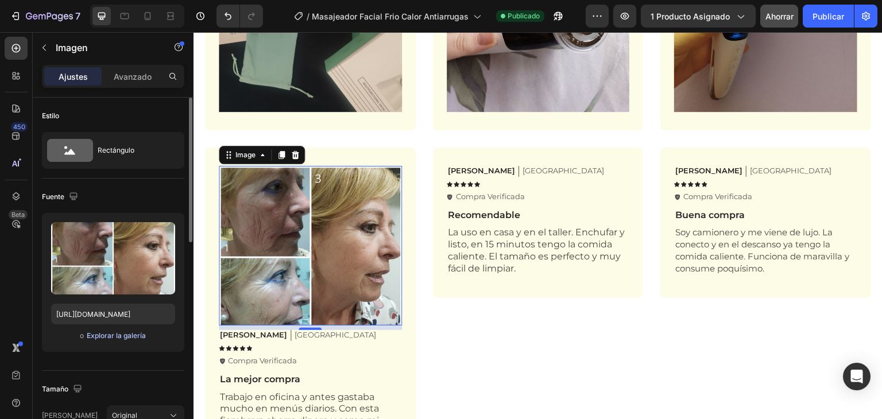
scroll to position [57, 0]
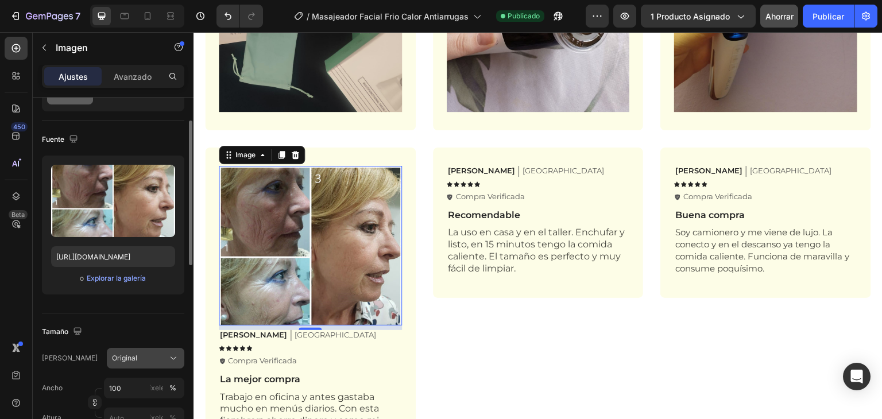
click at [150, 356] on div "Original" at bounding box center [138, 358] width 53 height 10
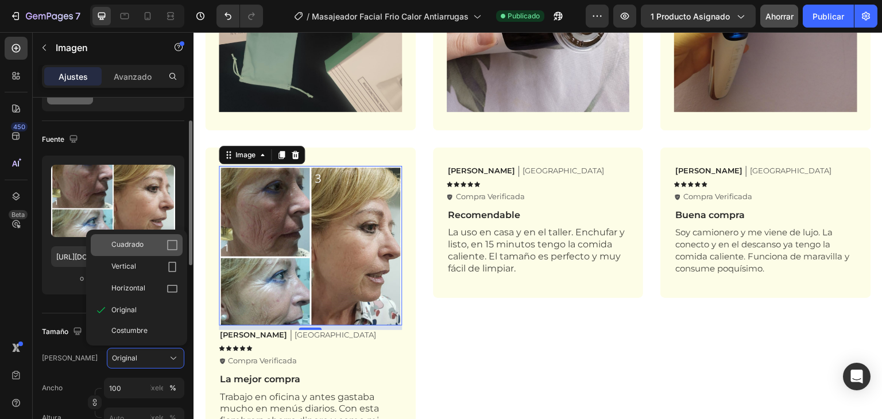
click at [144, 244] on div "Cuadrado" at bounding box center [144, 244] width 67 height 11
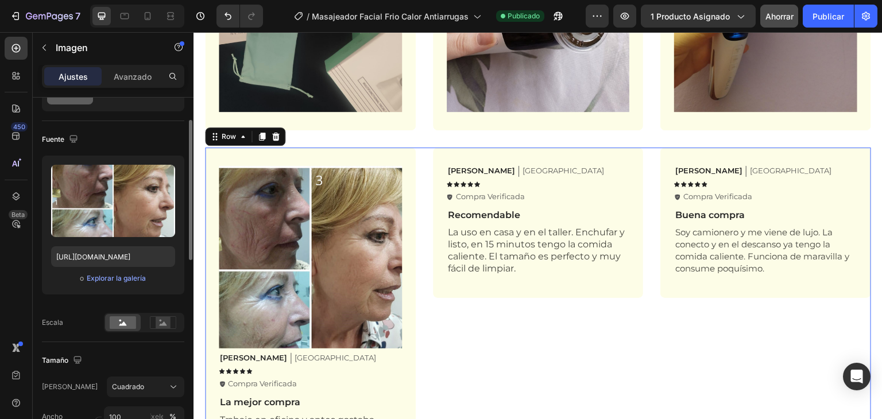
click at [460, 342] on div "[PERSON_NAME] Text Block Barcelona Text Block Row Icon Icon Icon Icon Icon Icon…" at bounding box center [538, 323] width 211 height 350
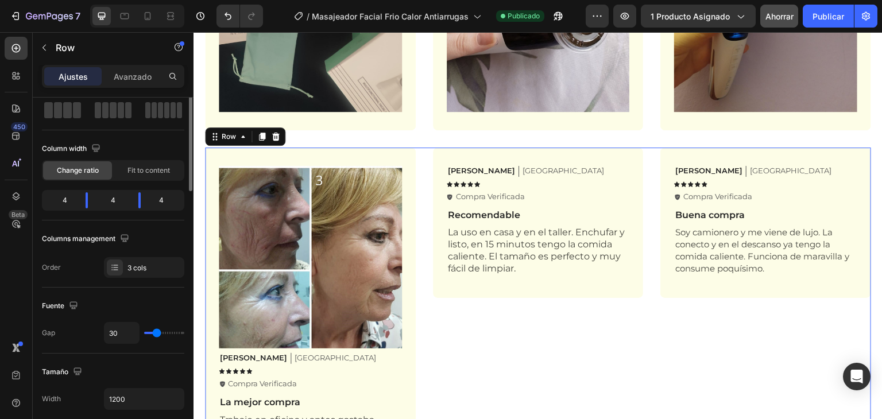
scroll to position [0, 0]
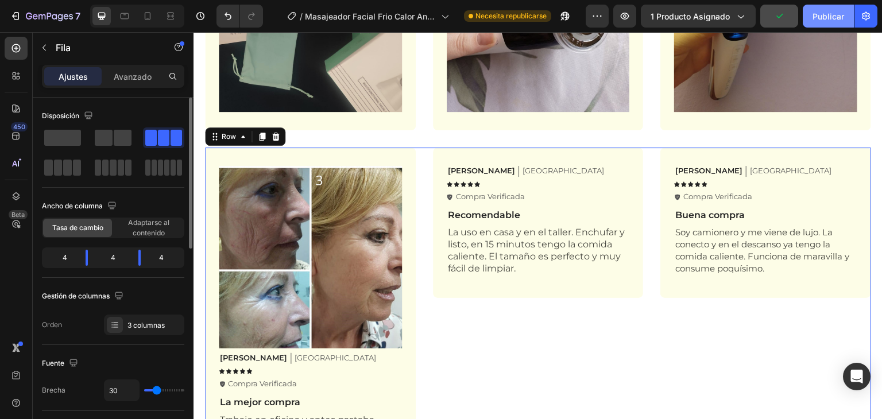
click at [825, 13] on font "Publicar" at bounding box center [828, 16] width 32 height 10
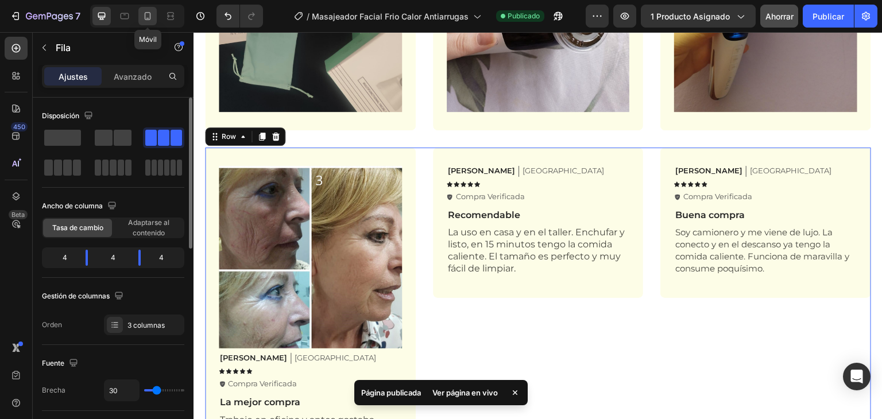
click at [146, 17] on icon at bounding box center [147, 15] width 11 height 11
type input "14"
type input "100%"
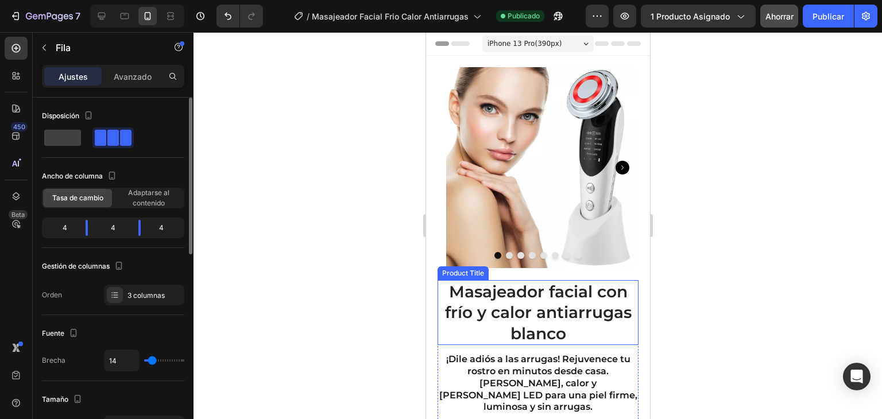
click at [484, 284] on h1 "Masajeador facial con frío y calor antiarrugas blanco" at bounding box center [537, 312] width 201 height 65
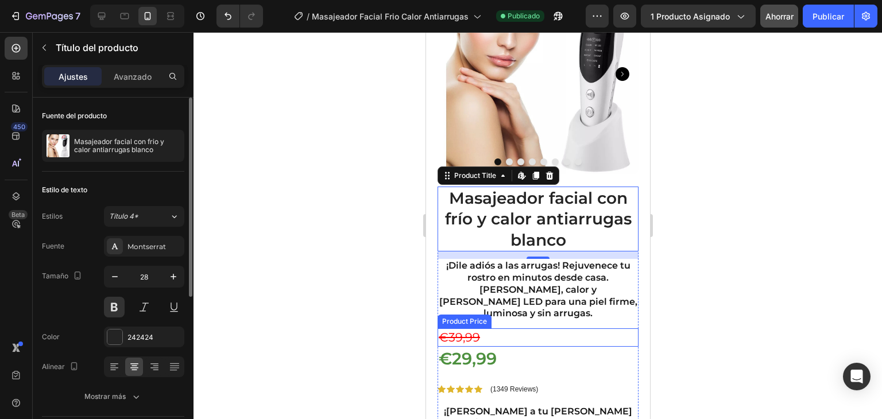
scroll to position [115, 0]
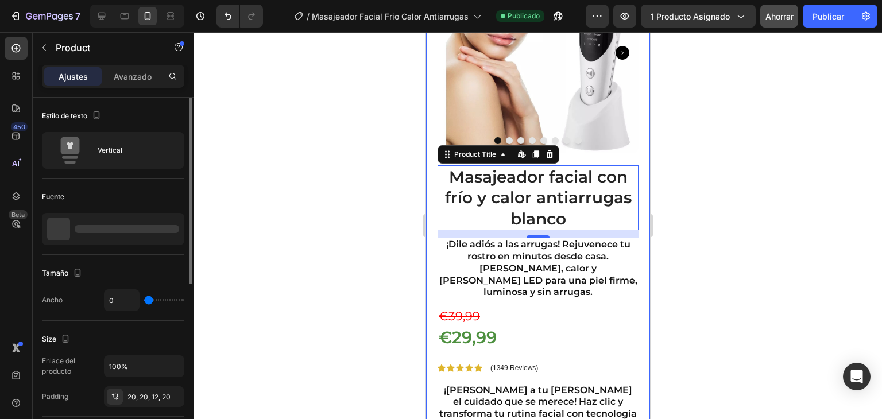
click at [435, 111] on div "Product Images Row Masajeador facial con frío y calor antiarrugas [PERSON_NAME]…" at bounding box center [537, 191] width 224 height 500
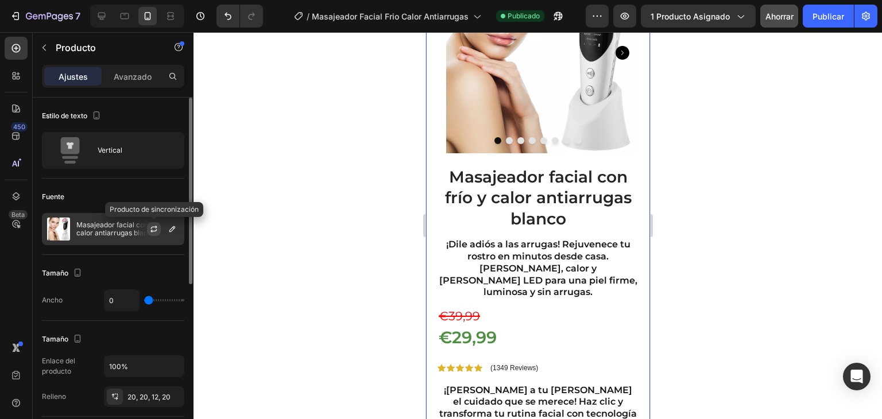
click at [154, 228] on icon "button" at bounding box center [153, 229] width 9 height 9
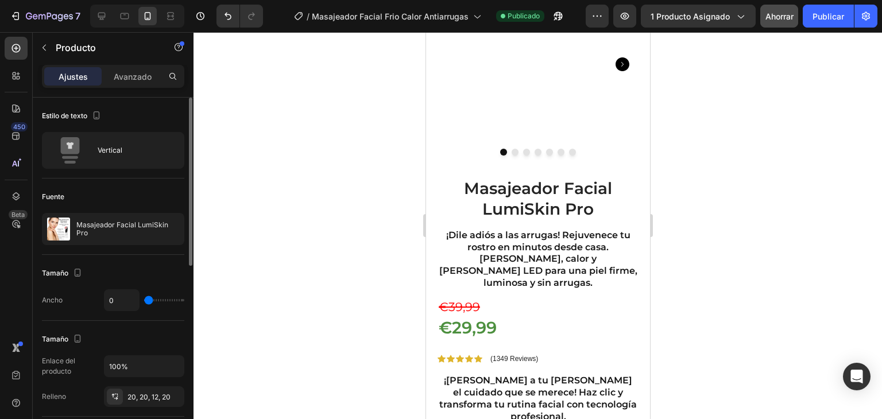
scroll to position [0, 0]
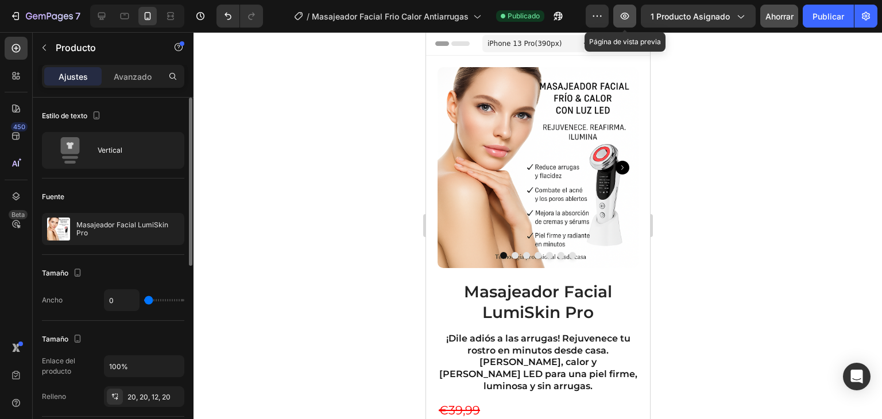
click at [620, 20] on icon "button" at bounding box center [624, 15] width 11 height 11
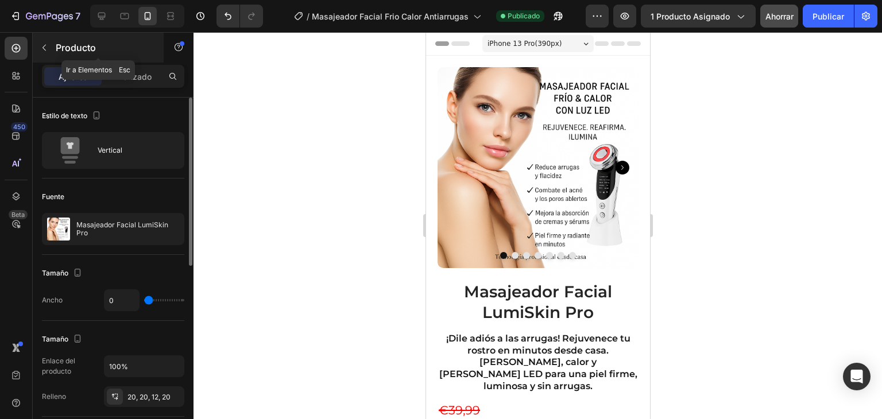
click at [50, 47] on button "button" at bounding box center [44, 47] width 18 height 18
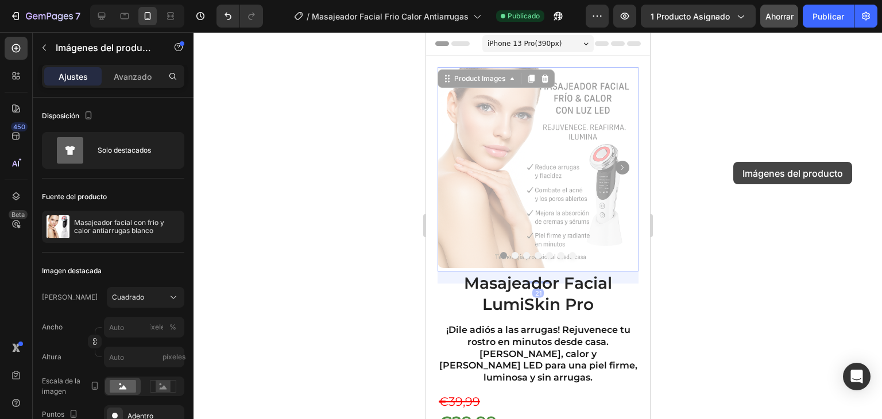
click at [733, 162] on div at bounding box center [538, 225] width 688 height 387
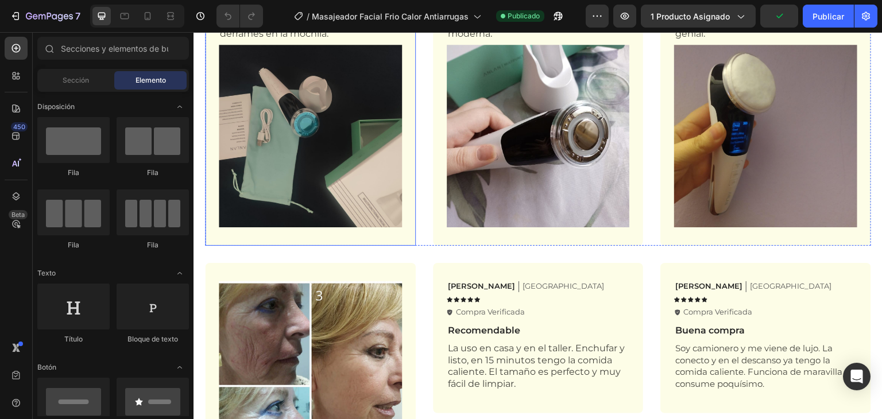
scroll to position [1837, 0]
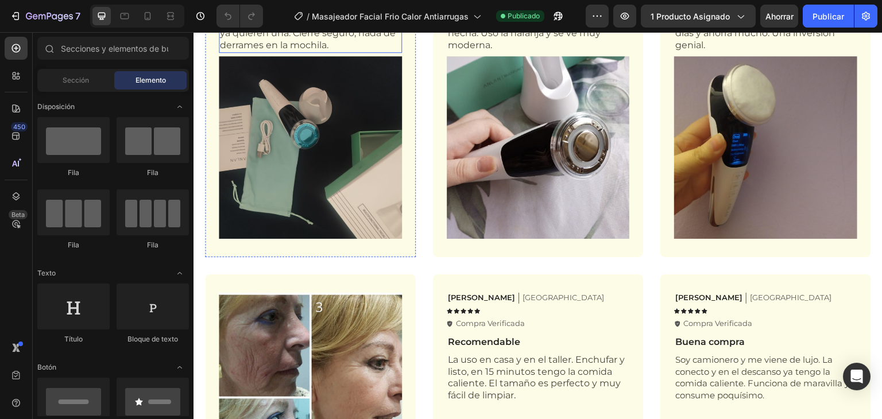
click at [277, 50] on span "Compré la versión verde y me encanta. La llevo a la universidad y mis amigas ya…" at bounding box center [309, 26] width 179 height 47
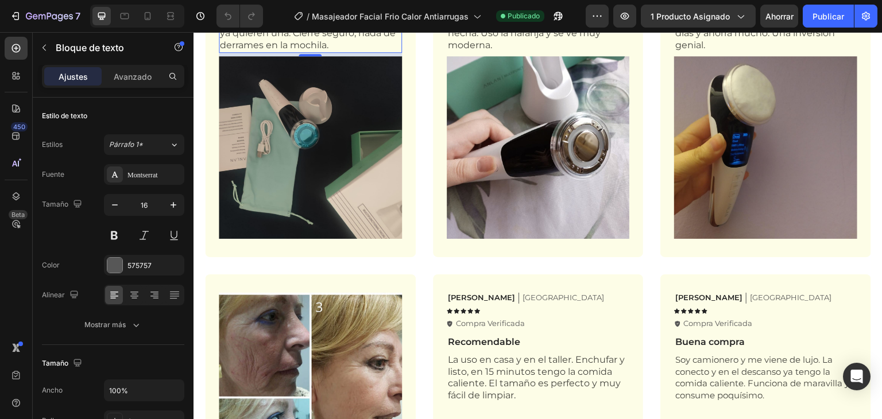
click at [275, 50] on span "Compré la versión verde y me encanta. La llevo a la universidad y mis amigas ya…" at bounding box center [309, 26] width 179 height 47
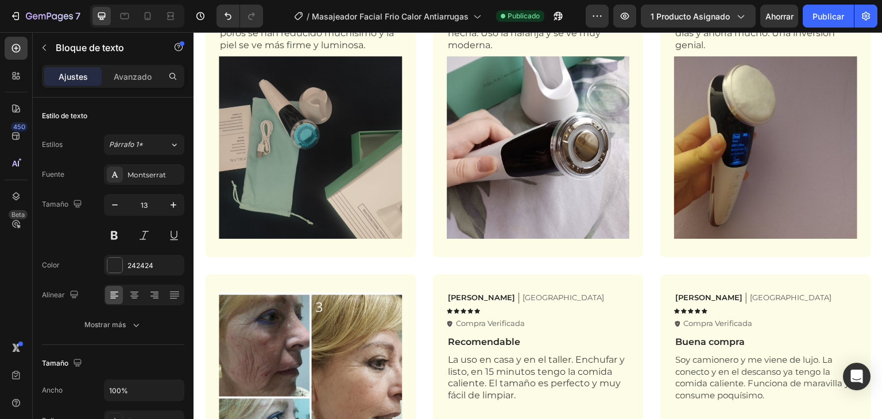
click at [407, 86] on div "Maria Text Block Madrid Text Block Row Icon Icon Icon Icon Icon Icon List Icon …" at bounding box center [538, 283] width 689 height 810
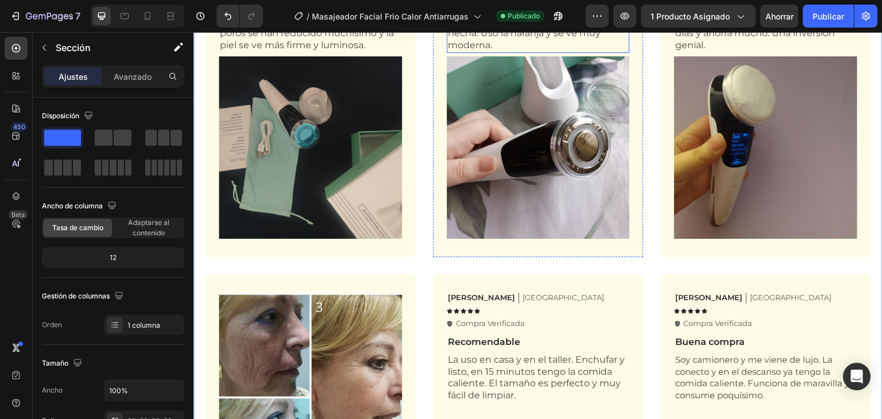
click at [502, 50] on span "Tenía dudas al principio, pero es muy práctica. La comida queda como recién hec…" at bounding box center [537, 26] width 179 height 47
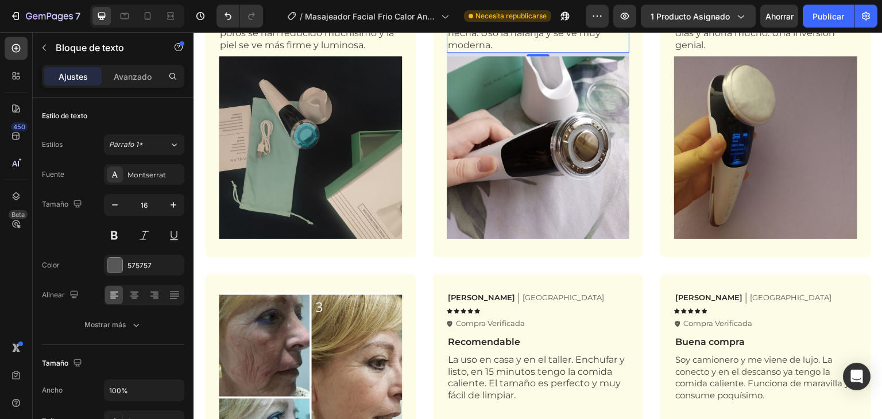
click at [467, 50] on span "Tenía dudas al principio, pero es muy práctica. La comida queda como recién hec…" at bounding box center [537, 26] width 179 height 47
click at [468, 50] on span "Tenía dudas al principio, pero es muy práctica. La comida queda como recién hec…" at bounding box center [537, 26] width 179 height 47
click at [735, 50] on span "Mi hijo estudia fuera y le compré una. Dice que ahora come caliente todos los d…" at bounding box center [765, 26] width 180 height 47
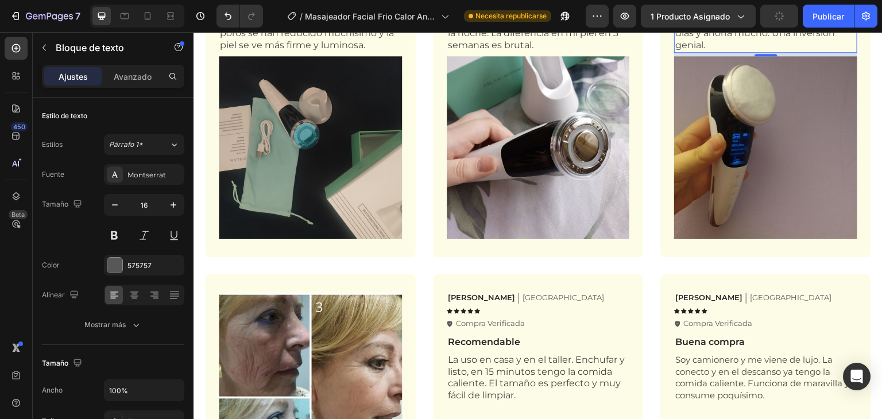
click at [714, 50] on span "Mi hijo estudia fuera y le compré una. Dice que ahora come caliente todos los d…" at bounding box center [765, 26] width 180 height 47
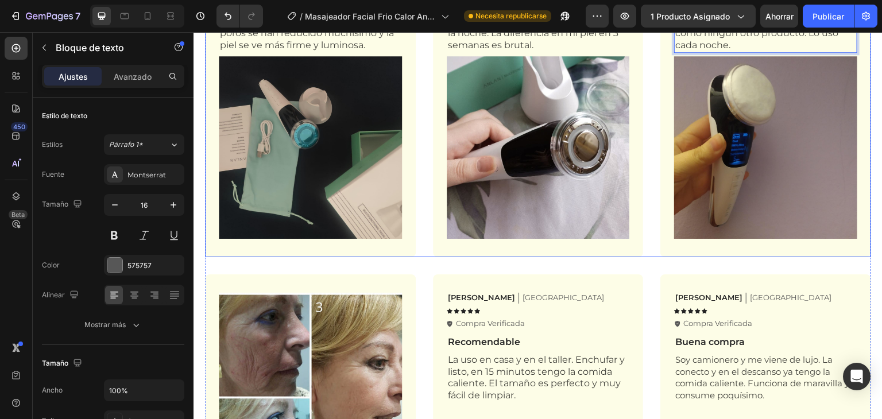
click at [642, 194] on div "Maria Text Block Madrid Text Block Row Icon Icon Icon Icon Icon Icon List Icon …" at bounding box center [538, 90] width 666 height 333
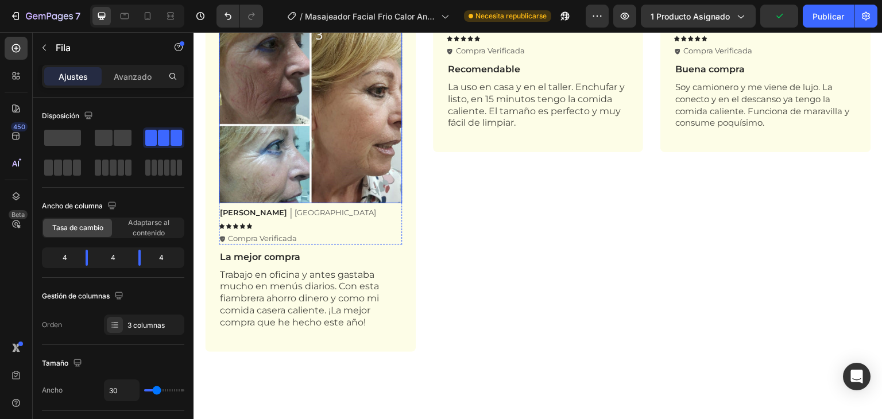
scroll to position [2297, 0]
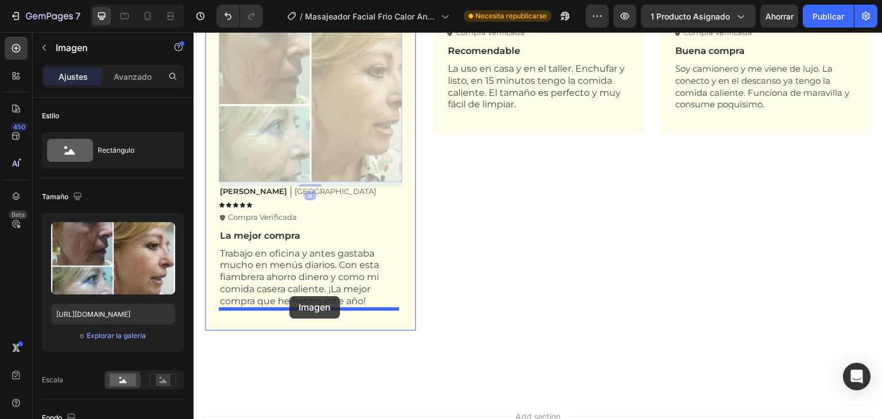
drag, startPoint x: 300, startPoint y: 104, endPoint x: 289, endPoint y: 296, distance: 192.7
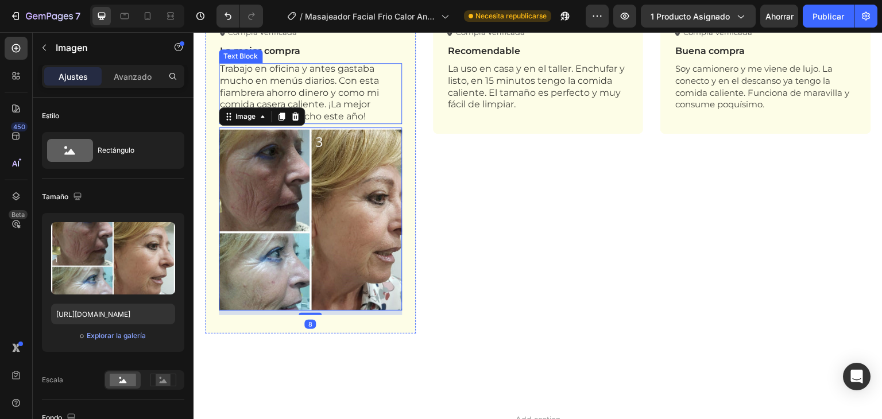
scroll to position [2112, 0]
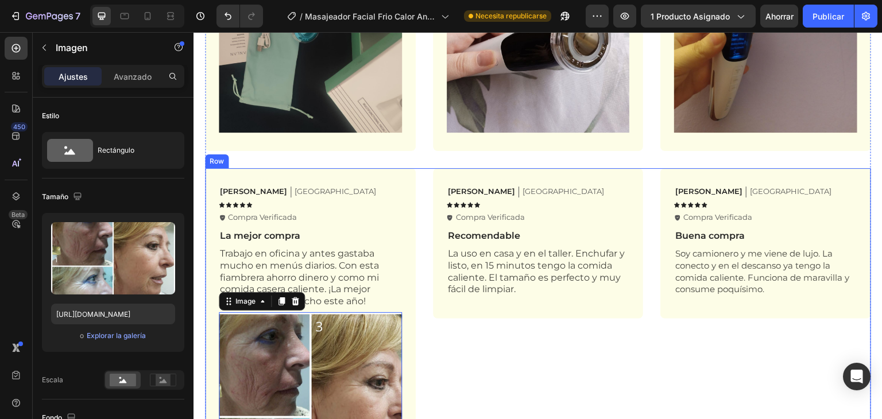
click at [461, 358] on div "[PERSON_NAME] Text Block Barcelona Text Block Row Icon Icon Icon Icon Icon Icon…" at bounding box center [538, 343] width 211 height 350
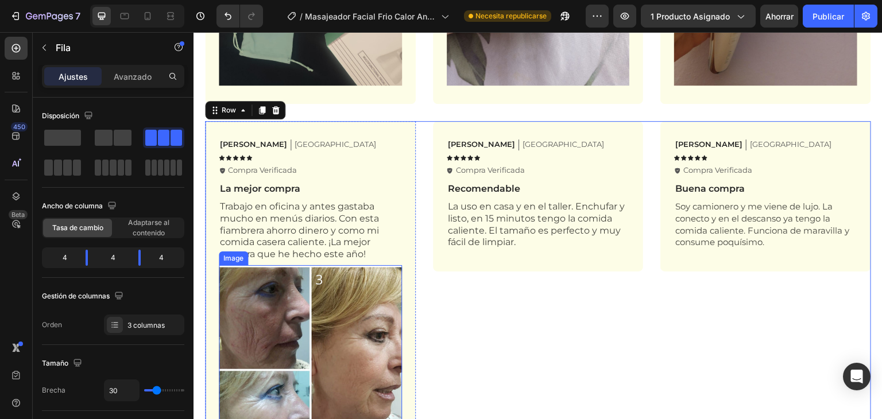
scroll to position [2169, 0]
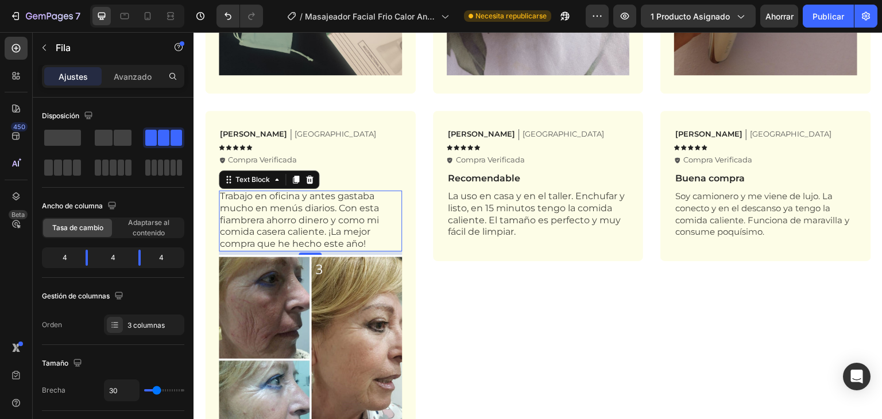
click at [276, 214] on span "Trabajo en oficina y antes gastaba mucho en menús diarios. Con esta fiambrera a…" at bounding box center [299, 220] width 159 height 59
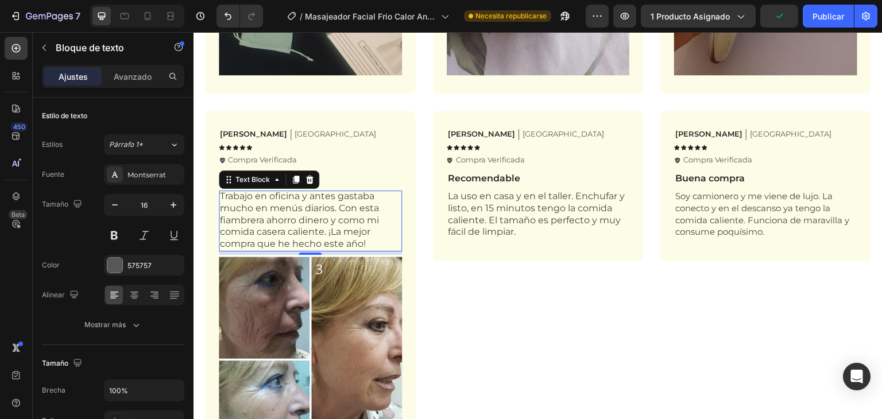
click at [301, 210] on span "Trabajo en oficina y antes gastaba mucho en menús diarios. Con esta fiambrera a…" at bounding box center [299, 220] width 159 height 59
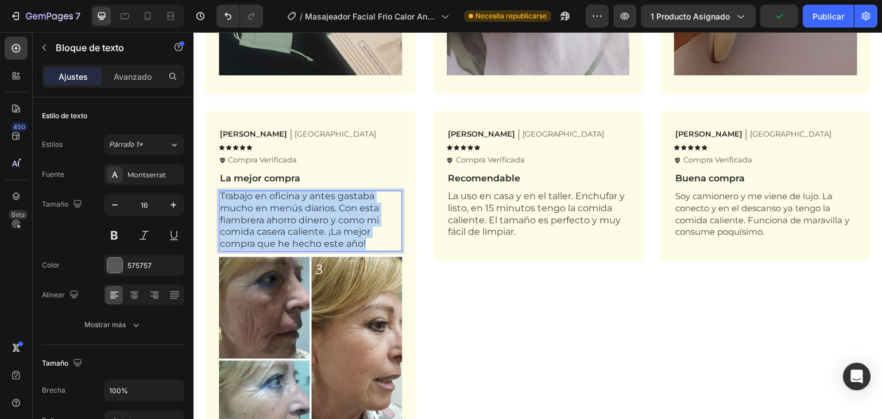
click at [301, 210] on span "Trabajo en oficina y antes gastaba mucho en menús diarios. Con esta fiambrera a…" at bounding box center [299, 220] width 159 height 59
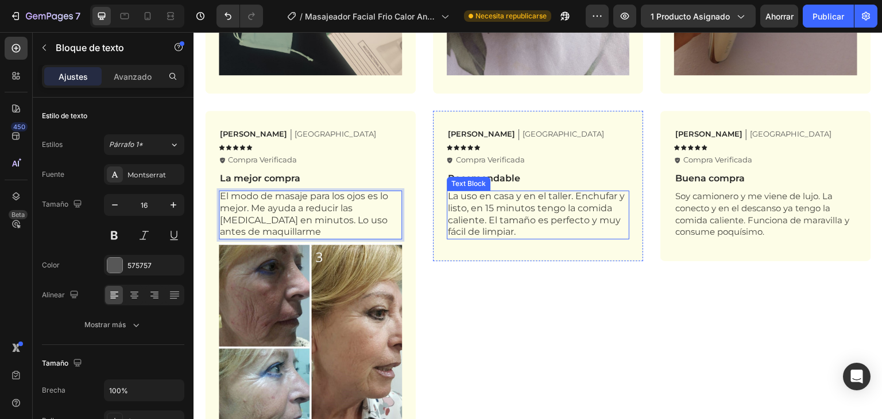
click at [492, 199] on span "La uso en casa y en el taller. Enchufar y listo, en 15 minutos tengo la comida …" at bounding box center [536, 214] width 177 height 47
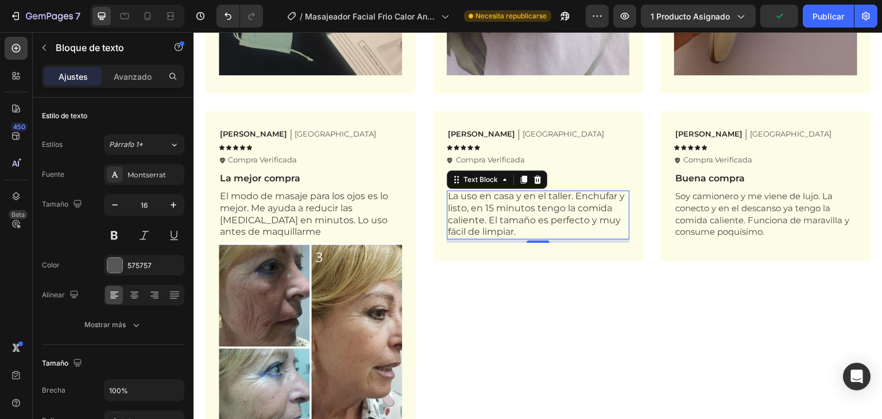
click at [480, 199] on span "La uso en casa y en el taller. Enchufar y listo, en 15 minutos tengo la comida …" at bounding box center [536, 214] width 177 height 47
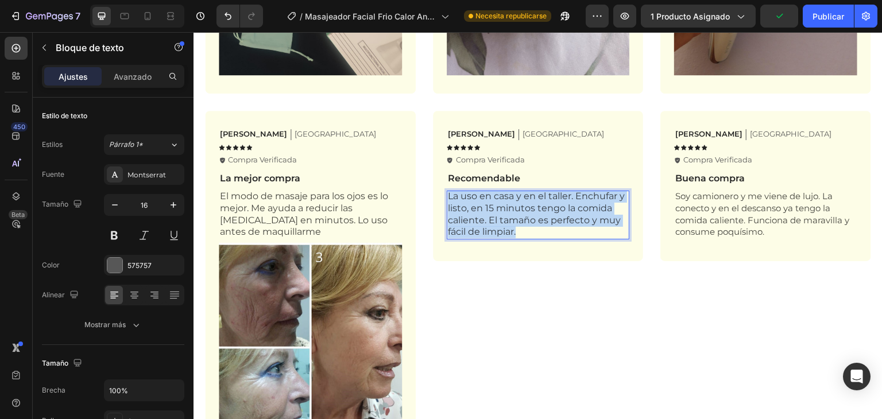
click at [480, 199] on span "La uso en casa y en el taller. Enchufar y listo, en 15 minutos tengo la comida …" at bounding box center [536, 214] width 177 height 47
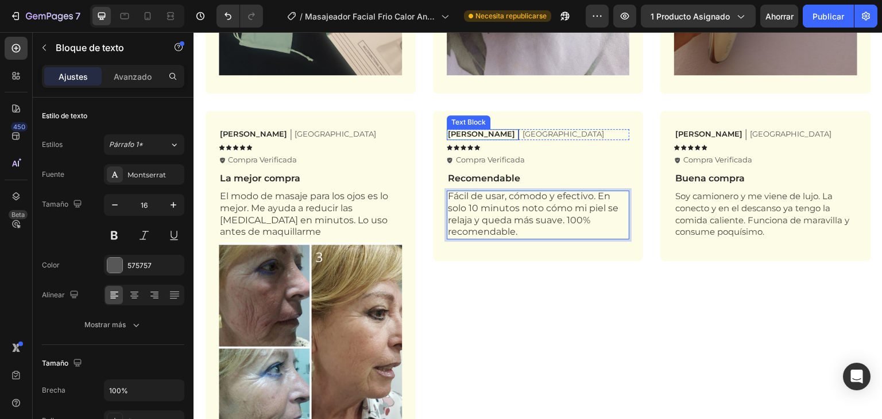
click at [451, 130] on p "[PERSON_NAME]" at bounding box center [481, 134] width 67 height 10
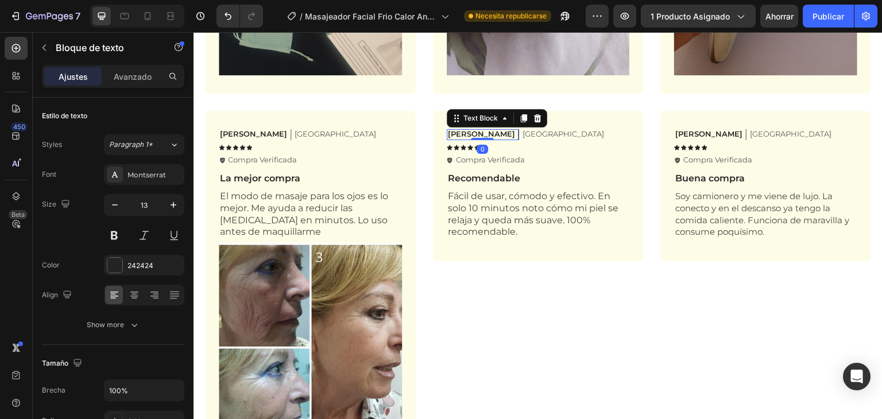
click at [451, 130] on p "[PERSON_NAME]" at bounding box center [481, 134] width 67 height 10
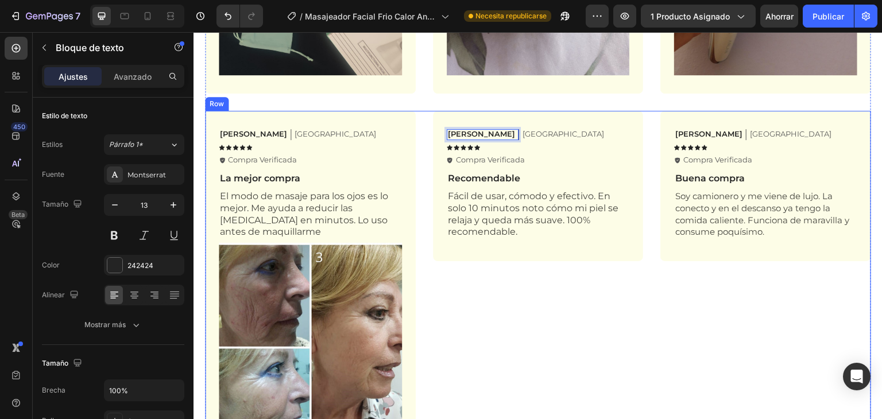
click at [550, 309] on div "Patricia Text Block 0 Barcelona Text Block Row Icon Icon Icon Icon Icon Icon Li…" at bounding box center [538, 280] width 211 height 338
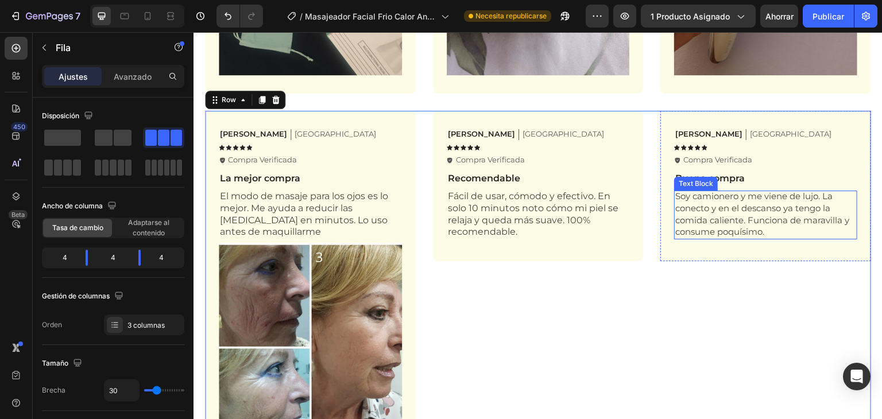
click at [692, 205] on span "Soy camionero y me viene de lujo. La conecto y en el descanso ya tengo la comid…" at bounding box center [762, 214] width 174 height 47
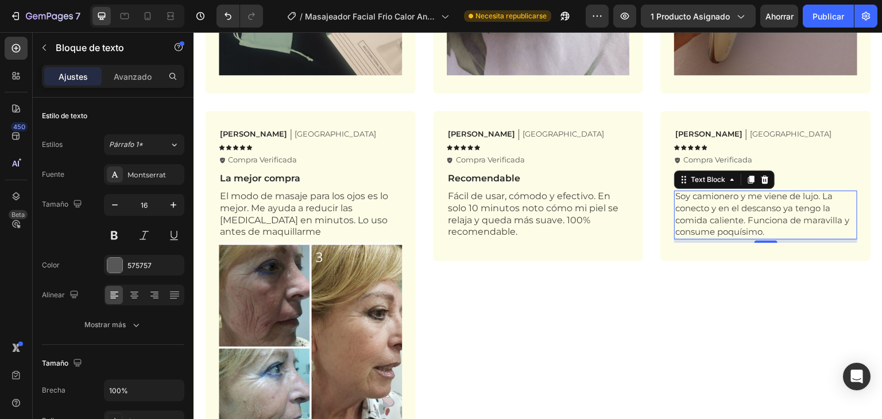
click at [707, 199] on p "Soy camionero y me viene de lujo. La conecto y en el descanso ya tengo la comid…" at bounding box center [765, 215] width 181 height 48
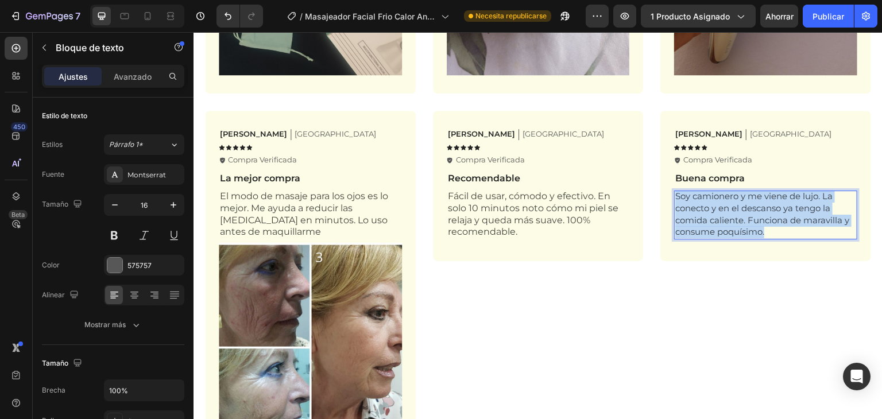
click at [707, 200] on p "Soy camionero y me viene de lujo. La conecto y en el descanso ya tengo la comid…" at bounding box center [765, 215] width 181 height 48
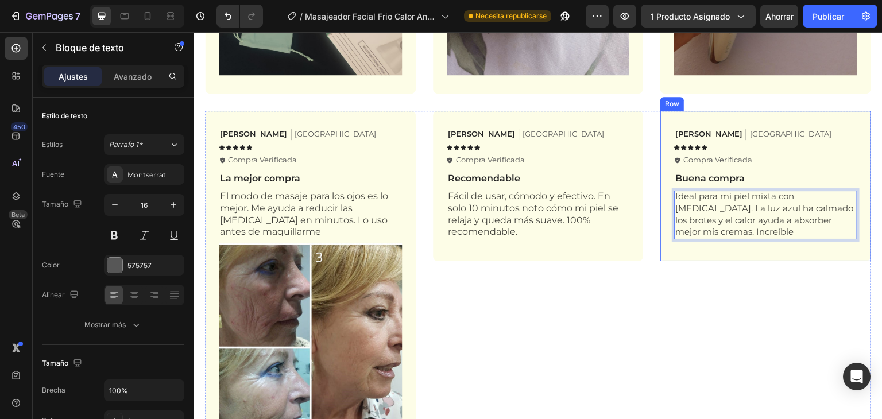
click at [688, 272] on div "Antonio Text Block Zaragoza Text Block Row Icon Icon Icon Icon Icon Icon List I…" at bounding box center [765, 280] width 211 height 338
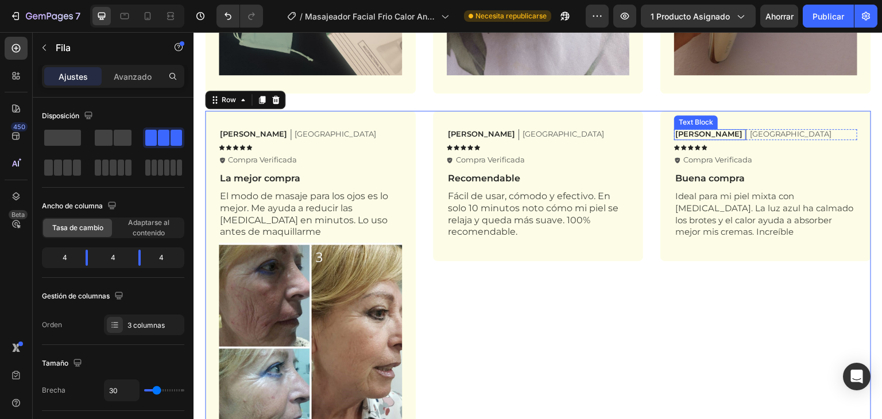
click at [676, 130] on p "[PERSON_NAME]" at bounding box center [708, 134] width 67 height 10
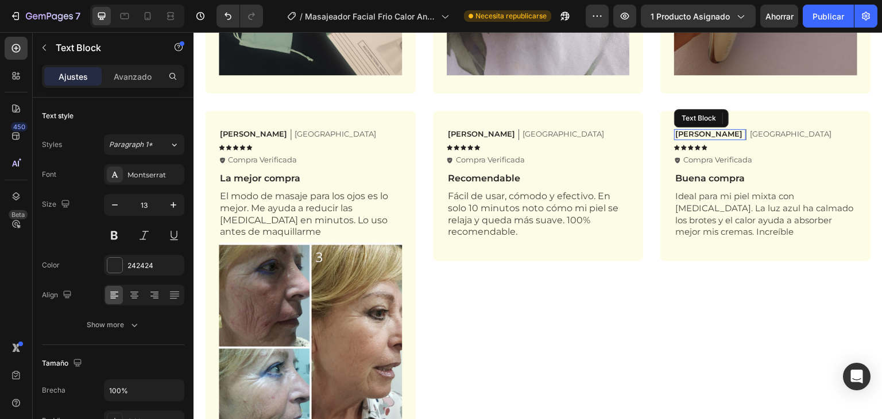
click at [676, 130] on p "[PERSON_NAME]" at bounding box center [708, 134] width 67 height 10
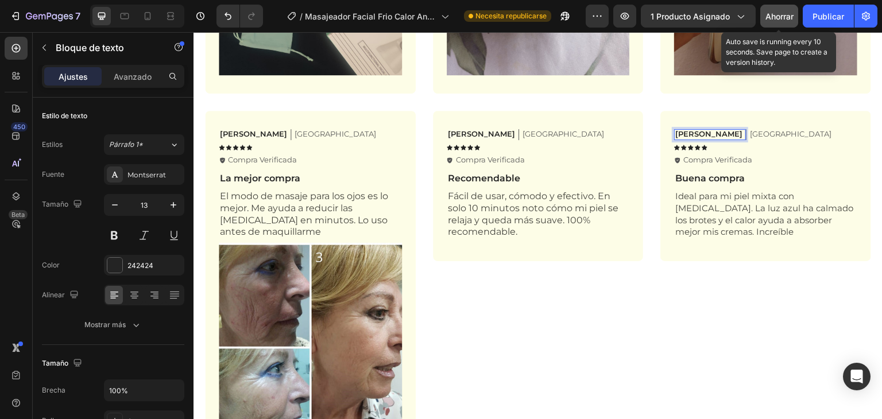
click at [783, 13] on font "Ahorrar" at bounding box center [779, 16] width 28 height 10
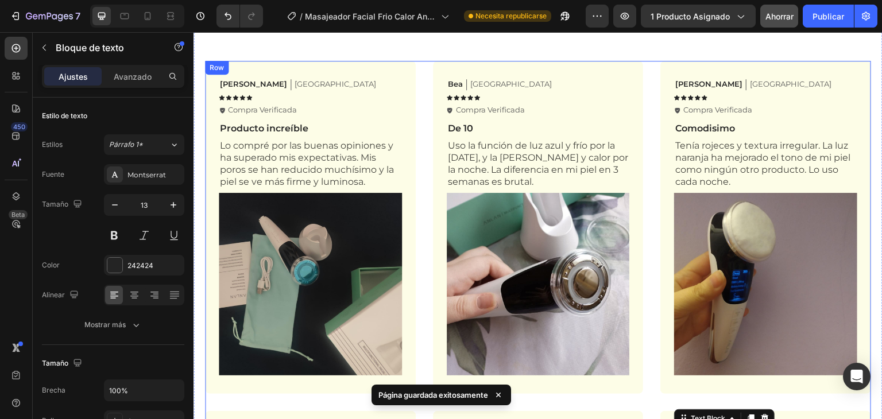
scroll to position [1844, 0]
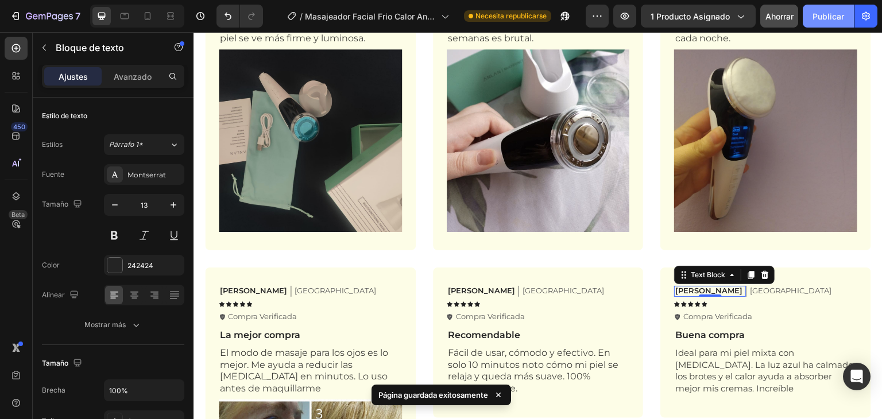
click at [829, 16] on font "Publicar" at bounding box center [828, 16] width 32 height 10
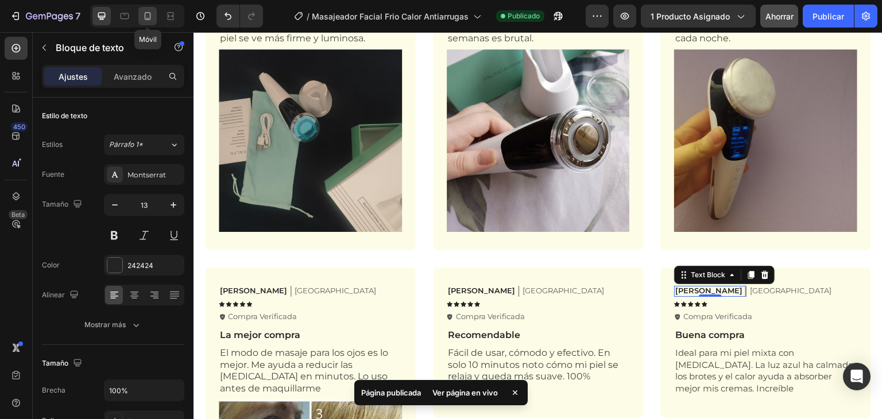
click at [142, 18] on icon at bounding box center [147, 15] width 11 height 11
type input "12"
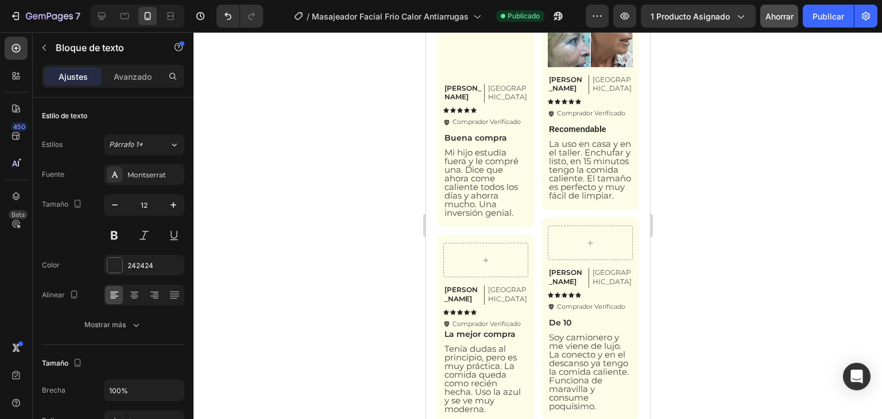
scroll to position [2375, 0]
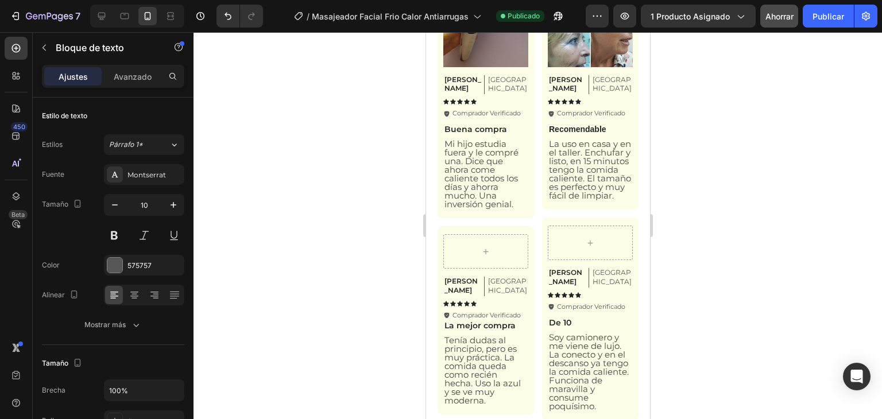
click at [369, 179] on div at bounding box center [538, 225] width 688 height 387
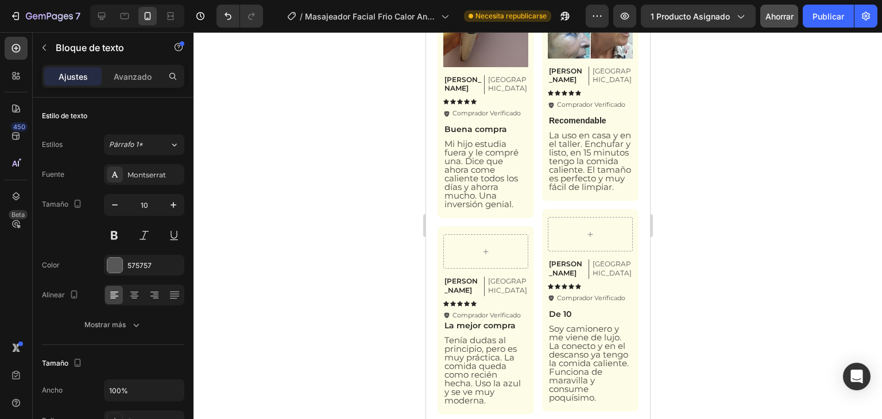
click at [693, 197] on div at bounding box center [538, 225] width 688 height 387
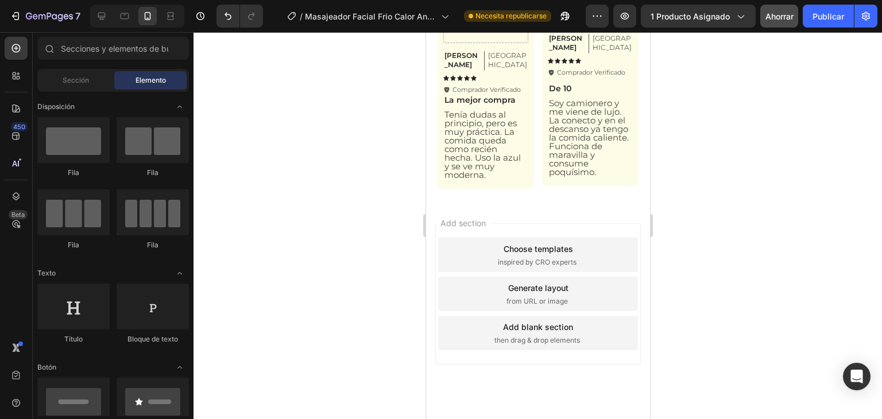
scroll to position [2605, 0]
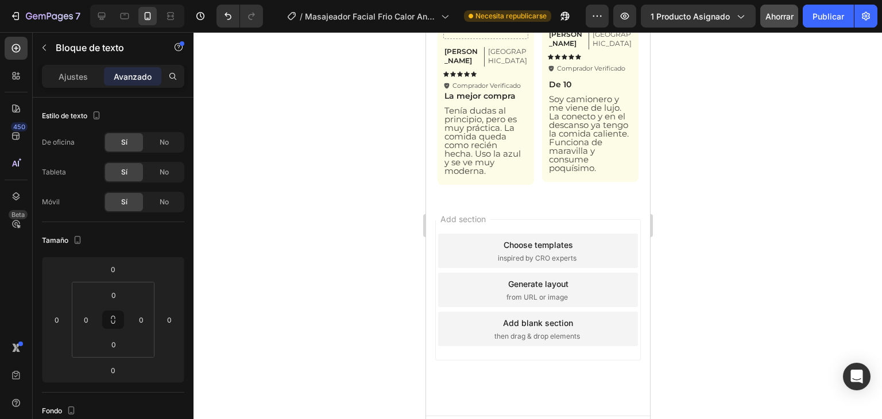
click at [384, 184] on div at bounding box center [538, 225] width 688 height 387
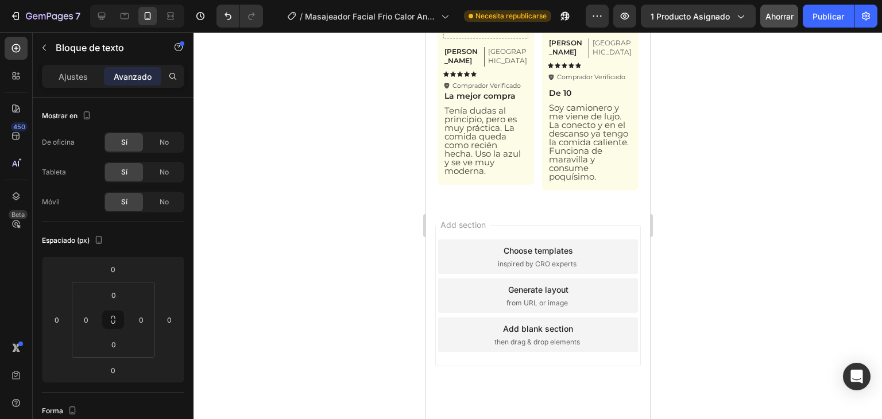
click at [684, 233] on div at bounding box center [538, 225] width 688 height 387
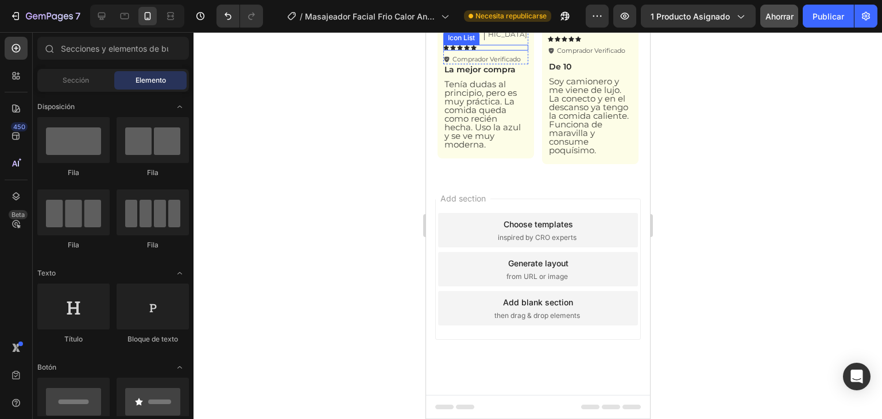
scroll to position [2719, 0]
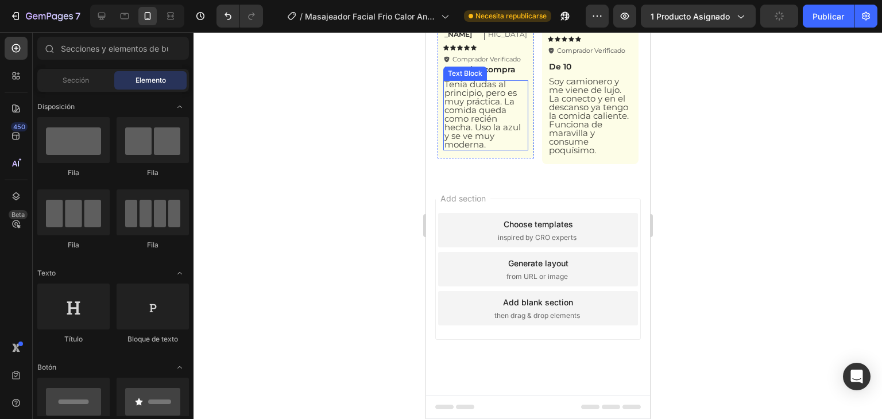
click at [467, 150] on span "Tenía dudas al principio, pero es muy práctica. La comida queda como recién hec…" at bounding box center [482, 114] width 76 height 71
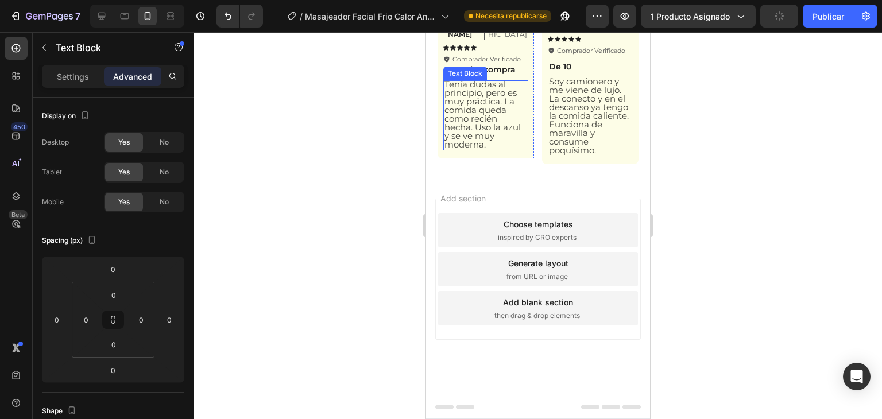
click at [467, 150] on span "Tenía dudas al principio, pero es muy práctica. La comida queda como recién hec…" at bounding box center [482, 114] width 76 height 71
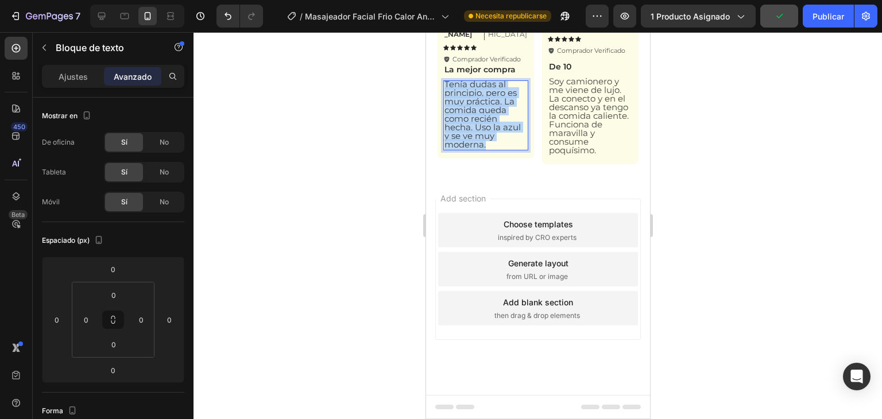
click at [467, 150] on span "Tenía dudas al principio, pero es muy práctica. La comida queda como recién hec…" at bounding box center [482, 114] width 76 height 71
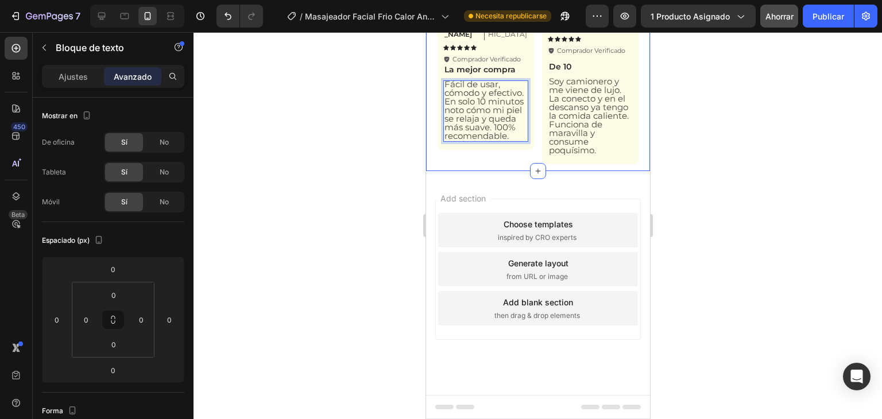
click at [372, 288] on div at bounding box center [538, 225] width 688 height 387
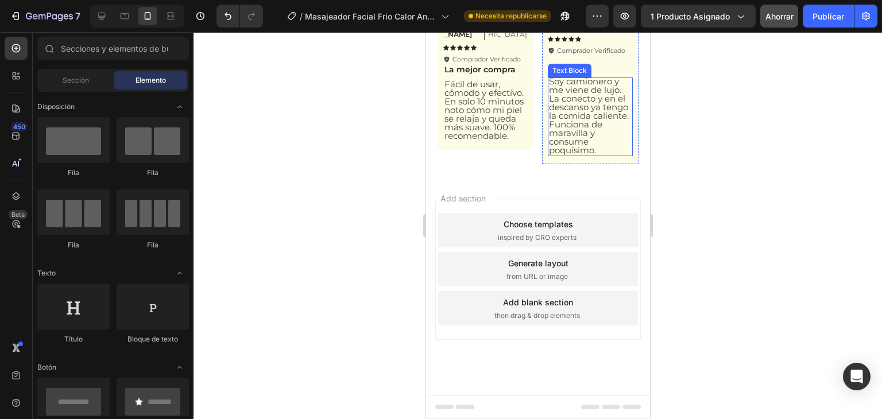
click at [574, 156] on span "Soy camionero y me viene de lujo. La conecto y en el descanso ya tengo la comid…" at bounding box center [588, 116] width 80 height 80
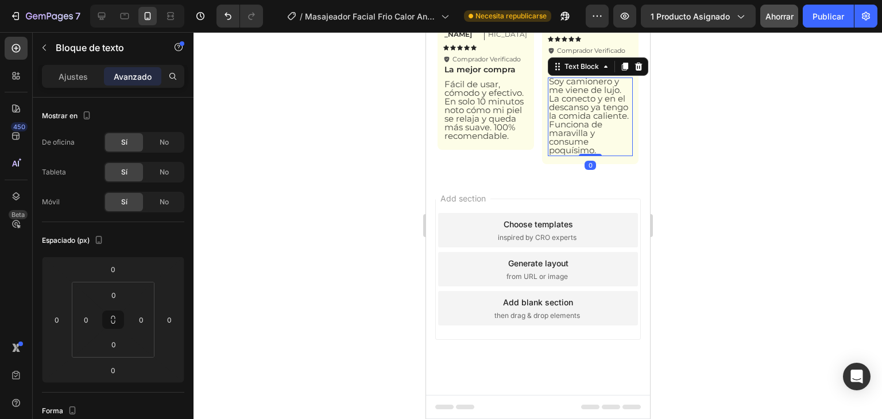
click at [556, 30] on p "[PERSON_NAME]" at bounding box center [566, 21] width 36 height 18
click at [685, 237] on div at bounding box center [538, 225] width 688 height 387
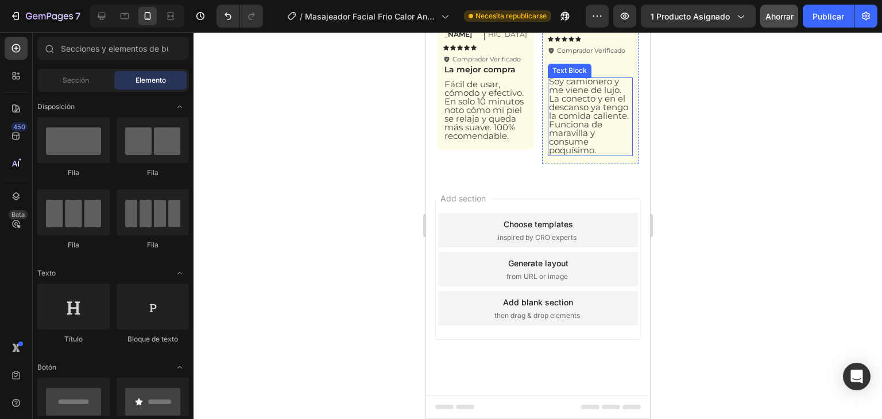
click at [585, 156] on span "Soy camionero y me viene de lujo. La conecto y en el descanso ya tengo la comid…" at bounding box center [588, 116] width 80 height 80
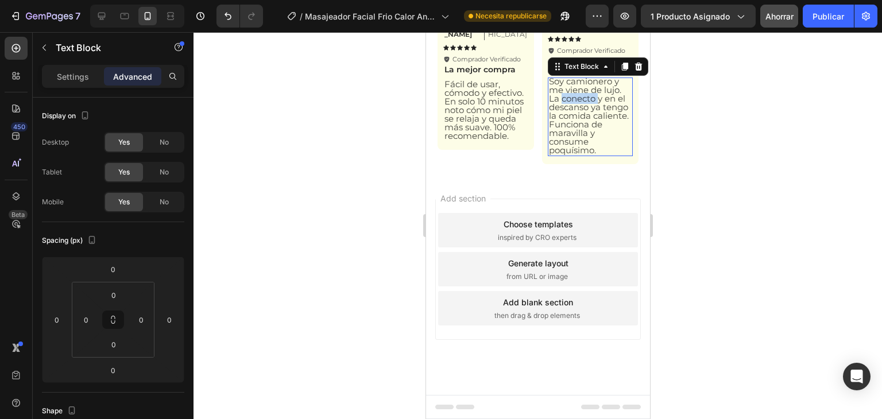
click at [585, 156] on span "Soy camionero y me viene de lujo. La conecto y en el descanso ya tengo la comid…" at bounding box center [588, 116] width 80 height 80
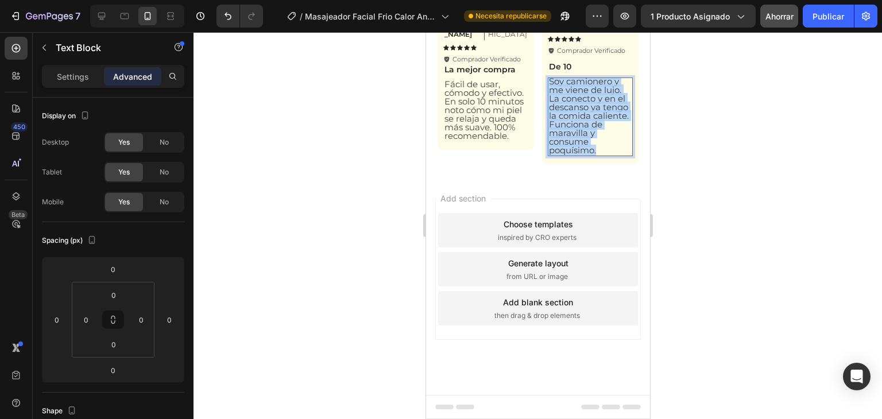
click at [585, 156] on span "Soy camionero y me viene de lujo. La conecto y en el descanso ya tengo la comid…" at bounding box center [588, 116] width 80 height 80
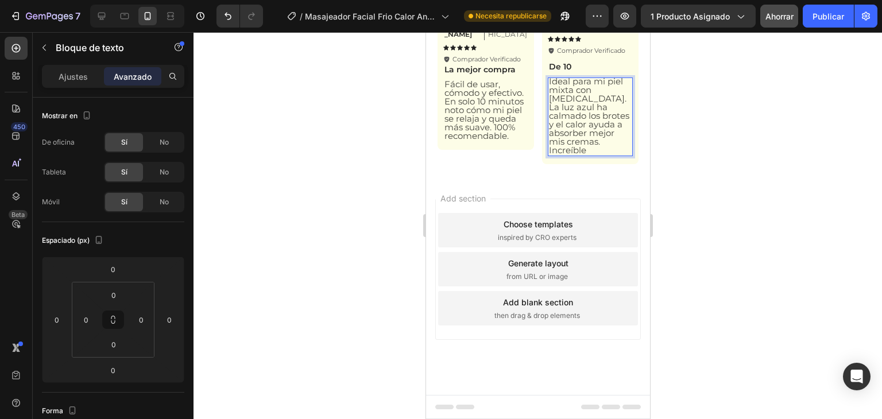
click at [696, 262] on div at bounding box center [538, 225] width 688 height 387
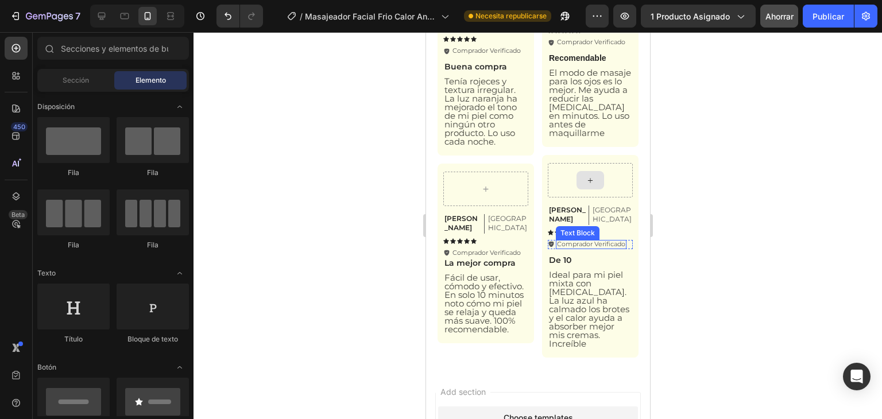
scroll to position [2432, 0]
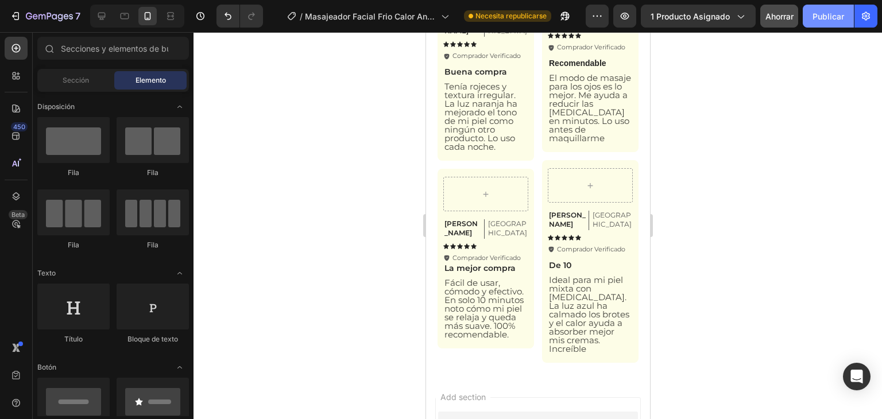
click at [822, 16] on font "Publicar" at bounding box center [828, 16] width 32 height 10
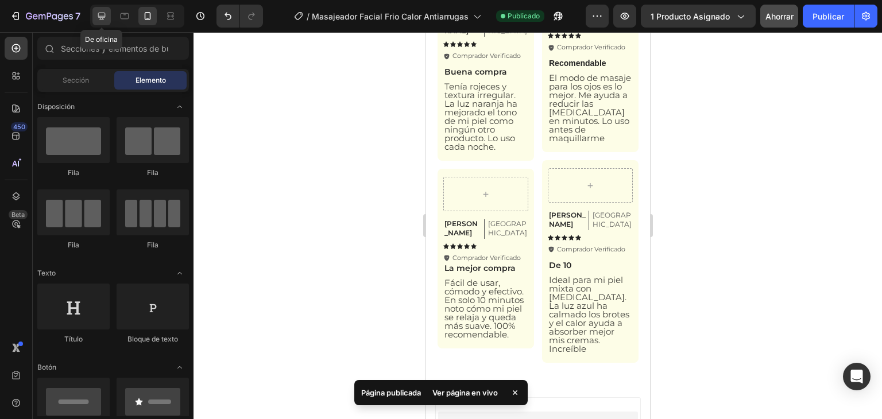
click at [98, 14] on icon at bounding box center [101, 16] width 7 height 7
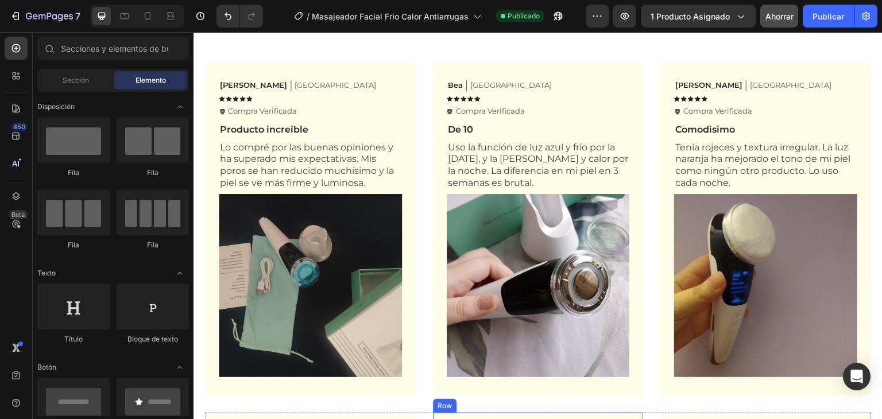
scroll to position [1849, 0]
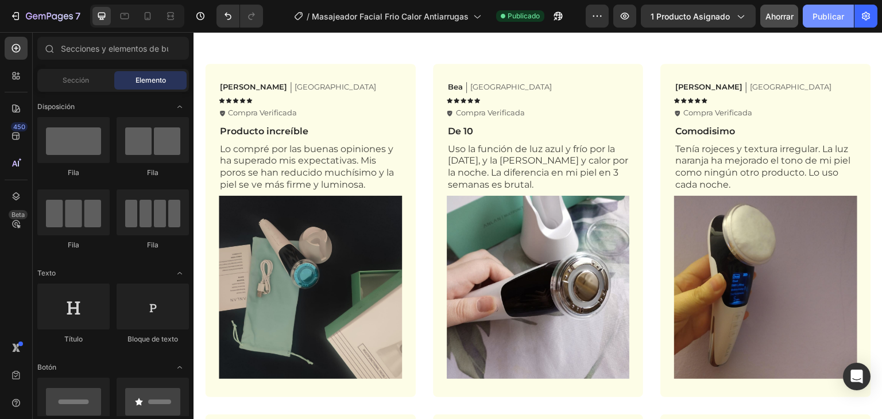
click at [835, 11] on font "Publicar" at bounding box center [828, 16] width 32 height 10
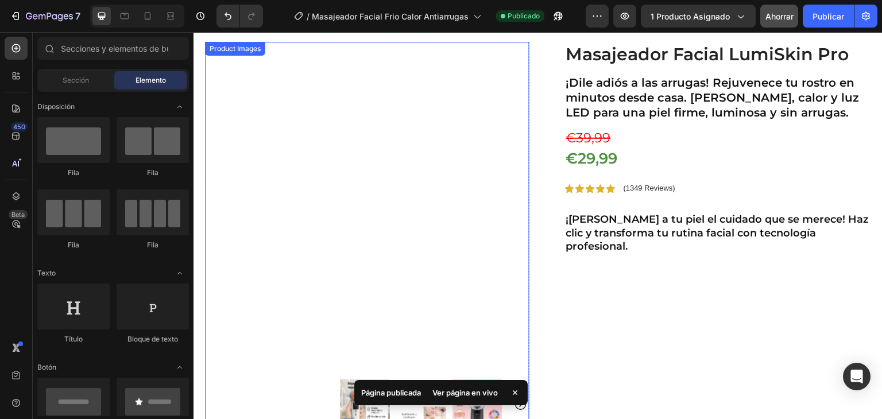
scroll to position [0, 0]
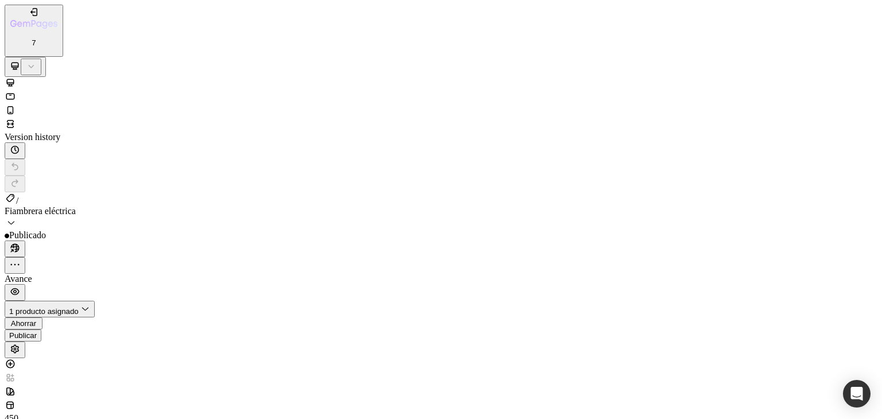
click at [37, 336] on font "Publicar" at bounding box center [23, 340] width 28 height 9
click at [16, 105] on icon at bounding box center [10, 110] width 11 height 11
